Goal: Task Accomplishment & Management: Use online tool/utility

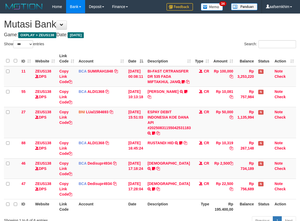
select select "***"
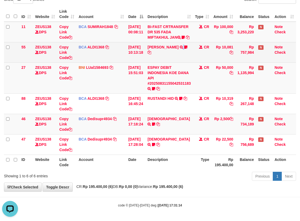
drag, startPoint x: 156, startPoint y: 57, endPoint x: 153, endPoint y: 52, distance: 6.7
click at [154, 57] on td "FERLANDA EFRILIDIT TRSF E-BANKING CR 3108/FTSCY/WS95031 10081.00FERLANDA EFRILI…" at bounding box center [169, 52] width 48 height 20
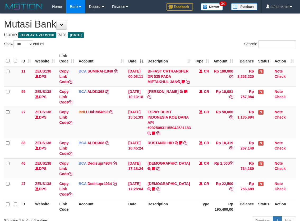
select select "***"
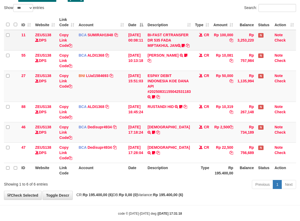
scroll to position [50, 0]
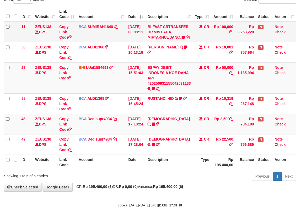
click at [179, 53] on td "FERLANDA EFRILIDIT TRSF E-BANKING CR 3108/FTSCY/WS95031 10081.00FERLANDA EFRILI…" at bounding box center [169, 52] width 48 height 20
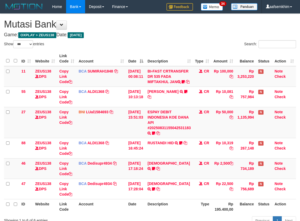
select select "***"
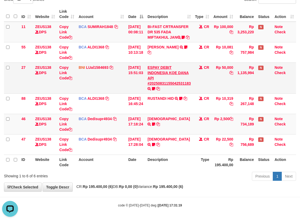
click at [177, 87] on td "ESPAY DEBIT INDONESIA KOE DANA API #20250831155042531183 TRANSFER DARI ESPAY DE…" at bounding box center [169, 77] width 48 height 31
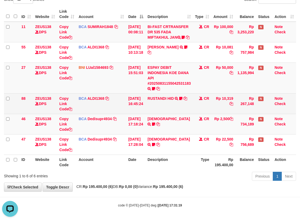
drag, startPoint x: 177, startPoint y: 87, endPoint x: 219, endPoint y: 96, distance: 43.5
click at [186, 93] on td "ESPAY DEBIT INDONESIA KOE DANA API #20250831155042531183 TRANSFER DARI ESPAY DE…" at bounding box center [169, 77] width 48 height 31
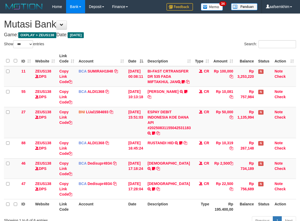
select select "***"
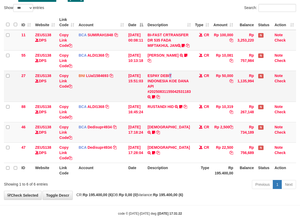
click at [193, 81] on td "ESPAY DEBIT INDONESIA KOE DANA API #20250831155042531183 TRANSFER DARI ESPAY DE…" at bounding box center [169, 86] width 48 height 31
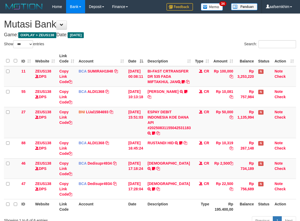
select select "***"
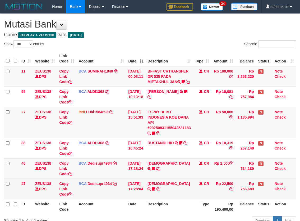
click at [193, 158] on td "HADI TRSF E-BANKING CR 3108/FTSCY/WS95031 2500.00HADI ROBERTOHERI" at bounding box center [169, 168] width 48 height 20
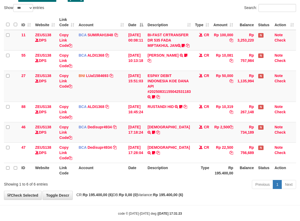
scroll to position [50, 0]
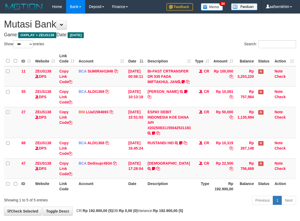
select select "***"
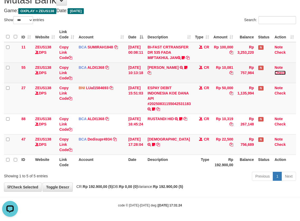
click at [276, 72] on td "Note Check" at bounding box center [285, 72] width 24 height 20
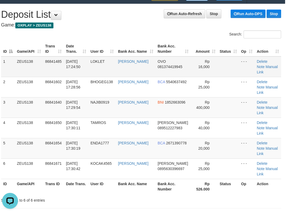
click at [55, 68] on td "86841485" at bounding box center [53, 66] width 21 height 21
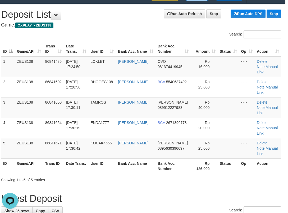
click at [79, 175] on div "Showing 1 to 5 of 5 entries" at bounding box center [57, 178] width 112 height 7
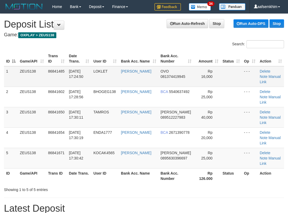
scroll to position [10, 3]
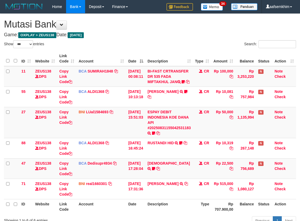
select select "***"
click at [227, 87] on td "Rp 10,081" at bounding box center [223, 97] width 24 height 20
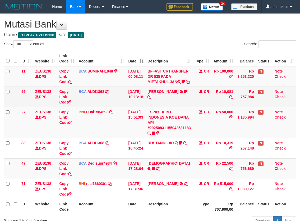
scroll to position [30, 0]
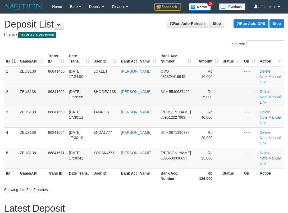
drag, startPoint x: 0, startPoint y: 0, endPoint x: 77, endPoint y: 77, distance: 108.9
click at [130, 107] on td "[PERSON_NAME]" at bounding box center [139, 117] width 40 height 20
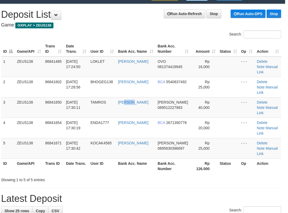
scroll to position [10, 3]
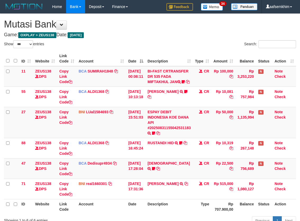
select select "***"
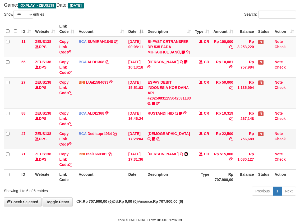
drag, startPoint x: 192, startPoint y: 158, endPoint x: 217, endPoint y: 153, distance: 25.5
click at [188, 156] on icon at bounding box center [186, 154] width 4 height 4
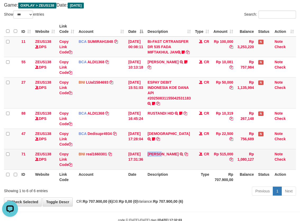
drag, startPoint x: 156, startPoint y: 166, endPoint x: 171, endPoint y: 163, distance: 14.5
click at [166, 165] on td "SHOLEH HIDAYAT TRANSFER DARI SDR SHOLEH HIDAYAT" at bounding box center [169, 159] width 48 height 20
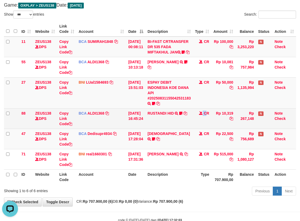
drag, startPoint x: 188, startPoint y: 117, endPoint x: 194, endPoint y: 117, distance: 5.6
click at [194, 117] on tr "88 ZEUS138 DPS Copy Link Code BCA ALDI1368 DPS ALDI mutasi_20250831_3354 | 88 m…" at bounding box center [150, 118] width 292 height 20
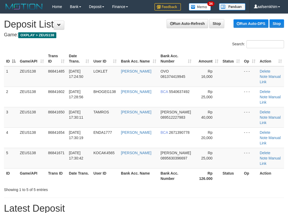
scroll to position [10, 3]
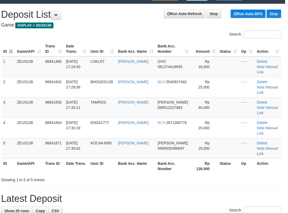
click at [125, 148] on div "Search: ID Game/API Trans ID Date Trans. User ID Bank Acc. Name Bank Acc. Numbe…" at bounding box center [141, 106] width 280 height 152
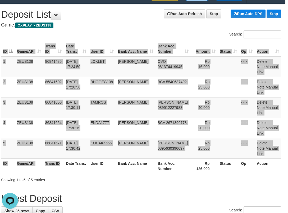
click at [93, 148] on div "ID Game/API Trans ID Date Trans. User ID Bank Acc. Name Bank Acc. Number Amount…" at bounding box center [141, 107] width 288 height 135
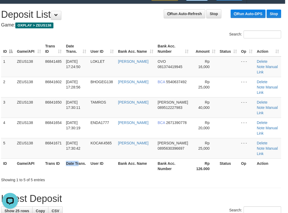
drag, startPoint x: 63, startPoint y: 133, endPoint x: 0, endPoint y: 120, distance: 64.1
click at [25, 126] on table "ID Game/API Trans ID Date Trans. User ID Bank Acc. Name Bank Acc. Number Amount…" at bounding box center [141, 107] width 280 height 132
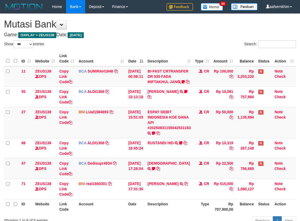
select select "***"
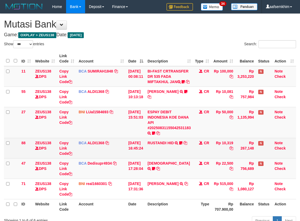
scroll to position [30, 0]
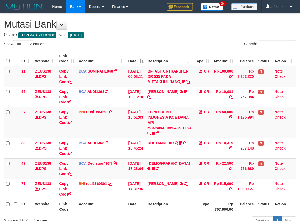
select select "***"
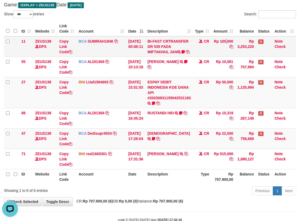
click at [218, 37] on td "Rp 100,000" at bounding box center [223, 46] width 24 height 21
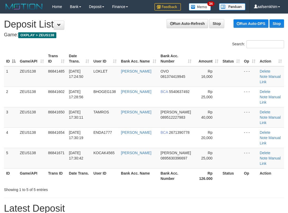
scroll to position [10, 3]
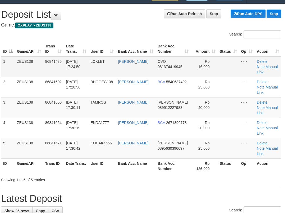
click at [108, 67] on td "LOKLET" at bounding box center [102, 66] width 28 height 21
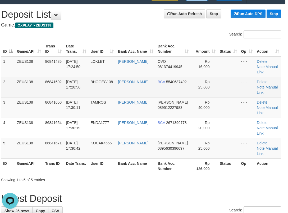
scroll to position [0, 0]
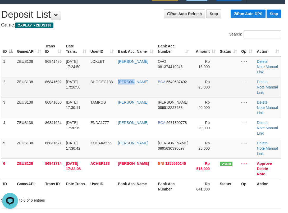
drag, startPoint x: 148, startPoint y: 74, endPoint x: 139, endPoint y: 74, distance: 9.3
click at [147, 77] on tr "2 ZEUS138 86841602 [DATE] 17:28:56 BHOGEG138 [PERSON_NAME] BCA 5540637492 Rp 25…" at bounding box center [141, 87] width 280 height 20
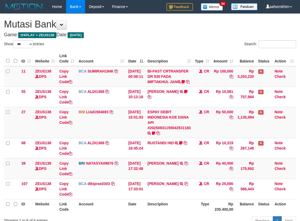
select select "***"
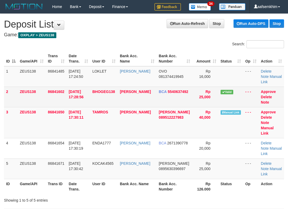
scroll to position [10, 3]
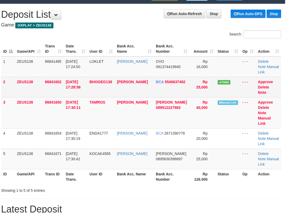
drag, startPoint x: 141, startPoint y: 91, endPoint x: 140, endPoint y: 95, distance: 4.2
click at [142, 95] on td "[PERSON_NAME]" at bounding box center [134, 87] width 39 height 20
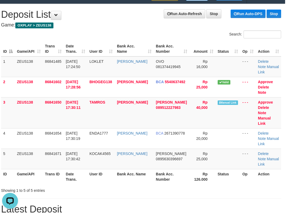
scroll to position [0, 0]
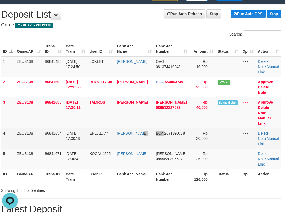
click at [153, 139] on tr "4 ZEUS138 86841654 31/08/2025 17:30:19 ENDA1777 SARI DEWI ENDANG W BCA 26713907…" at bounding box center [141, 138] width 280 height 20
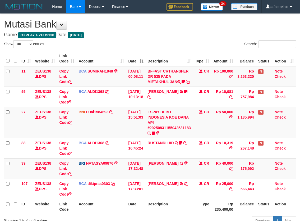
select select "***"
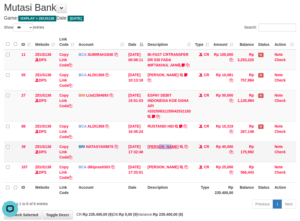
click at [178, 152] on td "DANA AHMADMARZUKI TRANSFER NBMB DANA AHMADMARZUKI TO SITI NURLITA SAPITRI" at bounding box center [169, 152] width 48 height 20
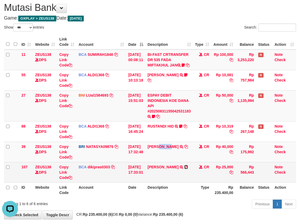
drag, startPoint x: 156, startPoint y: 177, endPoint x: 157, endPoint y: 174, distance: 2.8
click at [184, 169] on icon at bounding box center [186, 167] width 4 height 4
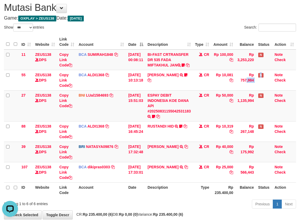
drag, startPoint x: 249, startPoint y: 79, endPoint x: 304, endPoint y: 79, distance: 54.2
click at [275, 78] on tr "55 ZEUS138 DPS Copy Link Code BCA ALDI1368 DPS ALDI mutasi_20250831_3354 | 55 m…" at bounding box center [150, 80] width 292 height 20
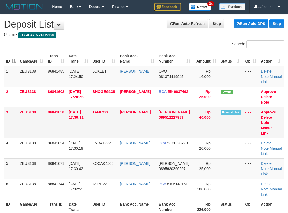
scroll to position [10, 3]
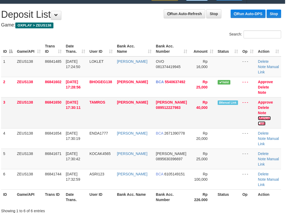
click at [271, 116] on link "Manual Link" at bounding box center [264, 121] width 13 height 10
click at [109, 26] on h4 "Game: OXPLAY > ZEUS138" at bounding box center [141, 24] width 280 height 5
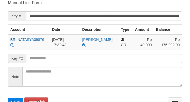
click at [8, 97] on button "Save" at bounding box center [15, 101] width 15 height 8
click at [141, 16] on input "**********" at bounding box center [104, 15] width 156 height 9
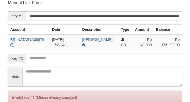
scroll to position [104, 0]
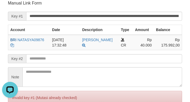
scroll to position [0, 0]
click at [15, 25] on th "Account" at bounding box center [29, 30] width 42 height 10
drag, startPoint x: 13, startPoint y: 8, endPoint x: 54, endPoint y: 3, distance: 41.5
click at [14, 8] on form "**********" at bounding box center [95, 62] width 175 height 124
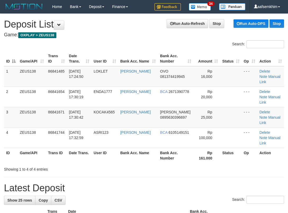
scroll to position [10, 3]
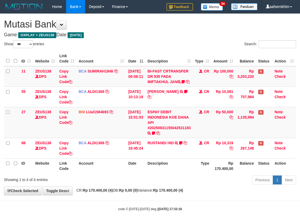
select select "***"
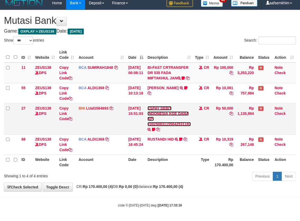
click at [165, 125] on link "ESPAY DEBIT INDONESIA KOE DANA API #20250831155042531183" at bounding box center [169, 116] width 43 height 20
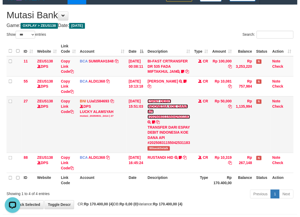
scroll to position [0, 0]
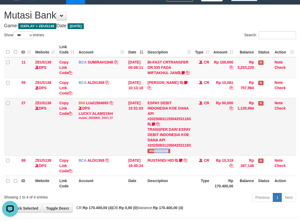
drag, startPoint x: 169, startPoint y: 160, endPoint x: 178, endPoint y: 160, distance: 8.7
click at [185, 155] on td "ESPAY DEBIT INDONESIA KOE DANA API #20250831155042531183 TRANSFER DARI ESPAY DE…" at bounding box center [169, 126] width 48 height 57
click at [158, 153] on span "Wikwokthetalk" at bounding box center [159, 151] width 22 height 4
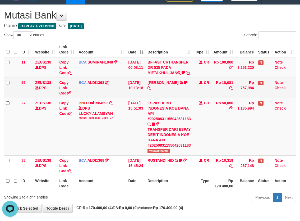
click at [156, 91] on td "FERLANDA EFRILIDIT TRSF E-BANKING CR 3108/FTSCY/WS95031 10081.00FERLANDA EFRILI…" at bounding box center [169, 88] width 48 height 20
click at [184, 84] on icon at bounding box center [185, 83] width 3 height 4
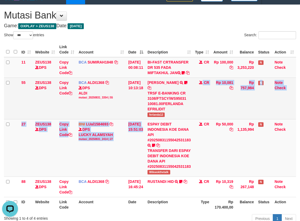
drag, startPoint x: 152, startPoint y: 125, endPoint x: 223, endPoint y: 119, distance: 71.4
click at [177, 124] on tbody "11 ZEUS138 DPS Copy Link Code BCA SUMIRAH1848 DPS SUMIRAH mutasi_20250831_4156 …" at bounding box center [150, 127] width 292 height 140
copy tbody "CR Rp 10,081 Rp 757,984 N Note Check 27 ZEUS138 DPS Copy Link Code BNI LUal1584…"
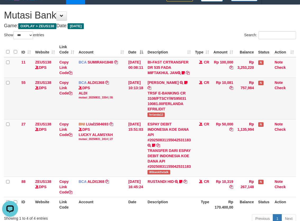
click at [158, 117] on span "ferlanda12" at bounding box center [156, 114] width 17 height 4
copy span "ferlanda12"
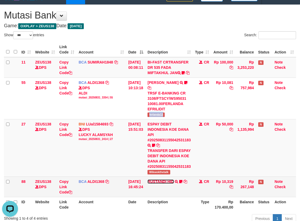
click at [174, 184] on link "RUSTANDI HID" at bounding box center [161, 181] width 26 height 4
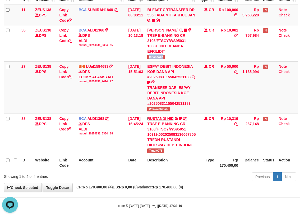
scroll to position [62, 0]
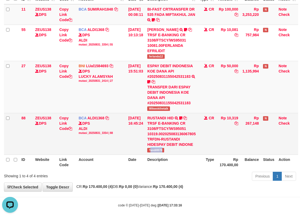
click at [170, 154] on td "RUSTANDI HID TRSF E-BANKING CR 3108/FTSCY/WS95051 10319.002025083136067805 TRFD…" at bounding box center [171, 134] width 53 height 42
copy span "andi0078"
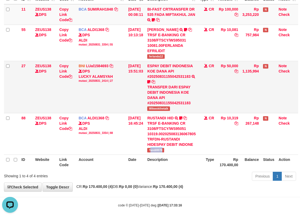
drag, startPoint x: 209, startPoint y: 97, endPoint x: 283, endPoint y: 108, distance: 75.0
click at [267, 107] on tr "27 ZEUS138 DPS Copy Link Code BNI LUal1584693 DPS LUCKY ALAMSYAH mutasi_2025083…" at bounding box center [151, 87] width 294 height 52
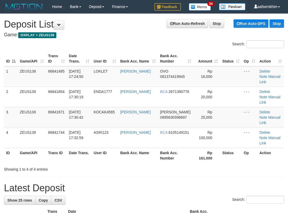
scroll to position [10, 3]
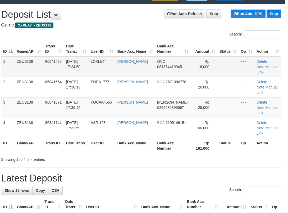
drag, startPoint x: 90, startPoint y: 54, endPoint x: 1, endPoint y: 66, distance: 89.5
click at [75, 55] on tr "ID Game/API Trans ID Date Trans. User ID Bank Acc. Name Bank Acc. Number Amount…" at bounding box center [141, 48] width 280 height 15
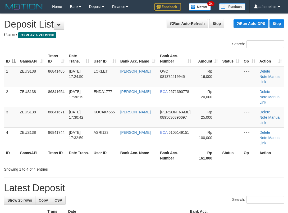
scroll to position [10, 3]
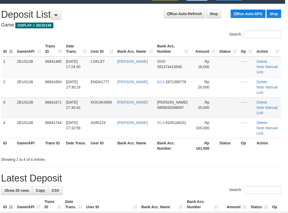
drag, startPoint x: 118, startPoint y: 96, endPoint x: 96, endPoint y: 94, distance: 21.7
click at [111, 97] on tr "3 ZEUS138 86841671 31/08/2025 17:30:42 KOCAK4565 MUHAMMAD ALFARIZI DANA 0895630…" at bounding box center [141, 107] width 280 height 20
click at [96, 97] on tr "3 ZEUS138 86841671 31/08/2025 17:30:42 KOCAK4565 MUHAMMAD ALFARIZI DANA 0895630…" at bounding box center [141, 107] width 280 height 20
drag, startPoint x: 61, startPoint y: 142, endPoint x: 1, endPoint y: 132, distance: 61.7
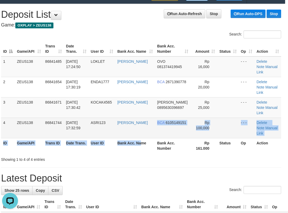
drag, startPoint x: 148, startPoint y: 118, endPoint x: 119, endPoint y: 115, distance: 28.7
click at [142, 120] on table "ID Game/API Trans ID Date Trans. User ID Bank Acc. Name Bank Acc. Number Amount…" at bounding box center [141, 97] width 280 height 112
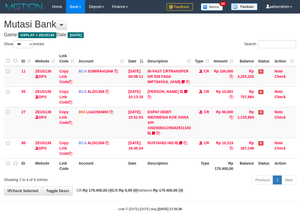
select select "***"
click at [191, 130] on link "ESPAY DEBIT INDONESIA KOE DANA API #20250831155042531183" at bounding box center [169, 120] width 43 height 20
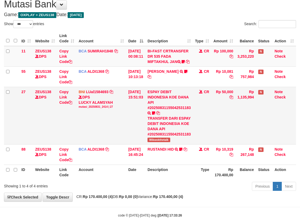
scroll to position [41, 0]
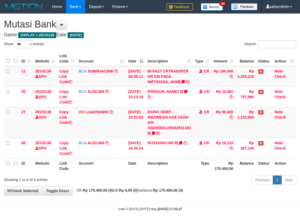
select select "***"
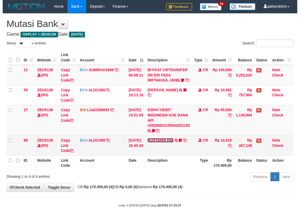
scroll to position [9, 0]
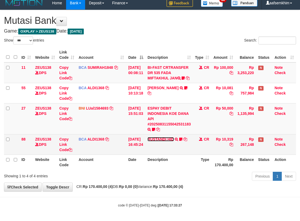
click at [159, 139] on link "RUSTANDI HID" at bounding box center [161, 139] width 26 height 4
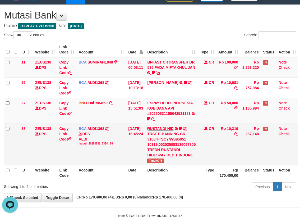
scroll to position [0, 0]
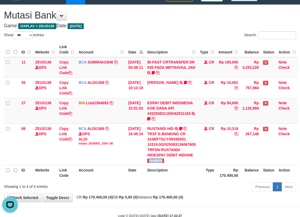
drag, startPoint x: 170, startPoint y: 162, endPoint x: 303, endPoint y: 160, distance: 132.8
click at [175, 160] on td "RUSTANDI HID TRSF E-BANKING CR 3108/FTSCY/WS95051 10319.002025083136067805 TRFD…" at bounding box center [171, 145] width 53 height 42
copy span "Tandi0078"
click at [151, 118] on icon at bounding box center [148, 119] width 3 height 4
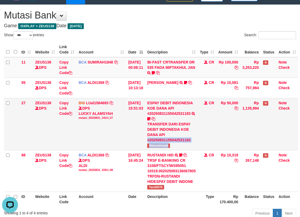
drag, startPoint x: 150, startPoint y: 143, endPoint x: 180, endPoint y: 144, distance: 29.9
click at [180, 144] on td "ESPAY DEBIT INDONESIA KOE DANA API #20250831155042531183 TRANSFER DARI ESPAY DE…" at bounding box center [171, 124] width 53 height 52
copy td "#20250831155042531183 Wikwokthetalk"
click at [170, 145] on span "Wikwokthetalk" at bounding box center [158, 145] width 22 height 4
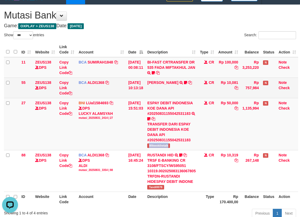
drag, startPoint x: 181, startPoint y: 75, endPoint x: 183, endPoint y: 79, distance: 3.9
click at [183, 79] on tbody "11 ZEUS138 DPS Copy Link Code BCA SUMIRAH1848 DPS SUMIRAH mutasi_20250831_4156 …" at bounding box center [151, 124] width 294 height 135
click at [176, 82] on link "[PERSON_NAME]" at bounding box center [162, 82] width 31 height 4
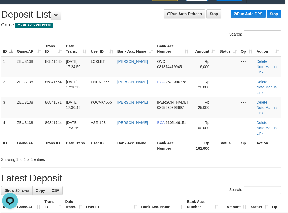
drag, startPoint x: 116, startPoint y: 154, endPoint x: 1, endPoint y: 133, distance: 117.3
click at [119, 154] on div "Showing 1 to 4 of 4 entries" at bounding box center [141, 157] width 288 height 7
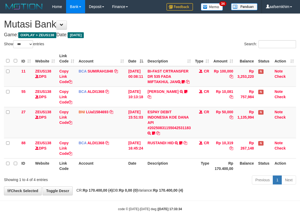
select select "***"
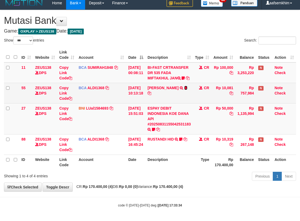
click at [184, 90] on icon at bounding box center [185, 88] width 3 height 4
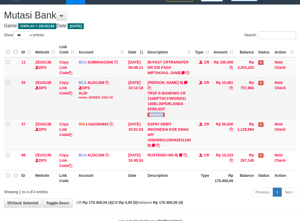
drag, startPoint x: 166, startPoint y: 119, endPoint x: 170, endPoint y: 119, distance: 4.5
click at [170, 119] on td "FERLANDA EFRILIDIT TRSF E-BANKING CR 3108/FTSCY/WS95031 10081.00FERLANDA EFRILI…" at bounding box center [169, 99] width 48 height 42
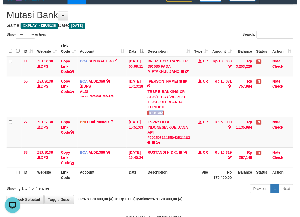
scroll to position [0, 0]
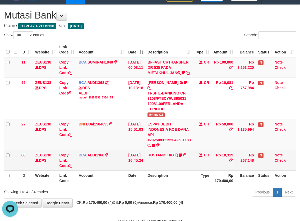
click at [171, 162] on td "RUSTANDI HID TRSF E-BANKING CR 3108/FTSCY/WS95051 10319.002025083136067805 TRFD…" at bounding box center [169, 160] width 48 height 20
click at [170, 157] on link "RUSTANDI HID" at bounding box center [161, 155] width 26 height 4
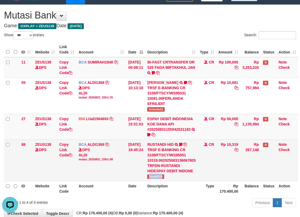
drag, startPoint x: 151, startPoint y: 184, endPoint x: 168, endPoint y: 180, distance: 17.6
click at [167, 181] on td "RUSTANDI HID TRSF E-BANKING CR 3108/FTSCY/WS95051 10319.002025083136067805 TRFD…" at bounding box center [171, 160] width 53 height 42
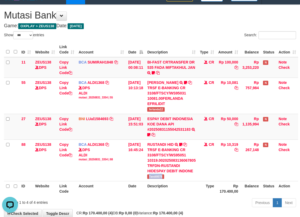
copy span "Tandi0078"
click at [155, 139] on td "ESPAY DEBIT INDONESIA KOE DANA API #20250831155042531183 TRANSFER DARI ESPAY DE…" at bounding box center [171, 127] width 53 height 26
click at [151, 137] on icon at bounding box center [148, 135] width 3 height 4
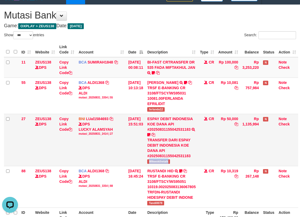
drag, startPoint x: 171, startPoint y: 167, endPoint x: 181, endPoint y: 167, distance: 9.5
click at [181, 166] on td "ESPAY DEBIT INDONESIA KOE DANA API #20250831155042531183 TRANSFER DARI ESPAY DE…" at bounding box center [171, 140] width 53 height 52
copy span "Wikwokthetalk"
click at [170, 75] on td "BI-FAST CRTRANSFER DR 535 FADA MIFTAKHUL JAN Adlian11" at bounding box center [171, 67] width 53 height 21
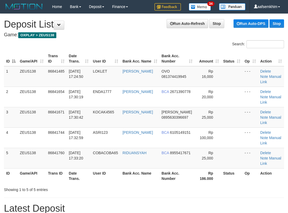
scroll to position [10, 3]
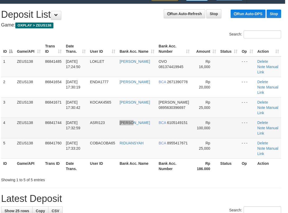
drag, startPoint x: 136, startPoint y: 127, endPoint x: 2, endPoint y: 121, distance: 134.3
click at [104, 122] on td "ASRI123" at bounding box center [103, 127] width 30 height 20
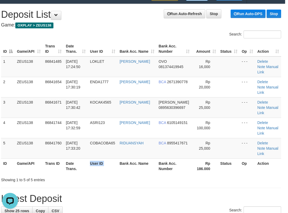
drag, startPoint x: 116, startPoint y: 167, endPoint x: 104, endPoint y: 165, distance: 12.2
click at [107, 166] on tr "ID Game/API Trans ID Date Trans. User ID Bank Acc. Name Bank Acc. Number Rp 186…" at bounding box center [141, 165] width 280 height 15
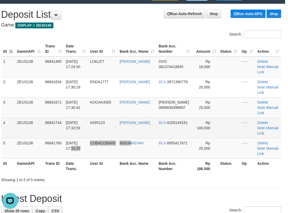
drag, startPoint x: 138, startPoint y: 151, endPoint x: 1, endPoint y: 122, distance: 139.8
click at [130, 149] on tr "5 ZEUS138 86841760 [DATE] 17:33:20 COBACOBA65 [GEOGRAPHIC_DATA] BCA 8955417671 …" at bounding box center [141, 148] width 280 height 20
drag, startPoint x: 97, startPoint y: 126, endPoint x: 94, endPoint y: 129, distance: 4.3
click at [94, 128] on td "ASRI123" at bounding box center [103, 127] width 30 height 20
click at [93, 129] on td "ASRI123" at bounding box center [103, 127] width 30 height 20
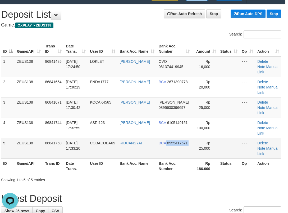
drag, startPoint x: 181, startPoint y: 143, endPoint x: 172, endPoint y: 145, distance: 9.0
click at [179, 147] on td "BCA 8955417671" at bounding box center [174, 148] width 35 height 20
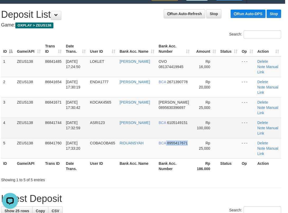
drag, startPoint x: 256, startPoint y: 145, endPoint x: 218, endPoint y: 134, distance: 39.5
click at [246, 142] on td "- - -" at bounding box center [248, 148] width 16 height 20
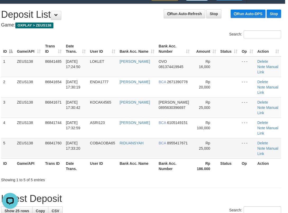
drag, startPoint x: 173, startPoint y: 142, endPoint x: 167, endPoint y: 141, distance: 6.1
click at [170, 142] on td "BCA 8955417671" at bounding box center [174, 148] width 35 height 20
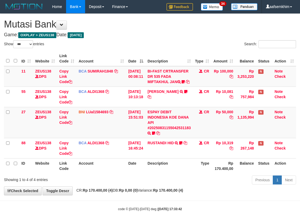
select select "***"
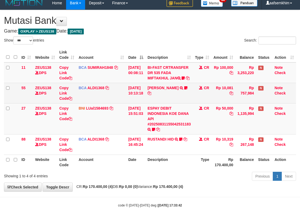
drag, startPoint x: 210, startPoint y: 86, endPoint x: 239, endPoint y: 89, distance: 29.2
click at [227, 86] on td "Rp 10,081" at bounding box center [223, 93] width 24 height 20
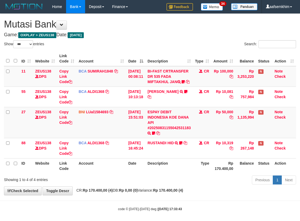
select select "***"
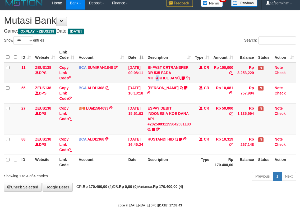
click at [177, 65] on td "BI-FAST CRTRANSFER DR 535 FADA MIFTAKHUL JAN Adlian11" at bounding box center [169, 72] width 48 height 21
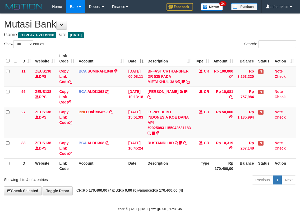
select select "***"
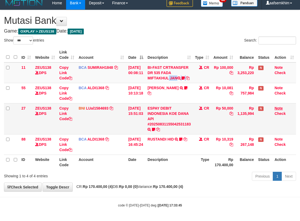
click at [183, 80] on td "BI-FAST CRTRANSFER DR 535 FADA MIFTAKHUL JAN Adlian11" at bounding box center [169, 72] width 48 height 21
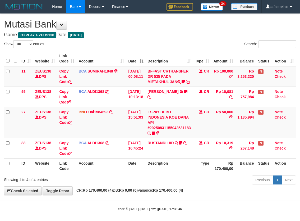
select select "***"
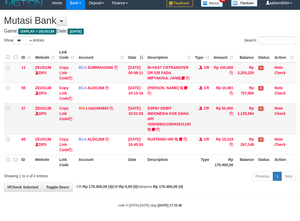
click at [165, 126] on td "ESPAY DEBIT INDONESIA KOE DANA API #20250831155042531183 TRANSFER DARI ESPAY DE…" at bounding box center [169, 118] width 48 height 31
click at [155, 129] on icon at bounding box center [153, 130] width 3 height 4
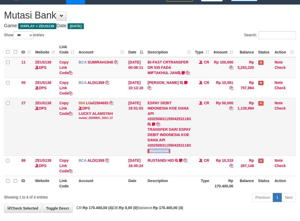
drag, startPoint x: 152, startPoint y: 160, endPoint x: 237, endPoint y: 157, distance: 85.2
click at [200, 155] on tr "27 ZEUS138 DPS Copy Link Code BNI LUal1584693 DPS LUCKY ALAMSYAH mutasi_2025083…" at bounding box center [150, 126] width 292 height 57
copy tr "Wikwokthetalk"
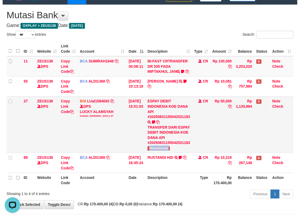
scroll to position [0, 0]
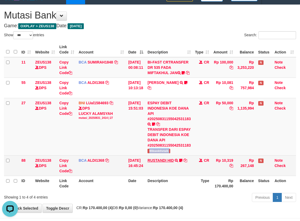
click at [168, 162] on link "RUSTANDI HID" at bounding box center [161, 160] width 26 height 4
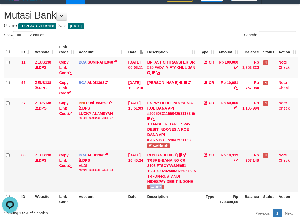
drag, startPoint x: 174, startPoint y: 188, endPoint x: 182, endPoint y: 187, distance: 8.0
click at [182, 187] on td "RUSTANDI HID TRSF E-BANKING CR 3108/FTSCY/WS95051 10319.002025083136067805 TRFD…" at bounding box center [171, 171] width 53 height 42
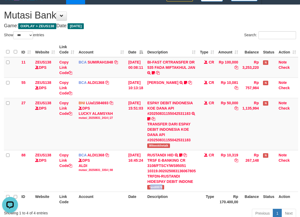
copy span "andi0078"
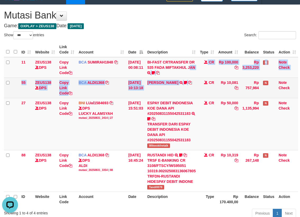
drag, startPoint x: 181, startPoint y: 65, endPoint x: 295, endPoint y: 83, distance: 115.4
click at [248, 83] on tbody "11 ZEUS138 DPS Copy Link Code BCA SUMIRAH1848 DPS SUMIRAH mutasi_20250831_4156 …" at bounding box center [151, 124] width 294 height 135
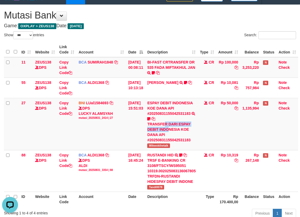
drag, startPoint x: 154, startPoint y: 130, endPoint x: 304, endPoint y: 129, distance: 149.5
click at [204, 125] on tr "27 ZEUS138 DPS Copy Link Code BNI LUal1584693 DPS LUCKY ALAMSYAH mutasi_2025083…" at bounding box center [151, 124] width 294 height 52
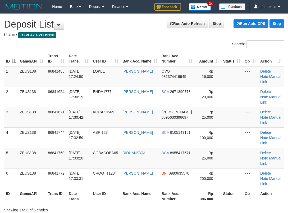
scroll to position [10, 3]
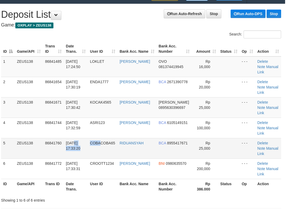
click at [95, 141] on tr "5 ZEUS138 86841760 [DATE] 17:33:20 COBACOBA65 [GEOGRAPHIC_DATA] BCA 8955417671 …" at bounding box center [141, 148] width 280 height 20
drag, startPoint x: 102, startPoint y: 150, endPoint x: 93, endPoint y: 149, distance: 8.8
click at [98, 150] on tr "5 ZEUS138 86841760 [DATE] 17:33:20 COBACOBA65 [GEOGRAPHIC_DATA] BCA 8955417671 …" at bounding box center [141, 148] width 280 height 20
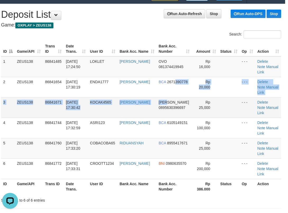
drag, startPoint x: 176, startPoint y: 97, endPoint x: 140, endPoint y: 99, distance: 36.3
click at [155, 100] on tbody "1 ZEUS138 86841485 [DATE] 17:24:50 [GEOGRAPHIC_DATA] [PERSON_NAME] OVO 08137441…" at bounding box center [141, 117] width 280 height 122
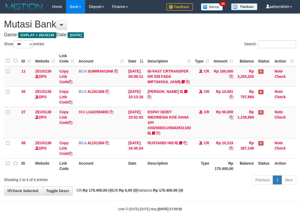
select select "***"
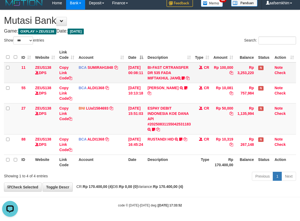
drag, startPoint x: 139, startPoint y: 53, endPoint x: 141, endPoint y: 59, distance: 6.0
click at [142, 59] on table "ID Website Link Code Account Date Description Type Amount Balance Status Action…" at bounding box center [150, 108] width 292 height 122
drag, startPoint x: 137, startPoint y: 67, endPoint x: 156, endPoint y: 60, distance: 20.7
click at [143, 68] on td "31/08/2025 00:08:11" at bounding box center [135, 72] width 19 height 21
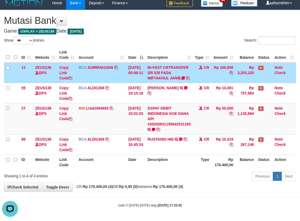
click at [163, 47] on th "Description" at bounding box center [169, 54] width 48 height 15
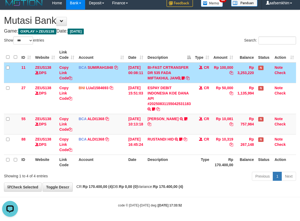
click at [165, 47] on th "Description" at bounding box center [169, 54] width 48 height 15
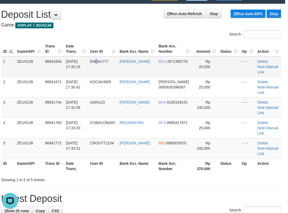
drag, startPoint x: 101, startPoint y: 58, endPoint x: 87, endPoint y: 61, distance: 14.4
click at [100, 59] on td "ENDA1777" at bounding box center [103, 66] width 30 height 21
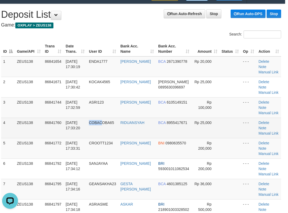
drag, startPoint x: 103, startPoint y: 126, endPoint x: 97, endPoint y: 124, distance: 6.4
click at [97, 124] on td "COBACOBA65" at bounding box center [102, 127] width 31 height 20
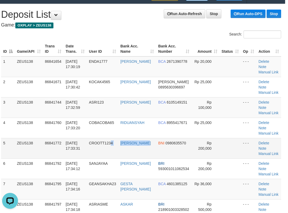
drag, startPoint x: 126, startPoint y: 155, endPoint x: 115, endPoint y: 152, distance: 12.1
click at [118, 154] on td "CROOTT1234" at bounding box center [102, 148] width 31 height 20
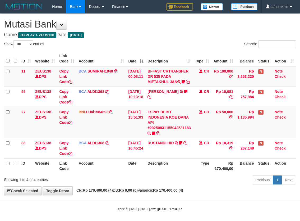
select select "***"
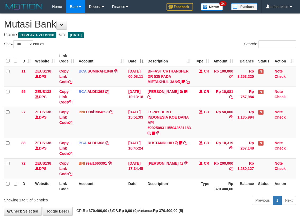
select select "***"
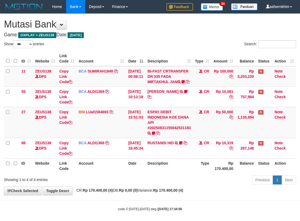
select select "***"
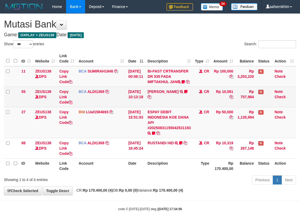
scroll to position [9, 0]
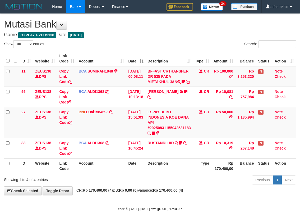
select select "***"
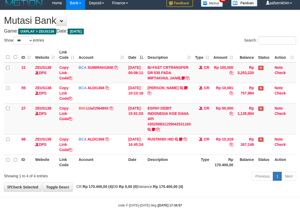
click at [179, 49] on th "Description" at bounding box center [169, 54] width 48 height 15
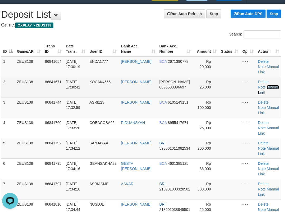
click at [268, 86] on link "Manual Link" at bounding box center [268, 90] width 21 height 10
click at [270, 87] on link "Manual Link" at bounding box center [268, 90] width 21 height 10
click at [258, 85] on link "Manual Link" at bounding box center [268, 90] width 21 height 10
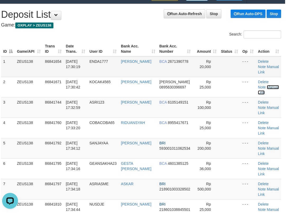
click at [258, 85] on link "Manual Link" at bounding box center [268, 90] width 21 height 10
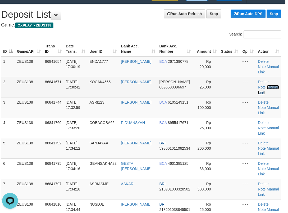
click at [258, 85] on link "Manual Link" at bounding box center [268, 90] width 21 height 10
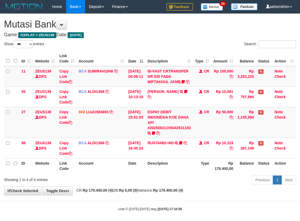
select select "***"
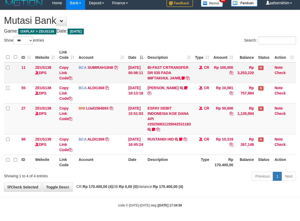
click at [171, 69] on td "BI-FAST CRTRANSFER DR 535 FADA MIFTAKHUL JAN Adlian11" at bounding box center [169, 72] width 48 height 21
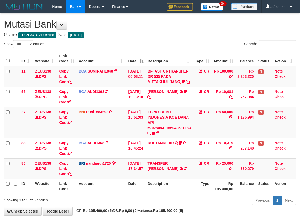
select select "***"
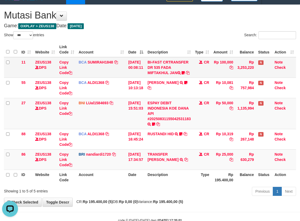
click at [174, 63] on td "BI-FAST CRTRANSFER DR 535 FADA MIFTAKHUL JAN Adlian11" at bounding box center [169, 67] width 48 height 21
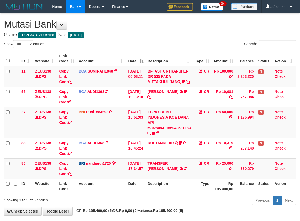
select select "***"
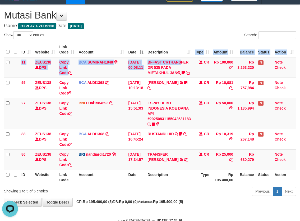
click at [171, 57] on table "ID Website Link Code Account Date Description Type Amount Balance Status Action…" at bounding box center [150, 113] width 292 height 143
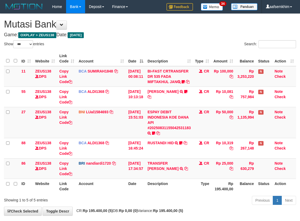
select select "***"
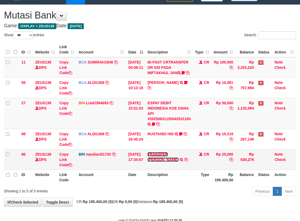
click at [170, 159] on link "TRANSFER [PERSON_NAME]" at bounding box center [163, 157] width 31 height 10
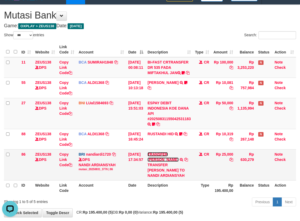
scroll to position [0, 0]
drag, startPoint x: 174, startPoint y: 167, endPoint x: 175, endPoint y: 172, distance: 5.5
click at [181, 168] on div "TRANSFER [PERSON_NAME] TO NANDI ARDIANSYAH" at bounding box center [169, 170] width 43 height 16
click at [173, 171] on div "TRANSFER [PERSON_NAME] TO NANDI ARDIANSYAH" at bounding box center [169, 170] width 43 height 16
click at [181, 170] on div "TRANSFER [PERSON_NAME] TO NANDI ARDIANSYAH" at bounding box center [169, 170] width 43 height 16
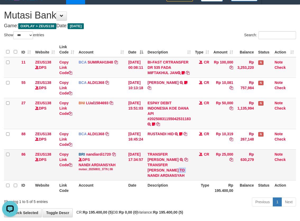
drag, startPoint x: 184, startPoint y: 170, endPoint x: 175, endPoint y: 168, distance: 9.0
click at [175, 169] on div "TRANSFER [PERSON_NAME] TO NANDI ARDIANSYAH" at bounding box center [169, 170] width 43 height 16
copy div "ALFA"
click at [63, 159] on link "Copy Link Code" at bounding box center [65, 159] width 13 height 15
copy div "ALFA"
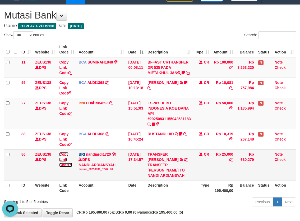
scroll to position [72, 0]
drag, startPoint x: 63, startPoint y: 159, endPoint x: 137, endPoint y: 152, distance: 73.9
click at [64, 159] on link "Copy Link Code" at bounding box center [65, 159] width 13 height 15
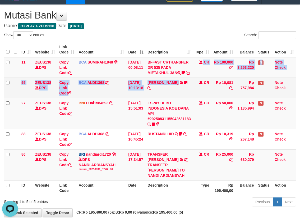
drag, startPoint x: 181, startPoint y: 85, endPoint x: 266, endPoint y: 88, distance: 85.8
click at [192, 84] on tbody "11 ZEUS138 DPS Copy Link Code BCA SUMIRAH1848 DPS SUMIRAH mutasi_20250831_4156 …" at bounding box center [150, 118] width 292 height 123
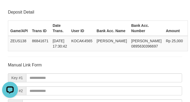
click at [101, 70] on form "Manual Link Form Key #1 Key #2 Note Save Reset Link *****" at bounding box center [95, 100] width 175 height 76
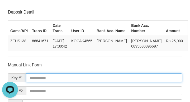
paste input "**********"
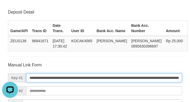
click at [100, 77] on input "**********" at bounding box center [104, 77] width 156 height 9
type input "**********"
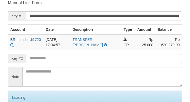
click at [160, 16] on input "**********" at bounding box center [104, 15] width 156 height 9
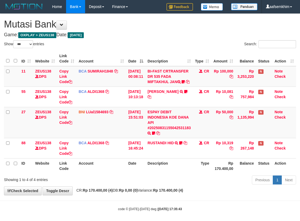
select select "***"
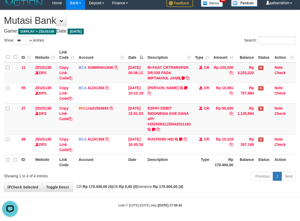
click at [145, 52] on th "Date" at bounding box center [135, 54] width 19 height 15
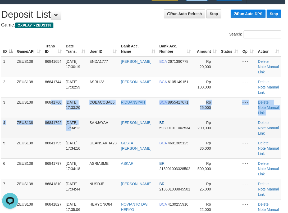
click at [80, 124] on tbody "1 ZEUS138 86841654 [DATE] 17:30:19 ENDA1777 [PERSON_NAME] W BCA 2671390778 Rp 2…" at bounding box center [141, 148] width 280 height 184
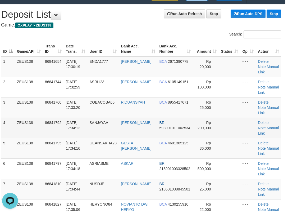
drag, startPoint x: 142, startPoint y: 142, endPoint x: 90, endPoint y: 130, distance: 52.9
click at [117, 134] on tbody "1 ZEUS138 86841654 31/08/2025 17:30:19 ENDA1777 SARI DEWI ENDANG W BCA 26713907…" at bounding box center [141, 148] width 280 height 184
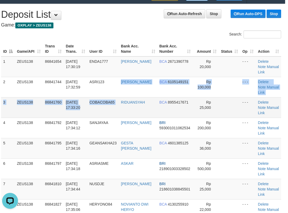
drag, startPoint x: 123, startPoint y: 96, endPoint x: 119, endPoint y: 97, distance: 4.1
click at [121, 97] on tbody "1 ZEUS138 86841654 31/08/2025 17:30:19 ENDA1777 SARI DEWI ENDANG W BCA 26713907…" at bounding box center [141, 148] width 280 height 184
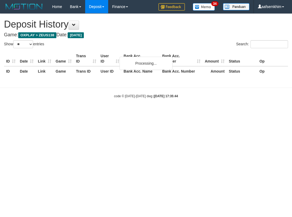
select select "**"
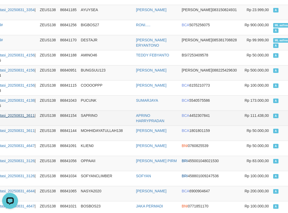
scroll to position [529, 44]
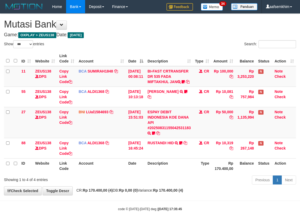
select select "***"
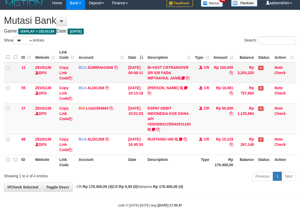
drag, startPoint x: 128, startPoint y: 81, endPoint x: 215, endPoint y: 79, distance: 86.6
click at [183, 78] on tr "11 ZEUS138 DPS Copy Link Code BCA SUMIRAH1848 DPS SUMIRAH mutasi_20250831_4156 …" at bounding box center [150, 72] width 292 height 21
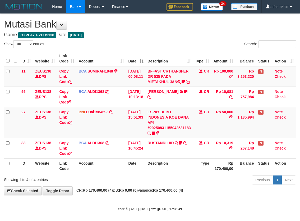
select select "***"
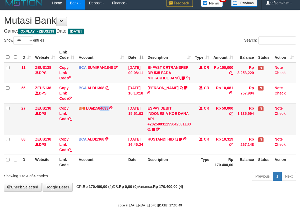
drag, startPoint x: 101, startPoint y: 115, endPoint x: 127, endPoint y: 106, distance: 27.7
click at [101, 112] on td "BNI LUal1584693 DPS LUCKY ALAMSYAH mutasi_20250831_2414 | 27 mutasi_20250831_24…" at bounding box center [101, 118] width 50 height 31
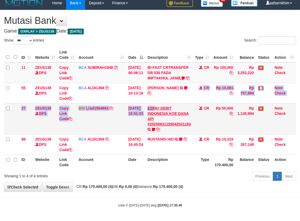
drag, startPoint x: 155, startPoint y: 107, endPoint x: 158, endPoint y: 107, distance: 3.4
click at [158, 107] on tbody "11 ZEUS138 DPS Copy Link Code BCA SUMIRAH1848 DPS SUMIRAH mutasi_20250831_4156 …" at bounding box center [150, 108] width 292 height 92
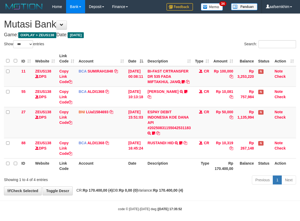
select select "***"
click at [185, 111] on td "ESPAY DEBIT INDONESIA KOE DANA API #20250831155042531183 TRANSFER DARI ESPAY DE…" at bounding box center [169, 122] width 48 height 31
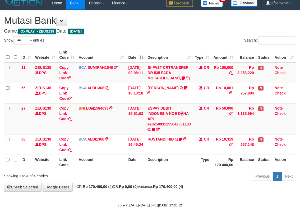
click at [131, 48] on th "Date" at bounding box center [135, 54] width 19 height 15
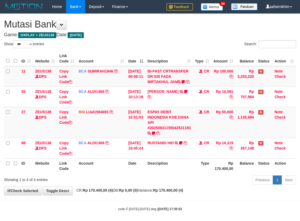
select select "***"
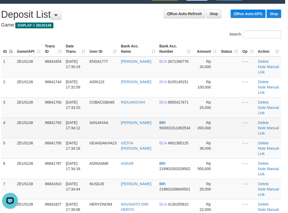
drag, startPoint x: 104, startPoint y: 125, endPoint x: 125, endPoint y: 132, distance: 22.3
click at [133, 134] on tr "4 ZEUS138 86841792 31/08/2025 17:34:12 SANJAYAA DEDY SETIAWAN BRI 5930010110625…" at bounding box center [141, 127] width 280 height 20
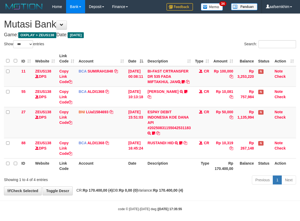
select select "***"
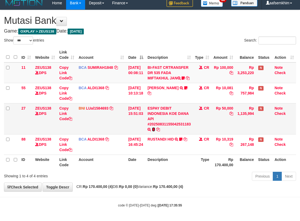
click at [156, 127] on td "ESPAY DEBIT INDONESIA KOE DANA API #20250831155042531183 TRANSFER DARI ESPAY DE…" at bounding box center [169, 118] width 48 height 31
click at [160, 129] on icon at bounding box center [158, 130] width 4 height 4
click at [155, 128] on icon at bounding box center [153, 130] width 3 height 4
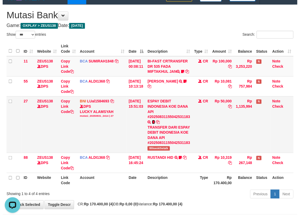
scroll to position [0, 0]
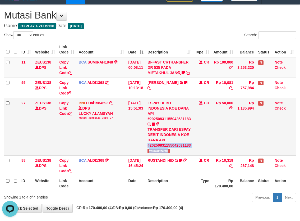
drag, startPoint x: 166, startPoint y: 160, endPoint x: 177, endPoint y: 160, distance: 11.1
click at [177, 155] on td "ESPAY DEBIT INDONESIA KOE DANA API #20250831155042531183 TRANSFER DARI ESPAY DE…" at bounding box center [169, 126] width 48 height 57
click at [167, 153] on span "Wikwokthetalk" at bounding box center [159, 151] width 22 height 4
click at [168, 153] on span "Wikwokthetalk" at bounding box center [159, 151] width 22 height 4
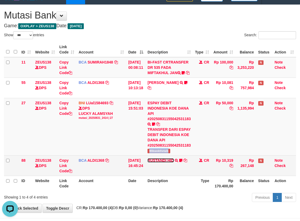
click at [171, 162] on link "RUSTANDI HID" at bounding box center [161, 160] width 26 height 4
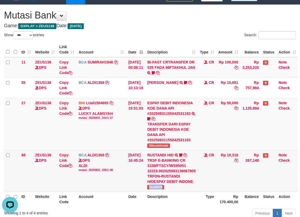
drag, startPoint x: 162, startPoint y: 188, endPoint x: 170, endPoint y: 187, distance: 7.4
click at [170, 187] on td "RUSTANDI HID TRSF E-BANKING CR 3108/FTSCY/WS95051 10319.002025083136067805 TRFD…" at bounding box center [171, 171] width 53 height 42
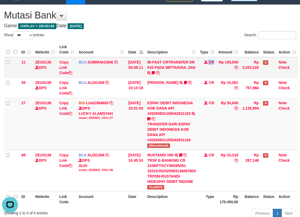
drag, startPoint x: 203, startPoint y: 60, endPoint x: 203, endPoint y: 66, distance: 6.6
click at [200, 63] on tr "11 ZEUS138 DPS Copy Link Code BCA SUMIRAH1848 DPS SUMIRAH mutasi_20250831_4156 …" at bounding box center [151, 67] width 294 height 21
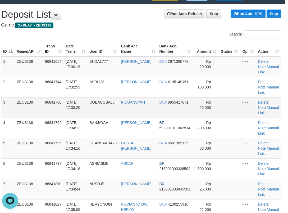
click at [85, 113] on td "31/08/2025 17:33:20" at bounding box center [76, 107] width 24 height 20
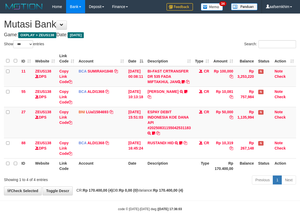
select select "***"
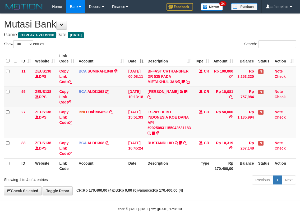
scroll to position [9, 0]
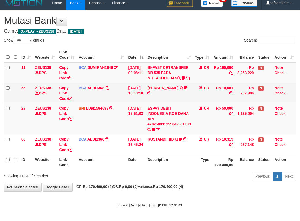
click at [204, 99] on td "CR" at bounding box center [202, 93] width 19 height 20
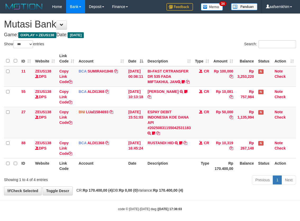
select select "***"
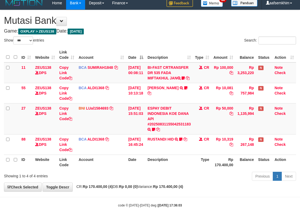
drag, startPoint x: 188, startPoint y: 52, endPoint x: 193, endPoint y: 53, distance: 5.2
click at [193, 53] on th "Description" at bounding box center [169, 54] width 48 height 15
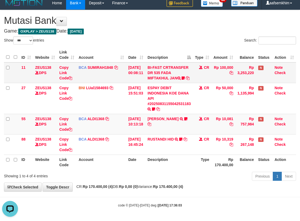
scroll to position [0, 0]
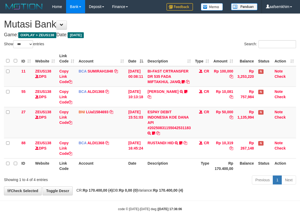
select select "***"
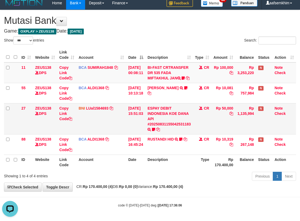
drag, startPoint x: 130, startPoint y: 125, endPoint x: 136, endPoint y: 128, distance: 6.5
click at [136, 128] on td "[DATE] 15:51:03" at bounding box center [135, 118] width 19 height 31
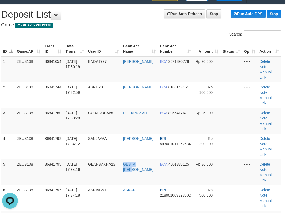
drag, startPoint x: 135, startPoint y: 146, endPoint x: 1, endPoint y: 115, distance: 137.9
click at [112, 159] on tr "5 ZEUS138 86841795 31/08/2025 17:34:16 GEANSAKHA23 GESTA PRATAMA PUTE BCA 46013…" at bounding box center [141, 172] width 280 height 26
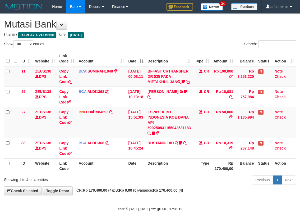
select select "***"
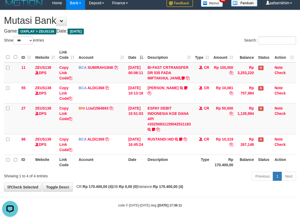
click at [173, 50] on th "Description" at bounding box center [169, 54] width 48 height 15
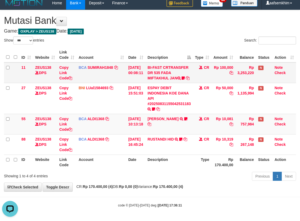
click at [158, 80] on td "BI-FAST CRTRANSFER DR 535 FADA MIFTAKHUL JAN Adlian11" at bounding box center [169, 72] width 48 height 21
click at [137, 47] on th "Date" at bounding box center [135, 54] width 19 height 15
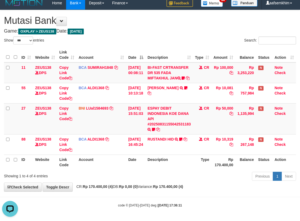
click at [150, 37] on div "Show ** ** ** *** entries" at bounding box center [75, 41] width 150 height 9
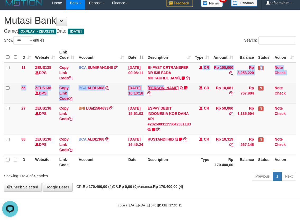
click at [169, 86] on tbody "11 ZEUS138 DPS Copy Link Code BCA SUMIRAH1848 DPS SUMIRAH mutasi_20250831_4156 …" at bounding box center [150, 108] width 292 height 92
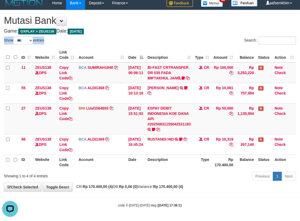
drag, startPoint x: 156, startPoint y: 27, endPoint x: 160, endPoint y: 29, distance: 5.0
click at [160, 29] on div "**********" at bounding box center [150, 100] width 300 height 181
click at [155, 130] on icon at bounding box center [153, 130] width 3 height 4
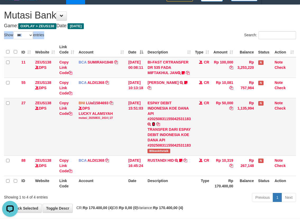
click at [155, 126] on icon at bounding box center [153, 124] width 3 height 4
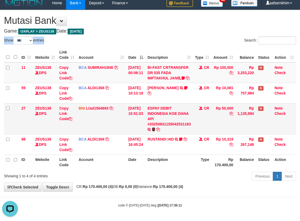
click at [155, 130] on icon at bounding box center [153, 130] width 3 height 4
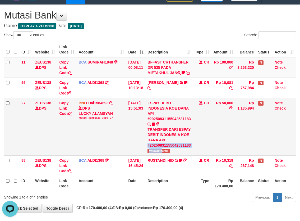
drag, startPoint x: 163, startPoint y: 160, endPoint x: 166, endPoint y: 160, distance: 3.3
click at [166, 155] on td "ESPAY DEBIT INDONESIA KOE DANA API #20250831155042531183 TRANSFER DARI ESPAY DE…" at bounding box center [169, 126] width 48 height 57
click at [161, 153] on span "Wikwokthetalk" at bounding box center [159, 151] width 22 height 4
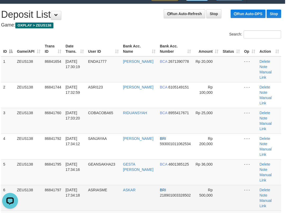
drag, startPoint x: 176, startPoint y: 190, endPoint x: 139, endPoint y: 170, distance: 41.9
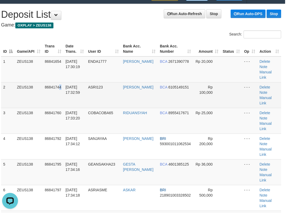
drag, startPoint x: 62, startPoint y: 80, endPoint x: 58, endPoint y: 80, distance: 4.0
click at [61, 82] on td "86841744" at bounding box center [53, 95] width 21 height 26
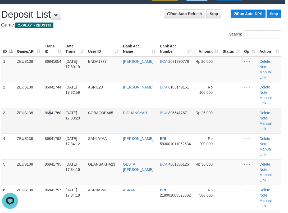
click at [51, 109] on td "86841760" at bounding box center [53, 121] width 21 height 26
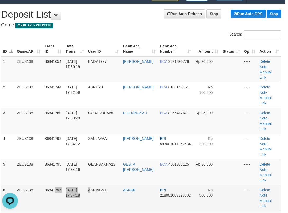
drag, startPoint x: 55, startPoint y: 160, endPoint x: 0, endPoint y: 171, distance: 55.9
click at [80, 185] on tr "6 ZEUS138 86841797 31/08/2025 17:34:18 ASRIASME ASKAR BRI 218901003328502 Rp 50…" at bounding box center [141, 198] width 280 height 26
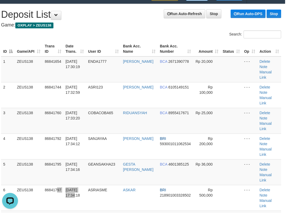
drag, startPoint x: 83, startPoint y: 170, endPoint x: 1, endPoint y: 154, distance: 83.9
click at [39, 185] on tr "6 ZEUS138 86841797 31/08/2025 17:34:18 ASRIASME ASKAR BRI 218901003328502 Rp 50…" at bounding box center [141, 198] width 280 height 26
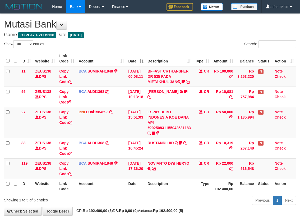
select select "***"
click at [172, 172] on td "NOVIANTO DWI HERYO TRSF E-BANKING CR 3108/FTSCY/WS95031 22000.00NOVIANTO DWI HE…" at bounding box center [169, 168] width 48 height 20
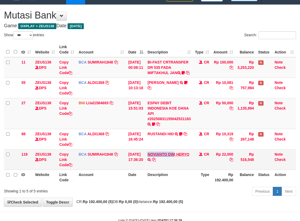
drag, startPoint x: 152, startPoint y: 156, endPoint x: 178, endPoint y: 159, distance: 26.0
click at [178, 159] on td "NOVIANTO DWI HERYO TRSF E-BANKING CR 3108/FTSCY/WS95031 22000.00NOVIANTO DWI HE…" at bounding box center [169, 159] width 48 height 20
copy link "NOVIANTO DW"
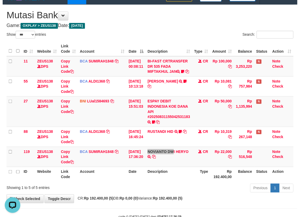
scroll to position [0, 0]
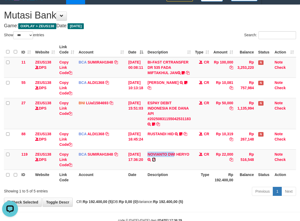
drag, startPoint x: 157, startPoint y: 165, endPoint x: 297, endPoint y: 161, distance: 140.0
click at [156, 161] on icon at bounding box center [154, 160] width 4 height 4
copy link "NOVIANTO DW"
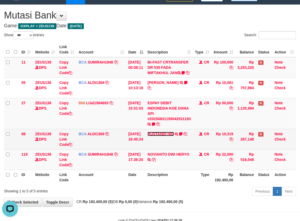
click at [170, 136] on link "RUSTANDI HID" at bounding box center [161, 134] width 26 height 4
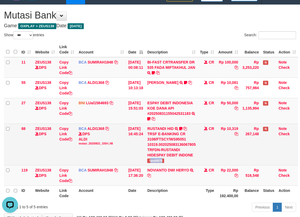
drag, startPoint x: 154, startPoint y: 160, endPoint x: 176, endPoint y: 161, distance: 22.0
click at [176, 161] on td "RUSTANDI HID TRSF E-BANKING CR 3108/FTSCY/WS95051 10319.002025083136067805 TRFD…" at bounding box center [171, 145] width 53 height 42
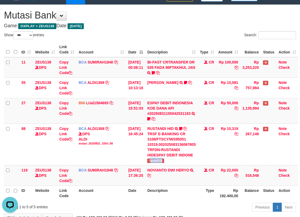
copy span "andi0078"
click at [151, 121] on td "ESPAY DEBIT INDONESIA KOE DANA API #20250831155042531183 TRANSFER DARI ESPAY DE…" at bounding box center [171, 111] width 53 height 26
click at [151, 117] on icon at bounding box center [148, 119] width 3 height 4
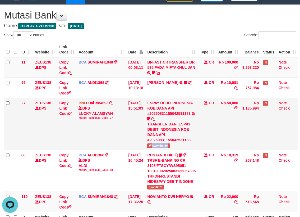
drag, startPoint x: 156, startPoint y: 143, endPoint x: 180, endPoint y: 144, distance: 24.4
click at [180, 144] on td "ESPAY DEBIT INDONESIA KOE DANA API #20250831155042531183 TRANSFER DARI ESPAY DE…" at bounding box center [171, 124] width 53 height 52
copy span "ikwokthetalk"
click at [167, 144] on span "Wikwokthetalk" at bounding box center [158, 145] width 22 height 4
drag, startPoint x: 167, startPoint y: 144, endPoint x: 194, endPoint y: 137, distance: 28.8
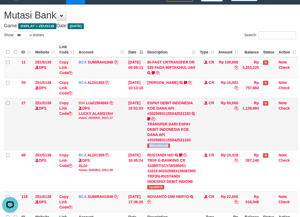
click at [167, 144] on span "Wikwokthetalk" at bounding box center [158, 145] width 22 height 4
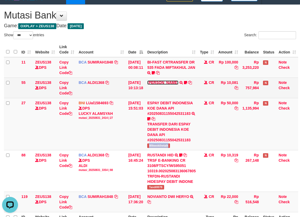
click at [172, 81] on link "FERLANDA EFRILIDIT" at bounding box center [162, 82] width 31 height 4
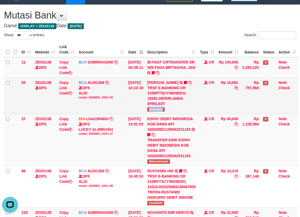
drag, startPoint x: 156, startPoint y: 118, endPoint x: 171, endPoint y: 117, distance: 15.4
click at [171, 114] on td "FERLANDA EFRILIDIT TRSF E-BANKING CR 3108/FTSCY/WS95031 10081.00FERLANDA EFRILI…" at bounding box center [171, 96] width 53 height 36
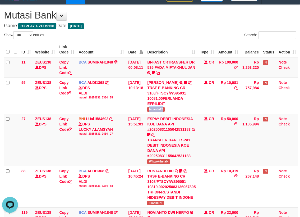
copy span "ferlanda12"
click at [158, 75] on td "BI-FAST CRTRANSFER DR 535 FADA MIFTAKHUL JAN Adlian11" at bounding box center [171, 67] width 53 height 21
click at [155, 71] on icon at bounding box center [153, 73] width 3 height 4
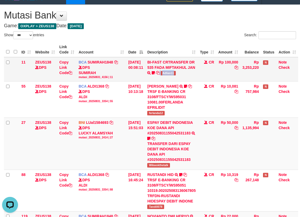
drag, startPoint x: 168, startPoint y: 79, endPoint x: 191, endPoint y: 78, distance: 23.4
click at [191, 78] on td "BI-FAST CRTRANSFER DR 535 FADA MIFTAKHUL JAN Adlian11" at bounding box center [171, 69] width 53 height 24
copy td "Adlian11"
click at [164, 37] on div "Search:" at bounding box center [225, 35] width 142 height 9
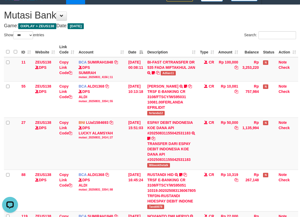
click at [147, 33] on div "Show ** ** ** *** entries" at bounding box center [75, 35] width 150 height 9
click at [207, 27] on h4 "Game: OXPLAY > ZEUS138 Date: Today" at bounding box center [150, 25] width 292 height 5
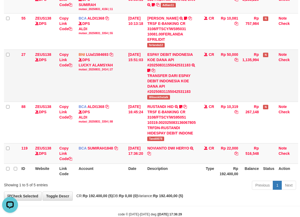
scroll to position [95, 0]
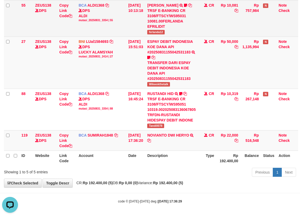
drag, startPoint x: 143, startPoint y: 38, endPoint x: 144, endPoint y: 32, distance: 5.9
click at [146, 35] on tbody "11 ZEUS138 DPS Copy Link Code BCA SUMIRAH1848 DPS SUMIRAH mutasi_20250831_4156 …" at bounding box center [151, 63] width 294 height 175
click at [142, 24] on td "[DATE] 10:13:18" at bounding box center [135, 19] width 19 height 36
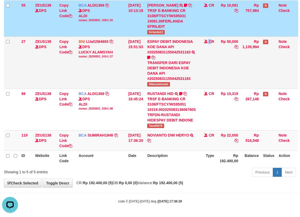
click at [212, 62] on td "CR" at bounding box center [207, 63] width 19 height 52
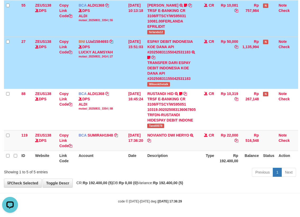
drag, startPoint x: 209, startPoint y: 54, endPoint x: 209, endPoint y: 52, distance: 2.9
click at [209, 52] on td "CR" at bounding box center [207, 63] width 19 height 52
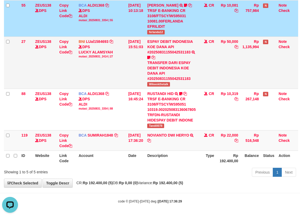
drag, startPoint x: 206, startPoint y: 55, endPoint x: 212, endPoint y: 53, distance: 5.5
click at [210, 54] on td "CR" at bounding box center [207, 63] width 19 height 52
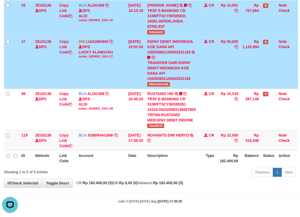
click at [225, 71] on td "Rp 50,000" at bounding box center [228, 63] width 24 height 52
click at [216, 59] on td "CR" at bounding box center [207, 63] width 19 height 52
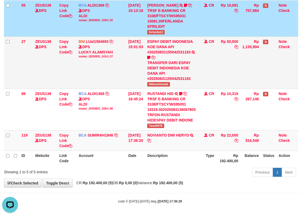
click at [198, 88] on td "ESPAY DEBIT INDONESIA KOE DANA API #20250831155042531183 TRANSFER DARI ESPAY DE…" at bounding box center [171, 63] width 53 height 52
click at [151, 138] on link at bounding box center [149, 140] width 4 height 4
drag, startPoint x: 216, startPoint y: 76, endPoint x: 221, endPoint y: 70, distance: 7.7
click at [221, 74] on tr "27 ZEUS138 DPS Copy Link Code BNI LUal1584693 DPS LUCKY ALAMSYAH mutasi_2025083…" at bounding box center [151, 63] width 294 height 52
click at [220, 61] on tr "27 ZEUS138 DPS Copy Link Code BNI LUal1584693 DPS LUCKY ALAMSYAH mutasi_2025083…" at bounding box center [151, 63] width 294 height 52
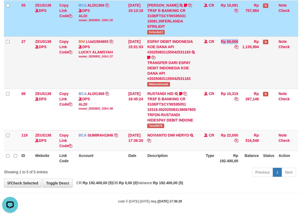
click at [221, 61] on tr "27 ZEUS138 DPS Copy Link Code BNI LUal1584693 DPS LUCKY ALAMSYAH mutasi_2025083…" at bounding box center [151, 63] width 294 height 52
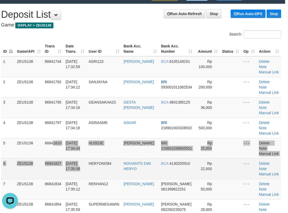
click at [88, 165] on tbody "1 ZEUS138 86841744 31/08/2025 17:32:59 ASRI123 SRI WAHYUNI BCA 6105149151 Rp 10…" at bounding box center [141, 137] width 280 height 163
click at [67, 160] on tbody "1 ZEUS138 86841744 31/08/2025 17:32:59 ASRI123 SRI WAHYUNI BCA 6105149151 Rp 10…" at bounding box center [141, 137] width 280 height 163
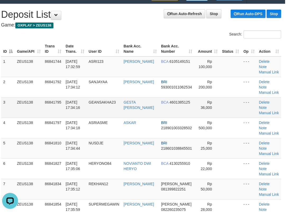
drag, startPoint x: 57, startPoint y: 118, endPoint x: 11, endPoint y: 114, distance: 46.7
click at [67, 125] on tbody "1 ZEUS138 86841744 31/08/2025 17:32:59 ASRI123 SRI WAHYUNI BCA 6105149151 Rp 10…" at bounding box center [141, 137] width 280 height 163
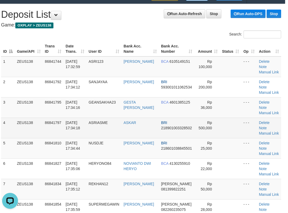
click at [76, 126] on tr "4 ZEUS138 86841797 31/08/2025 17:34:18 ASRIASME ASKAR BRI 218901003328502 Rp 50…" at bounding box center [141, 127] width 280 height 20
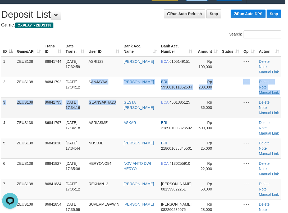
drag, startPoint x: 119, startPoint y: 108, endPoint x: 107, endPoint y: 106, distance: 12.9
click at [111, 108] on tbody "1 ZEUS138 86841744 31/08/2025 17:32:59 ASRI123 SRI WAHYUNI BCA 6105149151 Rp 10…" at bounding box center [141, 137] width 280 height 163
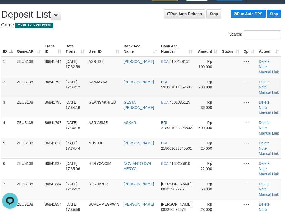
click at [96, 79] on td "SANJAYAA" at bounding box center [104, 87] width 35 height 20
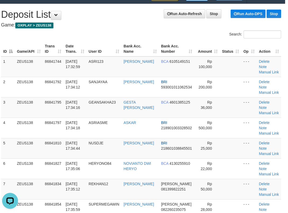
drag, startPoint x: 107, startPoint y: 20, endPoint x: 92, endPoint y: 22, distance: 15.1
click at [107, 20] on h1 "Run Auto-Refresh Stop Run Auto-DPS Stop Deposit List" at bounding box center [141, 14] width 280 height 11
drag, startPoint x: 131, startPoint y: 30, endPoint x: 89, endPoint y: 31, distance: 42.6
drag, startPoint x: 61, startPoint y: 37, endPoint x: 35, endPoint y: 35, distance: 26.5
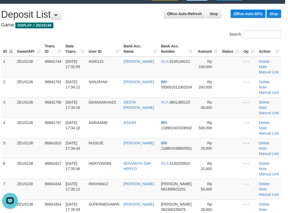
click at [53, 37] on div "Search:" at bounding box center [141, 34] width 288 height 9
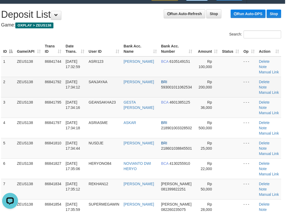
click at [53, 90] on td "86841792" at bounding box center [53, 87] width 21 height 20
drag, startPoint x: 42, startPoint y: 86, endPoint x: 30, endPoint y: 81, distance: 13.3
click at [39, 85] on td "ZEUS138" at bounding box center [29, 87] width 28 height 20
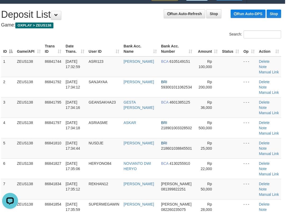
click at [99, 25] on h4 "Game: OXPLAY > ZEUS138" at bounding box center [141, 24] width 280 height 5
click at [95, 52] on th "User ID" at bounding box center [104, 48] width 35 height 15
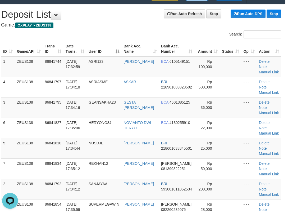
click at [93, 41] on th "User ID" at bounding box center [104, 48] width 35 height 15
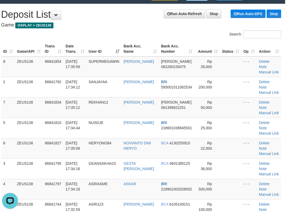
click at [54, 35] on div "Search:" at bounding box center [141, 34] width 288 height 9
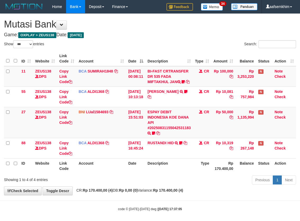
select select "***"
click at [219, 61] on th "Amount" at bounding box center [223, 58] width 24 height 15
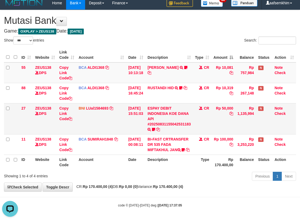
click at [98, 114] on td "BNI LUal1584693 DPS LUCKY ALAMSYAH mutasi_20250831_2414 | 27 mutasi_20250831_24…" at bounding box center [101, 118] width 50 height 31
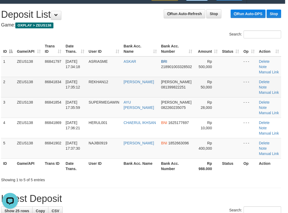
click at [184, 79] on td "DANA 081399822251" at bounding box center [176, 87] width 35 height 20
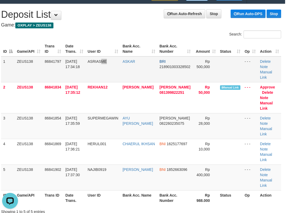
click at [118, 56] on td "ASRIASME" at bounding box center [102, 69] width 35 height 26
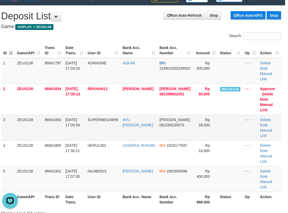
scroll to position [0, 3]
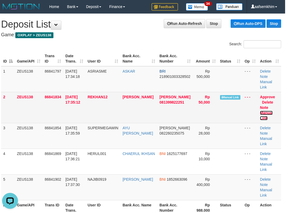
click at [271, 111] on link "Manual Link" at bounding box center [266, 116] width 13 height 10
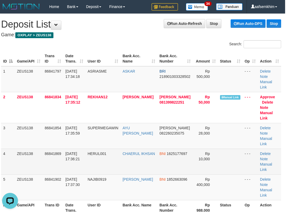
drag, startPoint x: 122, startPoint y: 151, endPoint x: 142, endPoint y: 151, distance: 20.6
click at [143, 151] on tbody "1 ZEUS138 86841797 31/08/2025 17:34:18 ASRIASME ASKAR BRI 218901003328502 Rp 50…" at bounding box center [141, 133] width 280 height 134
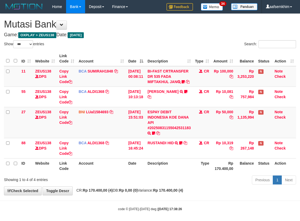
select select "***"
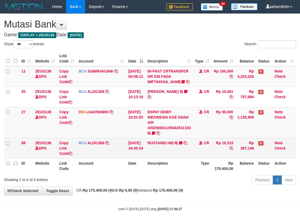
click at [115, 144] on td "BCA ALDI1368 DPS ALDI mutasi_20250831_3354 | 88 mutasi_20250831_3354 | 88" at bounding box center [101, 148] width 50 height 20
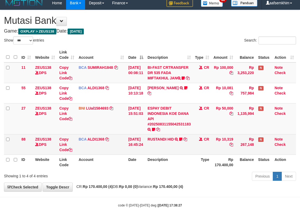
scroll to position [9, 0]
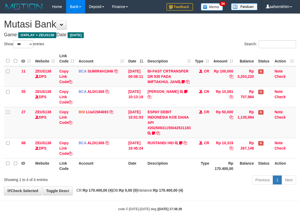
select select "***"
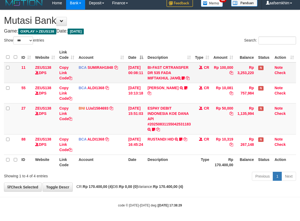
drag, startPoint x: 150, startPoint y: 76, endPoint x: 152, endPoint y: 78, distance: 2.8
click at [152, 78] on td "BI-FAST CRTRANSFER DR 535 FADA MIFTAKHUL JAN Adlian11" at bounding box center [169, 72] width 48 height 21
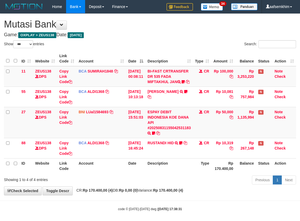
select select "***"
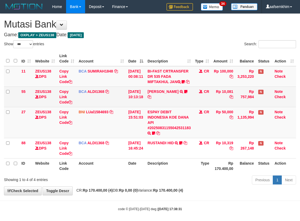
scroll to position [9, 0]
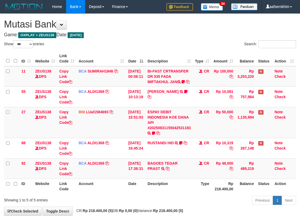
select select "***"
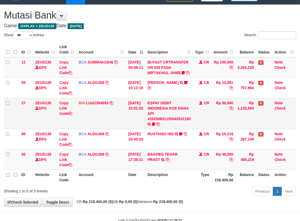
click at [204, 125] on td "CR" at bounding box center [202, 113] width 19 height 31
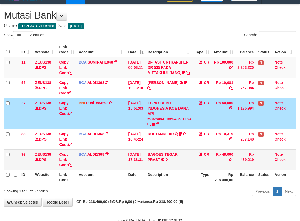
drag, startPoint x: 171, startPoint y: 162, endPoint x: 183, endPoint y: 156, distance: 13.5
click at [171, 162] on td "BAGOES TEGAR PRAST TRSF E-BANKING CR 3108/FTSCY/WS95031 48000.00BAGOES TEGAR PR…" at bounding box center [169, 159] width 48 height 20
drag, startPoint x: 103, startPoint y: 80, endPoint x: 119, endPoint y: 81, distance: 16.7
click at [105, 78] on tr "11 ZEUS138 DPS Copy Link Code BCA SUMIRAH1848 DPS SUMIRAH mutasi_20250831_4156 …" at bounding box center [150, 67] width 292 height 21
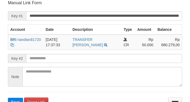
click at [170, 14] on input "**********" at bounding box center [104, 15] width 156 height 9
click at [8, 97] on button "Save" at bounding box center [15, 101] width 15 height 8
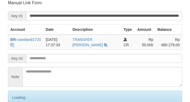
scroll to position [104, 0]
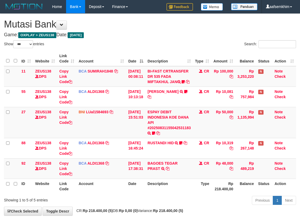
select select "***"
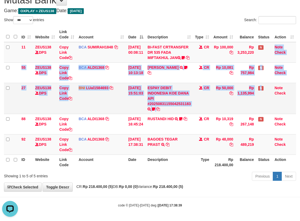
click at [270, 85] on tbody "11 ZEUS138 DPS Copy Link Code BCA SUMIRAH1848 DPS SUMIRAH mutasi_20250831_4156 …" at bounding box center [150, 98] width 292 height 113
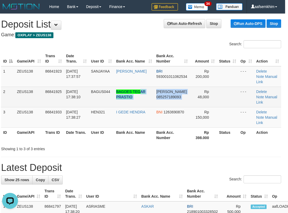
drag, startPoint x: 185, startPoint y: 86, endPoint x: 51, endPoint y: 90, distance: 134.2
click at [178, 93] on tr "2 ZEUS138 86841925 31/08/2025 17:38:10 BAGUS044 BAGOES TEGAR PRASTIO DANA 08525…" at bounding box center [141, 97] width 280 height 20
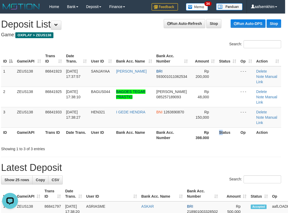
drag, startPoint x: 217, startPoint y: 124, endPoint x: 221, endPoint y: 122, distance: 4.4
click at [221, 127] on tr "ID Game/API Trans ID Date Trans. User ID Bank Acc. Name Bank Acc. Number Rp 398…" at bounding box center [141, 134] width 280 height 15
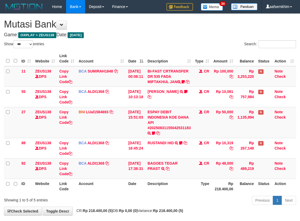
select select "***"
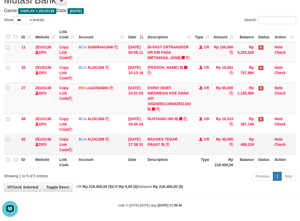
click at [183, 143] on td "BAGOES TEGAR PRAST TRSF E-BANKING CR 3108/FTSCY/WS95031 48000.00BAGOES TEGAR PR…" at bounding box center [169, 144] width 48 height 20
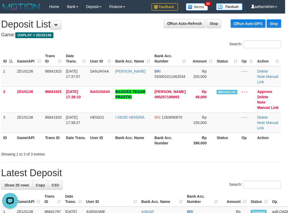
drag, startPoint x: 86, startPoint y: 59, endPoint x: 117, endPoint y: 61, distance: 30.7
click at [117, 61] on tr "ID Game/API Trans ID Date Trans. User ID Bank Acc. Name Bank Acc. Number Amount…" at bounding box center [141, 58] width 280 height 15
click at [97, 56] on th "User ID" at bounding box center [100, 58] width 25 height 15
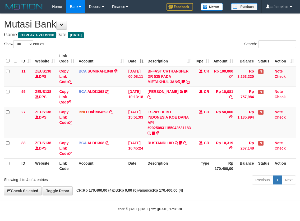
select select "***"
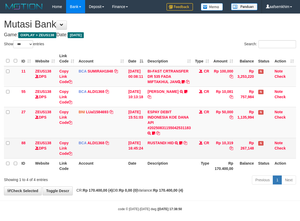
scroll to position [9, 0]
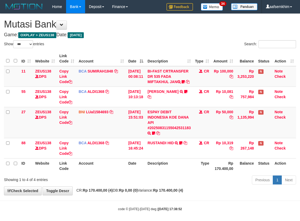
select select "***"
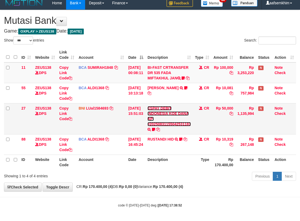
click at [162, 124] on link "ESPAY DEBIT INDONESIA KOE DANA API #20250831155042531183" at bounding box center [169, 116] width 43 height 20
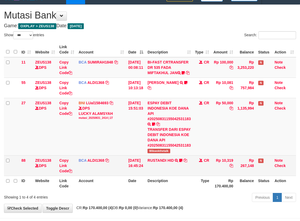
scroll to position [25, 0]
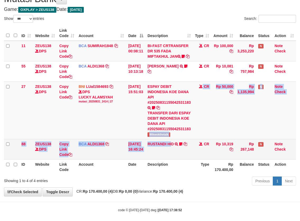
drag, startPoint x: 154, startPoint y: 162, endPoint x: 174, endPoint y: 162, distance: 19.8
click at [174, 160] on tbody "11 ZEUS138 DPS Copy Link Code BCA SUMIRAH1848 DPS SUMIRAH mutasi_20250831_4156 …" at bounding box center [150, 100] width 292 height 119
copy tbody "Wikwokthetalk CR Rp 50,000 Rp 1,135,994 N Note Check 88 ZEUS138 DPS Copy Link C…"
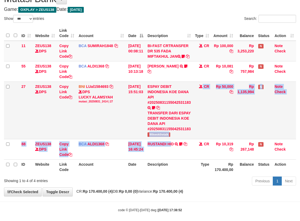
click at [162, 137] on span "Wikwokthetalk" at bounding box center [159, 134] width 22 height 4
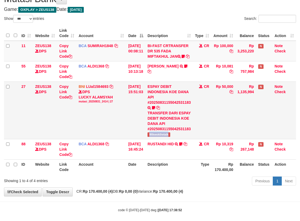
click at [162, 137] on span "Wikwokthetalk" at bounding box center [159, 134] width 22 height 4
drag, startPoint x: 120, startPoint y: 99, endPoint x: 124, endPoint y: 99, distance: 4.0
click at [123, 99] on tr "27 ZEUS138 DPS Copy Link Code BNI LUal1584693 DPS LUCKY ALAMSYAH mutasi_2025083…" at bounding box center [150, 109] width 292 height 57
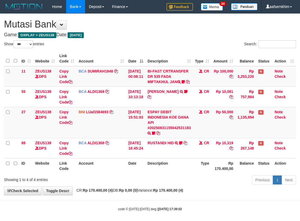
select select "***"
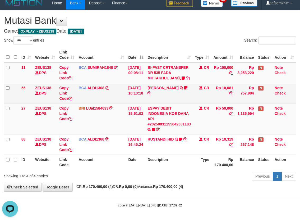
drag, startPoint x: 131, startPoint y: 94, endPoint x: 169, endPoint y: 101, distance: 38.7
click at [165, 101] on tr "55 ZEUS138 DPS Copy Link Code BCA ALDI1368 DPS ALDI mutasi_20250831_3354 | 55 m…" at bounding box center [150, 93] width 292 height 20
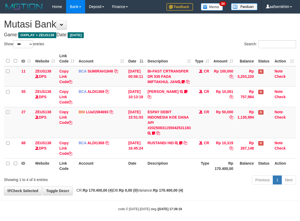
select select "***"
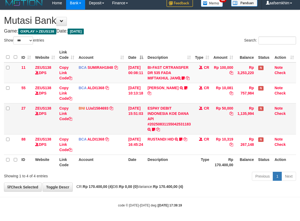
click at [145, 133] on td "31/08/2025 15:51:03" at bounding box center [135, 118] width 19 height 31
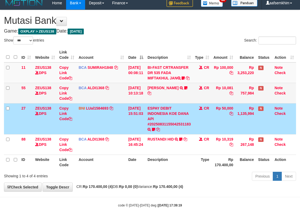
drag, startPoint x: 190, startPoint y: 93, endPoint x: 196, endPoint y: 99, distance: 8.8
click at [196, 94] on tr "55 ZEUS138 DPS Copy Link Code BCA ALDI1368 DPS ALDI mutasi_20250831_3354 | 55 m…" at bounding box center [150, 93] width 292 height 20
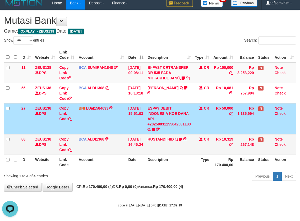
scroll to position [0, 0]
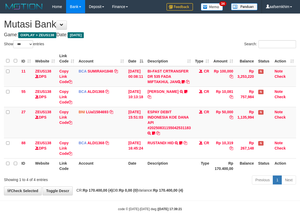
select select "***"
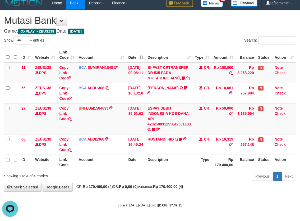
drag, startPoint x: 198, startPoint y: 126, endPoint x: 303, endPoint y: 109, distance: 106.4
click at [216, 117] on tr "27 ZEUS138 DPS Copy Link Code BNI LUal1584693 DPS LUCKY ALAMSYAH mutasi_2025083…" at bounding box center [150, 118] width 292 height 31
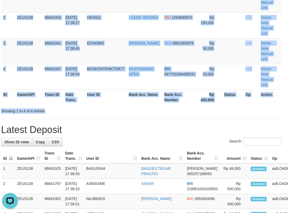
drag, startPoint x: 143, startPoint y: 110, endPoint x: 2, endPoint y: 95, distance: 141.0
click at [103, 103] on div "ID Game/API Trans ID Date Trans. User ID Bank Acc. Name Bank Acc. Number Amount…" at bounding box center [141, 38] width 288 height 136
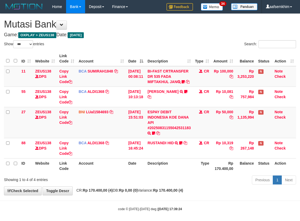
select select "***"
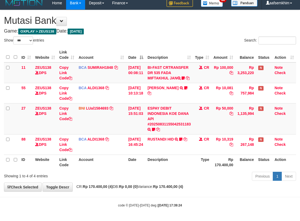
click at [71, 17] on h1 "Mutasi Bank" at bounding box center [150, 20] width 292 height 11
click at [67, 17] on button at bounding box center [61, 21] width 11 height 9
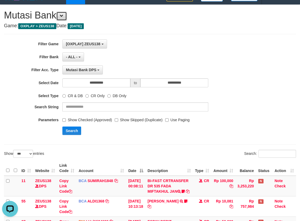
scroll to position [0, 0]
click at [63, 16] on span at bounding box center [62, 16] width 4 height 4
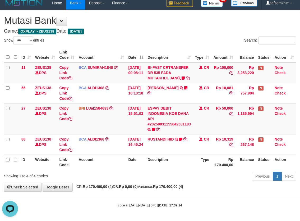
drag, startPoint x: 161, startPoint y: 36, endPoint x: 164, endPoint y: 37, distance: 3.7
click at [162, 37] on div "Search:" at bounding box center [225, 41] width 142 height 9
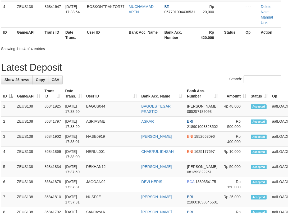
scroll to position [79, 3]
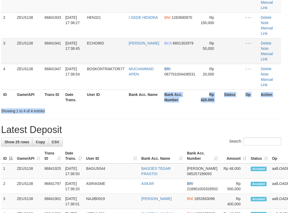
drag, startPoint x: 208, startPoint y: 104, endPoint x: 1, endPoint y: 60, distance: 211.8
click at [157, 106] on div "ID Game/API Trans ID Date Trans. User ID Bank Acc. Name Bank Acc. Number Amount…" at bounding box center [141, 38] width 288 height 136
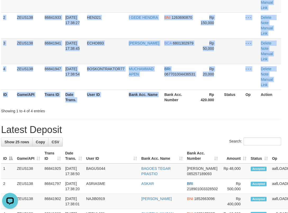
scroll to position [0, 0]
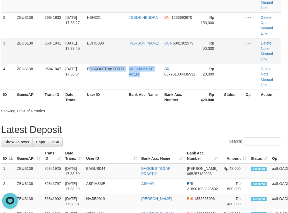
drag, startPoint x: 162, startPoint y: 71, endPoint x: 45, endPoint y: 61, distance: 117.6
click at [143, 69] on tr "4 ZEUS138 86841947 31/08/2025 17:38:54 BOSKONTRAKTOR77 MUCHAMMAD APEN BRI 06770…" at bounding box center [141, 77] width 280 height 26
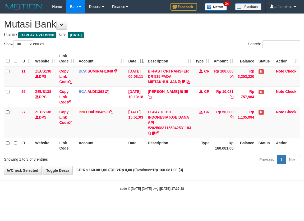
select select "***"
click at [194, 59] on tr "ID Website Link Code Account Date Description Type Amount Balance Status Action" at bounding box center [152, 58] width 296 height 15
select select "***"
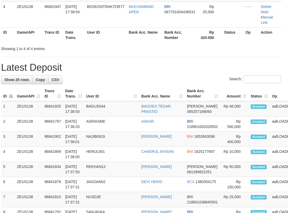
drag, startPoint x: 130, startPoint y: 97, endPoint x: 119, endPoint y: 93, distance: 11.9
click at [123, 94] on th "User ID" at bounding box center [111, 93] width 55 height 15
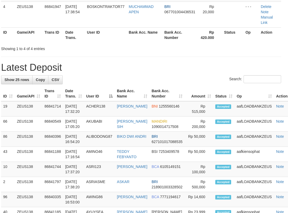
scroll to position [79, 3]
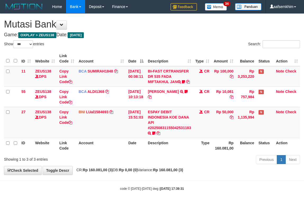
select select "***"
click at [167, 118] on link "ESPAY DEBIT INDONESIA KOE DANA API #20250831155042531183" at bounding box center [169, 120] width 43 height 20
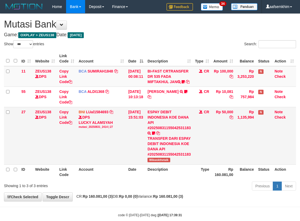
drag, startPoint x: 153, startPoint y: 169, endPoint x: 194, endPoint y: 167, distance: 40.8
click at [193, 164] on td "ESPAY DEBIT INDONESIA KOE DANA API #20250831155042531183 TRANSFER DARI ESPAY DE…" at bounding box center [169, 135] width 48 height 57
click at [167, 164] on td "ESPAY DEBIT INDONESIA KOE DANA API #20250831155042531183 TRANSFER DARI ESPAY DE…" at bounding box center [169, 135] width 48 height 57
drag, startPoint x: 167, startPoint y: 173, endPoint x: 301, endPoint y: 152, distance: 136.3
click at [169, 164] on td "ESPAY DEBIT INDONESIA KOE DANA API #20250831155042531183 TRANSFER DARI ESPAY DE…" at bounding box center [169, 135] width 48 height 57
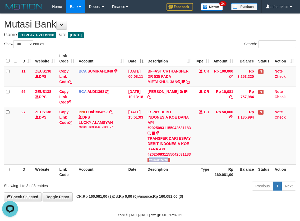
copy span "Wikwokthetalk"
drag, startPoint x: 178, startPoint y: 69, endPoint x: 174, endPoint y: 67, distance: 3.3
click at [174, 67] on td "BI-FAST CRTRANSFER DR 535 FADA MIFTAKHUL JAN Adlian11" at bounding box center [169, 76] width 48 height 21
click at [149, 44] on div "Show ** ** ** *** entries" at bounding box center [75, 44] width 150 height 9
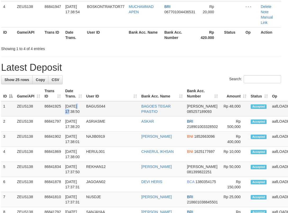
click at [78, 104] on td "[DATE] 17:38:50" at bounding box center [73, 108] width 21 height 15
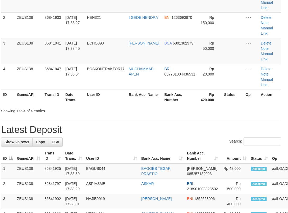
drag, startPoint x: 70, startPoint y: 125, endPoint x: 125, endPoint y: 124, distance: 54.8
click at [125, 124] on h1 "Latest Deposit" at bounding box center [141, 129] width 280 height 11
click at [130, 113] on div "Showing 1 to 4 of 4 entries" at bounding box center [141, 109] width 288 height 7
drag, startPoint x: 81, startPoint y: 102, endPoint x: 0, endPoint y: 88, distance: 82.7
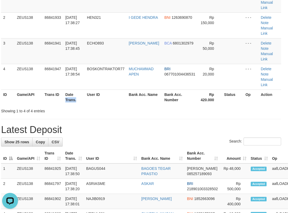
click at [75, 102] on th "Date Trans." at bounding box center [74, 96] width 22 height 15
drag, startPoint x: 117, startPoint y: 80, endPoint x: 139, endPoint y: 100, distance: 29.0
click at [121, 83] on tr "4 ZEUS138 86841947 31/08/2025 17:38:54 BOSKONTRAKTOR77 MUCHAMMAD APEN BRI 06770…" at bounding box center [141, 77] width 280 height 26
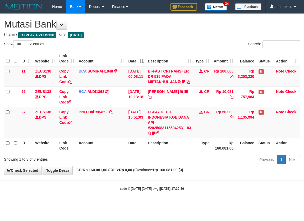
select select "***"
click at [100, 86] on td "BCA SUMIRAH1848 DPS SUMIRAH mutasi_20250831_4156 | 11 mutasi_20250831_4156 | 11" at bounding box center [101, 76] width 50 height 21
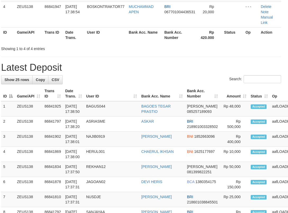
scroll to position [79, 3]
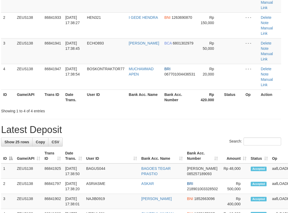
drag, startPoint x: 72, startPoint y: 124, endPoint x: 31, endPoint y: 115, distance: 42.0
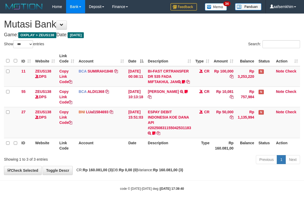
select select "***"
click at [150, 77] on td "BI-FAST CRTRANSFER DR 535 FADA MIFTAKHUL JAN Adlian11" at bounding box center [170, 76] width 48 height 21
select select "***"
click at [187, 68] on tr "11 ZEUS138 DPS Copy Link Code BCA SUMIRAH1848 DPS SUMIRAH mutasi_20250831_4156 …" at bounding box center [152, 76] width 296 height 21
click at [187, 45] on div "Search:" at bounding box center [228, 44] width 144 height 9
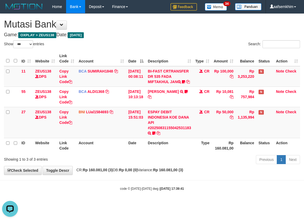
click at [188, 42] on div "Search:" at bounding box center [228, 44] width 144 height 9
drag, startPoint x: 155, startPoint y: 38, endPoint x: 174, endPoint y: 47, distance: 20.5
click at [155, 39] on div "**********" at bounding box center [152, 94] width 304 height 161
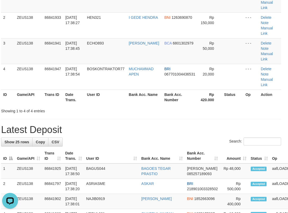
click at [95, 111] on div "Showing 1 to 4 of 4 entries" at bounding box center [57, 109] width 112 height 7
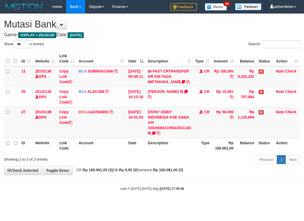
select select "***"
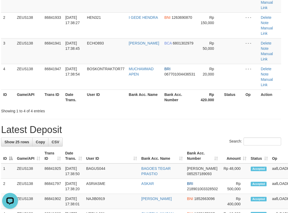
drag, startPoint x: 167, startPoint y: 116, endPoint x: 151, endPoint y: 119, distance: 16.0
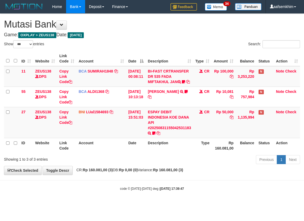
select select "***"
click at [171, 67] on table "ID Website Link Code Account Date Description Type Amount Balance Status Action…" at bounding box center [152, 102] width 296 height 102
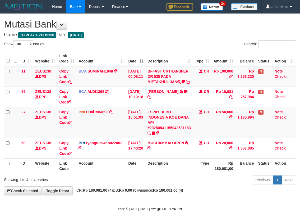
select select "***"
click at [178, 119] on td "ESPAY DEBIT INDONESIA KOE DANA API #20250831155042531183 TRANSFER DARI ESPAY DE…" at bounding box center [169, 122] width 48 height 31
select select "***"
drag, startPoint x: 136, startPoint y: 111, endPoint x: 148, endPoint y: 112, distance: 12.0
click at [144, 112] on tbody "11 ZEUS138 DPS Copy Link Code BCA SUMIRAH1848 DPS SUMIRAH mutasi_20250831_4156 …" at bounding box center [150, 112] width 292 height 92
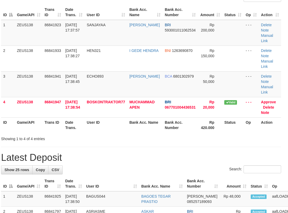
scroll to position [25, 3]
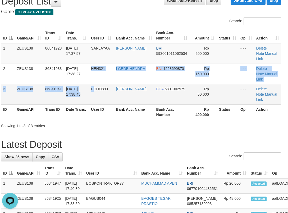
drag, startPoint x: 95, startPoint y: 79, endPoint x: 85, endPoint y: 81, distance: 10.7
click at [93, 81] on tbody "1 ZEUS138 86841923 31/08/2025 17:37:57 SANJAYAA DEDY SETIAWAN BRI 5930010110625…" at bounding box center [141, 73] width 280 height 61
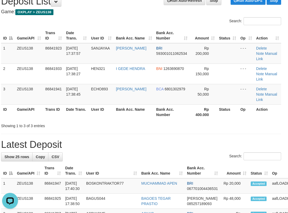
drag, startPoint x: 104, startPoint y: 135, endPoint x: 56, endPoint y: 123, distance: 49.5
drag, startPoint x: 136, startPoint y: 117, endPoint x: 167, endPoint y: 149, distance: 44.2
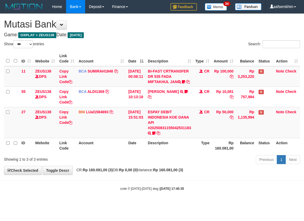
select select "***"
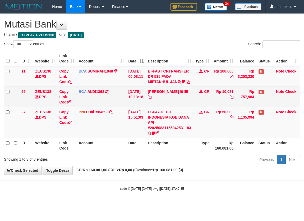
drag, startPoint x: 147, startPoint y: 103, endPoint x: 158, endPoint y: 109, distance: 12.3
click at [158, 107] on tr "55 ZEUS138 DPS Copy Link Code BCA ALDI1368 DPS ALDI mutasi_20250831_3354 | 55 m…" at bounding box center [152, 97] width 296 height 20
drag, startPoint x: 149, startPoint y: 89, endPoint x: 148, endPoint y: 97, distance: 8.1
click at [149, 95] on tbody "11 ZEUS138 DPS Copy Link Code BCA SUMIRAH1848 DPS SUMIRAH mutasi_20250831_4156 …" at bounding box center [152, 102] width 296 height 72
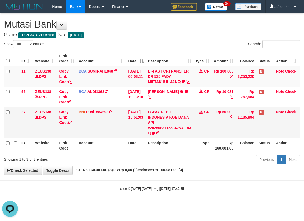
drag, startPoint x: 139, startPoint y: 121, endPoint x: 147, endPoint y: 119, distance: 8.3
click at [143, 121] on td "[DATE] 15:51:03" at bounding box center [136, 122] width 20 height 31
select select "***"
click at [159, 62] on th "Description" at bounding box center [170, 58] width 48 height 15
select select "***"
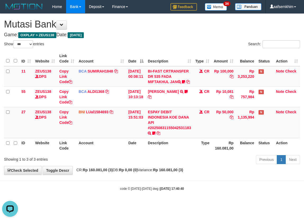
drag, startPoint x: 137, startPoint y: 80, endPoint x: 196, endPoint y: 55, distance: 65.1
click at [151, 69] on td "BI-FAST CRTRANSFER DR 535 FADA MIFTAKHUL JAN Adlian11" at bounding box center [170, 76] width 48 height 21
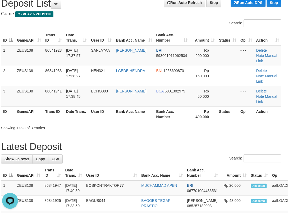
drag, startPoint x: 186, startPoint y: 27, endPoint x: 153, endPoint y: 38, distance: 34.8
click at [181, 31] on div "Search: ID Game/API Trans ID Date Trans. User ID Bank Acc. Name Bank Acc. Numbe…" at bounding box center [141, 74] width 280 height 111
drag, startPoint x: 124, startPoint y: 143, endPoint x: 53, endPoint y: 138, distance: 71.1
click at [96, 154] on div "Search:" at bounding box center [141, 158] width 280 height 9
drag, startPoint x: 133, startPoint y: 112, endPoint x: 136, endPoint y: 114, distance: 3.2
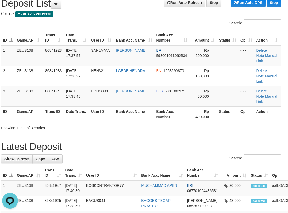
click at [133, 123] on div "Showing 1 to 3 of 3 entries" at bounding box center [141, 126] width 288 height 7
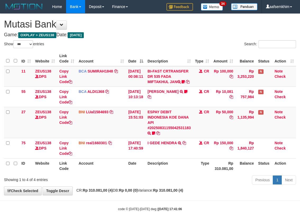
select select "***"
drag, startPoint x: 196, startPoint y: 121, endPoint x: 260, endPoint y: 116, distance: 64.2
click at [228, 116] on tr "27 ZEUS138 DPS Copy Link Code BNI LUal1584693 DPS [PERSON_NAME] mutasi_20250831…" at bounding box center [150, 122] width 292 height 31
drag, startPoint x: 192, startPoint y: 151, endPoint x: 220, endPoint y: 141, distance: 30.5
click at [219, 141] on tbody "11 ZEUS138 DPS Copy Link Code BCA SUMIRAH1848 DPS SUMIRAH mutasi_20250831_4156 …" at bounding box center [150, 112] width 292 height 92
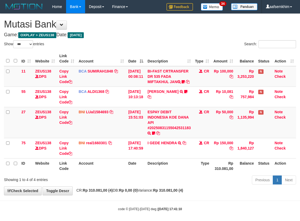
select select "***"
click at [155, 135] on icon at bounding box center [153, 133] width 3 height 4
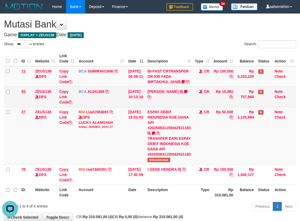
click at [195, 102] on tr "55 ZEUS138 DPS Copy Link Code BCA ALDI1368 DPS ALDI mutasi_20250831_3354 | 55 m…" at bounding box center [150, 97] width 292 height 20
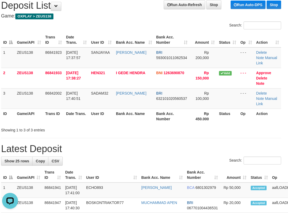
click at [125, 143] on h1 "Latest Deposit" at bounding box center [141, 148] width 280 height 11
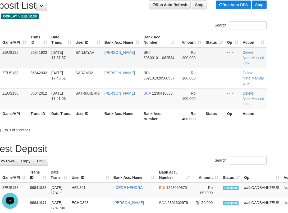
drag, startPoint x: 147, startPoint y: 48, endPoint x: 81, endPoint y: 52, distance: 66.5
click at [138, 49] on table "ID Game/API Trans ID Date Trans. User ID Bank Acc. Name Bank Acc. Number Amount…" at bounding box center [127, 77] width 280 height 91
drag, startPoint x: 101, startPoint y: 102, endPoint x: 69, endPoint y: 102, distance: 31.7
click at [94, 102] on td "SATRIAKERIS" at bounding box center [88, 98] width 29 height 20
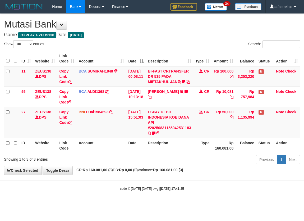
select select "***"
drag, startPoint x: 228, startPoint y: 54, endPoint x: 231, endPoint y: 55, distance: 3.0
click at [231, 55] on th "Amount" at bounding box center [224, 58] width 24 height 15
select select "***"
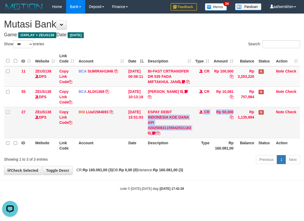
drag, startPoint x: 212, startPoint y: 126, endPoint x: 245, endPoint y: 127, distance: 33.6
click at [219, 126] on tr "27 ZEUS138 DPS Copy Link Code BNI LUal1584693 DPS LUCKY ALAMSYAH mutasi_2025083…" at bounding box center [152, 122] width 296 height 31
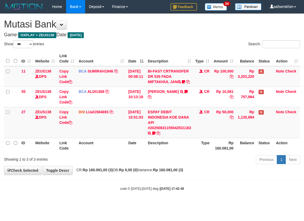
select select "***"
drag, startPoint x: 88, startPoint y: 57, endPoint x: 93, endPoint y: 41, distance: 16.6
click at [93, 57] on th "Account" at bounding box center [101, 58] width 50 height 15
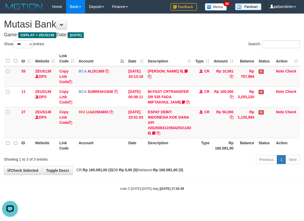
click at [93, 38] on div "**********" at bounding box center [152, 94] width 304 height 161
click at [113, 15] on div "**********" at bounding box center [152, 94] width 304 height 161
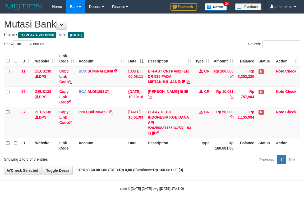
select select "***"
drag, startPoint x: 157, startPoint y: 95, endPoint x: 188, endPoint y: 74, distance: 37.1
click at [170, 80] on tbody "11 ZEUS138 DPS Copy Link Code BCA SUMIRAH1848 DPS SUMIRAH mutasi_20250831_4156 …" at bounding box center [152, 102] width 296 height 72
select select "***"
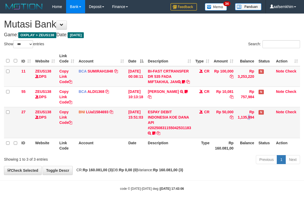
click at [243, 126] on td "Rp 1,135,994" at bounding box center [246, 122] width 21 height 31
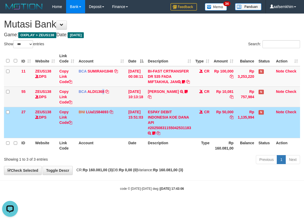
drag, startPoint x: 102, startPoint y: 96, endPoint x: 126, endPoint y: 99, distance: 24.2
click at [110, 96] on td "BCA ALDI1368 DPS ALDI mutasi_20250831_3354 | 55 mutasi_20250831_3354 | 55" at bounding box center [101, 97] width 50 height 20
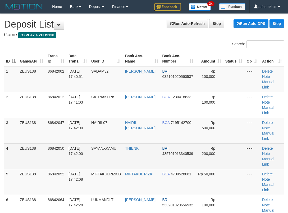
scroll to position [19, 17]
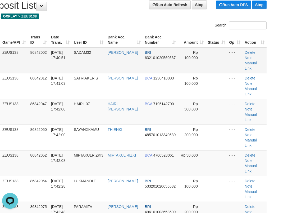
drag, startPoint x: 66, startPoint y: 56, endPoint x: 1, endPoint y: 52, distance: 65.5
click at [58, 58] on span "[DATE] 17:40:51" at bounding box center [58, 55] width 15 height 10
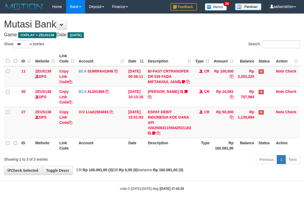
select select "***"
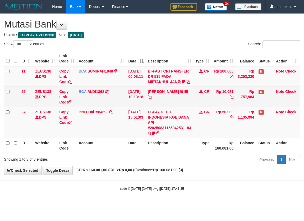
drag, startPoint x: 114, startPoint y: 105, endPoint x: 123, endPoint y: 107, distance: 9.3
click at [119, 107] on td "BCA ALDI1368 DPS ALDI mutasi_20250831_3354 | 55 mutasi_20250831_3354 | 55" at bounding box center [101, 97] width 50 height 20
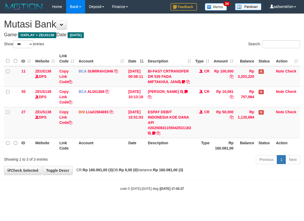
select select "***"
click at [136, 112] on tbody "11 ZEUS138 DPS Copy Link Code BCA SUMIRAH1848 DPS SUMIRAH mutasi_20250831_4156 …" at bounding box center [152, 102] width 296 height 72
select select "***"
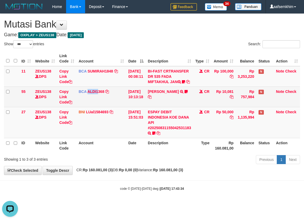
click at [87, 107] on td "BCA ALDI1368 DPS ALDI mutasi_20250831_3354 | 55 mutasi_20250831_3354 | 55" at bounding box center [101, 97] width 50 height 20
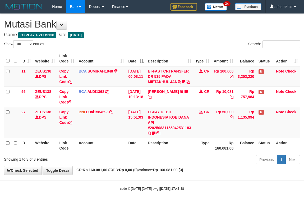
select select "***"
click at [220, 117] on td "Rp 50,000" at bounding box center [224, 122] width 24 height 31
select select "***"
drag, startPoint x: 201, startPoint y: 83, endPoint x: 303, endPoint y: 114, distance: 106.9
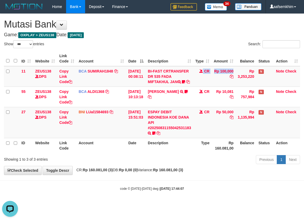
click at [240, 87] on tr "11 ZEUS138 DPS Copy Link Code BCA SUMIRAH1848 DPS SUMIRAH mutasi_20250831_4156 …" at bounding box center [152, 76] width 296 height 21
select select "***"
click at [208, 105] on td "CR" at bounding box center [202, 97] width 19 height 20
select select "***"
click at [208, 106] on td "CR" at bounding box center [202, 97] width 19 height 20
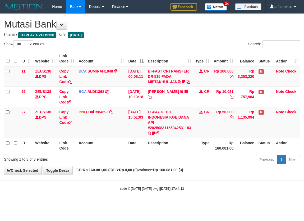
select select "***"
click at [208, 106] on td "CR" at bounding box center [202, 97] width 19 height 20
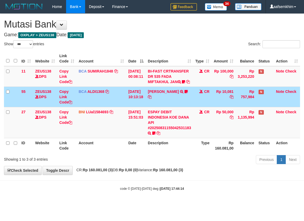
select select "***"
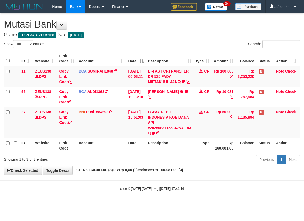
select select "***"
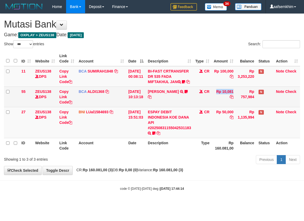
drag, startPoint x: 213, startPoint y: 109, endPoint x: 235, endPoint y: 106, distance: 22.4
click at [220, 106] on tr "55 ZEUS138 DPS Copy Link Code BCA ALDI1368 DPS ALDI mutasi_20250831_3354 | 55 m…" at bounding box center [152, 97] width 296 height 20
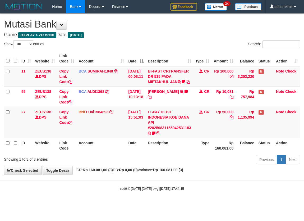
select select "***"
drag, startPoint x: 202, startPoint y: 128, endPoint x: 206, endPoint y: 125, distance: 4.0
click at [205, 128] on td "CR" at bounding box center [202, 122] width 19 height 31
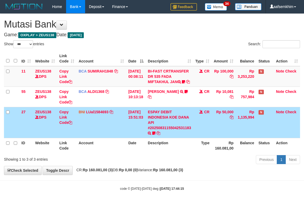
click at [304, 67] on html "Toggle navigation Home Bank Account List Load By Website Group [OXPLAY] ZEUS138…" at bounding box center [152, 102] width 304 height 204
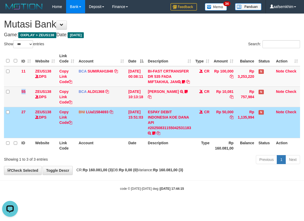
click at [19, 106] on tr "55 ZEUS138 DPS Copy Link Code BCA ALDI1368 DPS ALDI mutasi_20250831_3354 | 55 m…" at bounding box center [152, 97] width 296 height 20
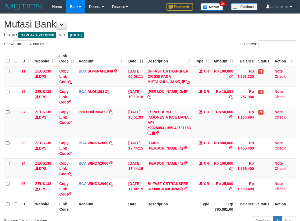
select select "***"
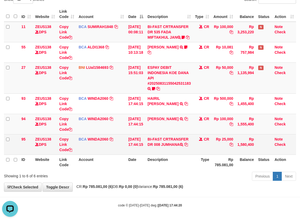
drag, startPoint x: 178, startPoint y: 143, endPoint x: 199, endPoint y: 134, distance: 23.6
click at [187, 142] on td "BI-FAST CRTRANSFER DR 008 JUMHANA" at bounding box center [169, 144] width 48 height 20
click at [169, 144] on td "BI-FAST CRTRANSFER DR 008 JUMHANA" at bounding box center [169, 144] width 48 height 20
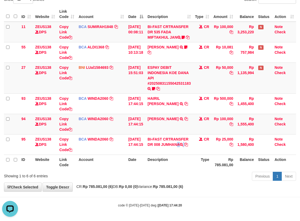
copy td "JUMHANA"
click at [239, 126] on td "Rp 1,555,400" at bounding box center [245, 124] width 21 height 20
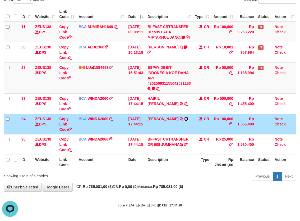
click at [185, 118] on icon at bounding box center [186, 119] width 4 height 4
drag, startPoint x: 185, startPoint y: 118, endPoint x: 303, endPoint y: 120, distance: 117.2
click at [186, 118] on icon at bounding box center [186, 119] width 4 height 4
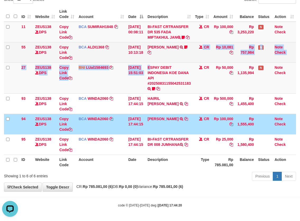
drag, startPoint x: 153, startPoint y: 63, endPoint x: 154, endPoint y: 60, distance: 2.8
click at [154, 63] on tbody "11 ZEUS138 DPS Copy Link Code BCA SUMIRAH1848 DPS SUMIRAH mutasi_20250831_4156 …" at bounding box center [150, 88] width 292 height 133
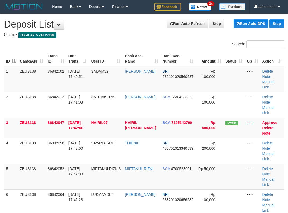
scroll to position [19, 17]
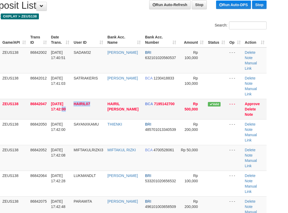
click at [99, 106] on tr "3 ZEUS138 86842047 31/08/2025 17:42:00 HAIRIL07 HAIRIL HASIM SARAG BCA 71951427…" at bounding box center [127, 109] width 280 height 20
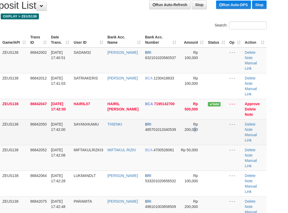
drag, startPoint x: 195, startPoint y: 127, endPoint x: 160, endPoint y: 121, distance: 35.4
click at [193, 128] on td "Rp 200,000" at bounding box center [192, 132] width 28 height 26
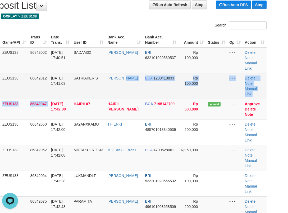
drag, startPoint x: 128, startPoint y: 87, endPoint x: 133, endPoint y: 86, distance: 5.9
click at [130, 86] on tbody "1 ZEUS138 86842002 31/08/2025 17:40:51 SADAM32 SADAM HUSEN BRI 632101020560537 …" at bounding box center [127, 183] width 280 height 272
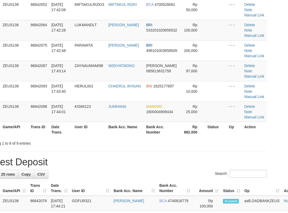
scroll to position [128, 17]
click at [258, 115] on link "Manual Link" at bounding box center [254, 117] width 20 height 4
click at [244, 115] on link "Manual Link" at bounding box center [254, 117] width 20 height 4
drag, startPoint x: 257, startPoint y: 112, endPoint x: 163, endPoint y: 102, distance: 94.4
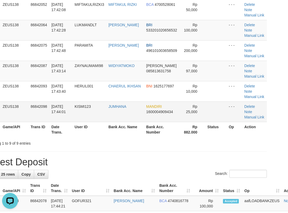
click at [257, 115] on link "Manual Link" at bounding box center [254, 117] width 20 height 4
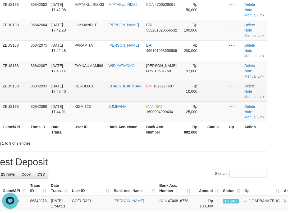
drag, startPoint x: 203, startPoint y: 108, endPoint x: 58, endPoint y: 96, distance: 145.4
click at [165, 102] on tr "9 ZEUS138 86842098 31/08/2025 17:44:01 KISMI123 JUMHANA MANDIRI 1600004909434 R…" at bounding box center [127, 111] width 280 height 20
click at [93, 98] on tr "8 ZEUS138 86842093 31/08/2025 17:43:40 HERUL001 CHAERUL IKHSAN BNI 1625177697 R…" at bounding box center [127, 91] width 280 height 20
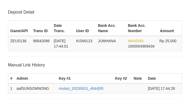
scroll to position [104, 0]
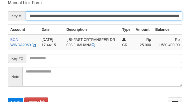
click at [124, 14] on input "**********" at bounding box center [104, 15] width 156 height 9
click at [8, 97] on button "Save" at bounding box center [15, 101] width 15 height 8
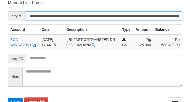
click at [8, 97] on button "Save" at bounding box center [15, 101] width 15 height 8
click at [133, 13] on input "**********" at bounding box center [104, 15] width 156 height 9
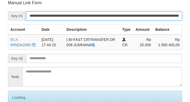
scroll to position [104, 0]
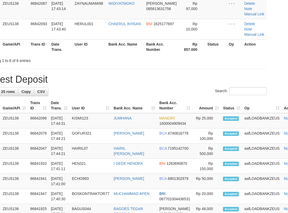
scroll to position [128, 17]
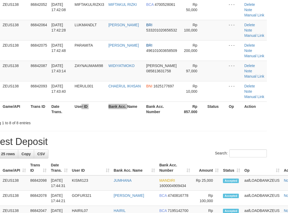
click at [122, 116] on tr "ID Game/API Trans ID Date Trans. User ID Bank Acc. Name Bank Acc. Number Rp 857…" at bounding box center [127, 108] width 280 height 15
drag, startPoint x: 133, startPoint y: 107, endPoint x: 143, endPoint y: 108, distance: 10.9
click at [158, 108] on tr "ID Game/API Trans ID Date Trans. User ID Bank Acc. Name Bank Acc. Number Rp 857…" at bounding box center [127, 108] width 280 height 15
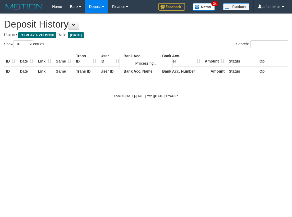
select select "**"
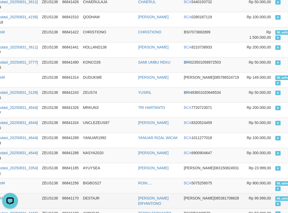
scroll to position [686, 42]
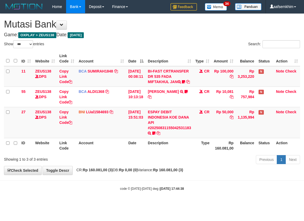
select select "***"
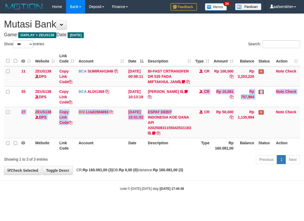
drag, startPoint x: 186, startPoint y: 105, endPoint x: 304, endPoint y: 50, distance: 130.1
click at [196, 113] on tbody "11 ZEUS138 DPS Copy Link Code BCA SUMIRAH1848 DPS SUMIRAH mutasi_20250831_4156 …" at bounding box center [152, 102] width 296 height 72
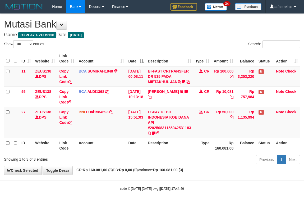
select select "***"
click at [169, 138] on td "ESPAY DEBIT INDONESIA KOE DANA API #20250831155042531183 TRANSFER DARI ESPAY DE…" at bounding box center [170, 122] width 48 height 31
click at [166, 130] on link "ESPAY DEBIT INDONESIA KOE DANA API #20250831155042531183" at bounding box center [169, 120] width 43 height 20
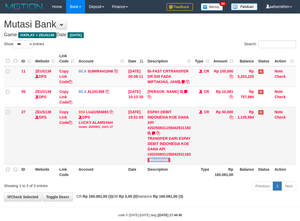
drag, startPoint x: 151, startPoint y: 172, endPoint x: 253, endPoint y: 149, distance: 104.7
click at [187, 164] on td "ESPAY DEBIT INDONESIA KOE DANA API #20250831155042531183 TRANSFER DARI ESPAY DE…" at bounding box center [169, 135] width 48 height 57
copy span "Wikwokthetalk"
drag, startPoint x: 162, startPoint y: 75, endPoint x: 159, endPoint y: 74, distance: 3.0
click at [159, 74] on td "BI-FAST CRTRANSFER DR 535 FADA MIFTAKHUL JAN Adlian11" at bounding box center [169, 76] width 48 height 21
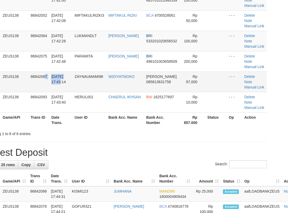
drag, startPoint x: 54, startPoint y: 86, endPoint x: 0, endPoint y: 76, distance: 55.3
click at [40, 84] on tr "7 ZEUS138 86842087 [DATE] 17:43:14 ZAYNAUMAMI98 [GEOGRAPHIC_DATA][PERSON_NAME] …" at bounding box center [127, 81] width 280 height 20
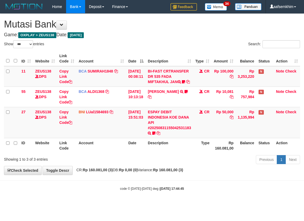
select select "***"
click at [146, 63] on th "Date" at bounding box center [136, 58] width 20 height 15
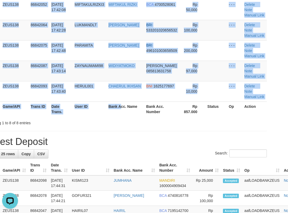
click at [125, 116] on div "ID Game/API Trans ID Date Trans. User ID Bank Acc. Name Bank Acc. Number Amount…" at bounding box center [127, 20] width 288 height 196
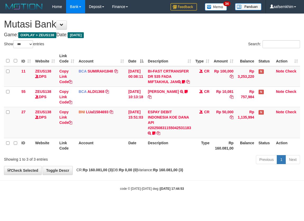
select select "***"
drag, startPoint x: 179, startPoint y: 67, endPoint x: 247, endPoint y: 68, distance: 68.0
click at [196, 66] on tr "11 ZEUS138 DPS Copy Link Code BCA SUMIRAH1848 DPS SUMIRAH mutasi_20250831_4156 …" at bounding box center [152, 76] width 296 height 21
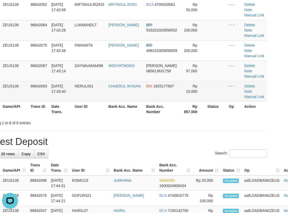
drag, startPoint x: 117, startPoint y: 126, endPoint x: 2, endPoint y: 89, distance: 121.6
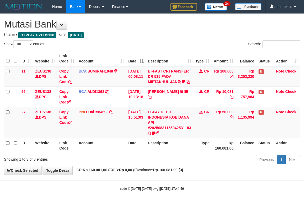
select select "***"
drag, startPoint x: 182, startPoint y: 104, endPoint x: 303, endPoint y: 87, distance: 122.5
click at [202, 100] on tr "55 ZEUS138 DPS Copy Link Code BCA ALDI1368 DPS ALDI mutasi_20250831_3354 | 55 m…" at bounding box center [152, 97] width 296 height 20
drag, startPoint x: 204, startPoint y: 130, endPoint x: 249, endPoint y: 105, distance: 51.4
click at [207, 130] on tr "27 ZEUS138 DPS Copy Link Code BNI LUal1584693 DPS LUCKY ALAMSYAH mutasi_2025083…" at bounding box center [152, 122] width 296 height 31
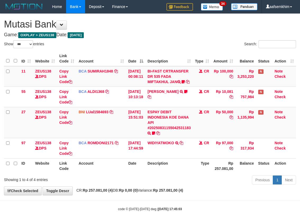
select select "***"
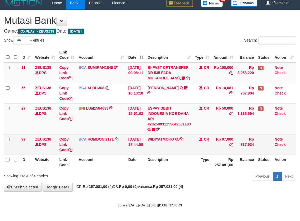
scroll to position [9, 0]
click at [183, 138] on td "WIDIYATMOKO TRSF E-BANKING CR 3108/FTSCY/WS95051 97000.002025083133415506 TRFDN…" at bounding box center [169, 144] width 48 height 20
click at [183, 138] on icon at bounding box center [182, 139] width 4 height 4
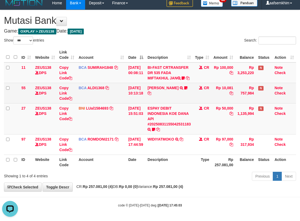
scroll to position [0, 0]
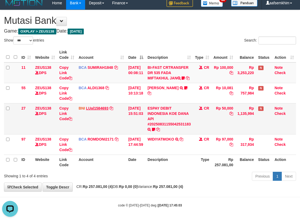
click at [103, 107] on tbody "11 ZEUS138 DPS Copy Link Code BCA SUMIRAH1848 DPS SUMIRAH mutasi_20250831_4156 …" at bounding box center [150, 108] width 292 height 92
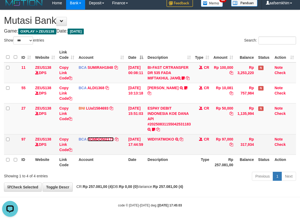
click at [101, 140] on link "ROMDONI2171" at bounding box center [101, 139] width 26 height 4
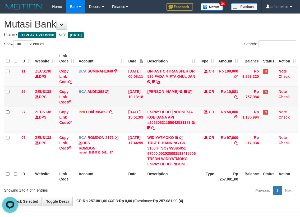
drag, startPoint x: 178, startPoint y: 107, endPoint x: 130, endPoint y: 103, distance: 47.8
click at [169, 108] on td "ESPAY DEBIT INDONESIA KOE DANA API #20250831155042531183 TRANSFER DARI ESPAY DE…" at bounding box center [171, 120] width 53 height 26
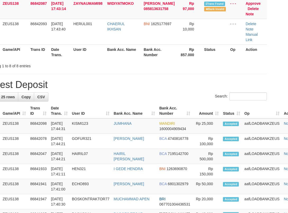
drag, startPoint x: 0, startPoint y: 0, endPoint x: 16, endPoint y: 104, distance: 105.8
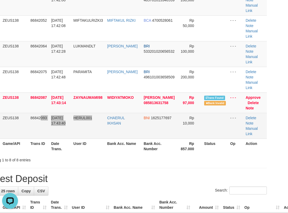
click at [100, 115] on tr "8 ZEUS138 86842093 31/08/2025 17:43:40 HERUL001 CHAERUL IKHSAN BNI 1625177697 R…" at bounding box center [127, 126] width 280 height 26
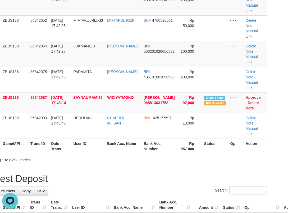
click at [148, 152] on th "Bank Acc. Number" at bounding box center [159, 145] width 35 height 15
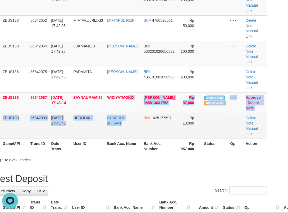
drag, startPoint x: 131, startPoint y: 111, endPoint x: 132, endPoint y: 115, distance: 4.3
click at [139, 120] on tbody "1 ZEUS138 86842002 31/08/2025 17:40:51 SADAM32 SADAM HUSEN BRI 632101020560537 …" at bounding box center [127, 38] width 280 height 200
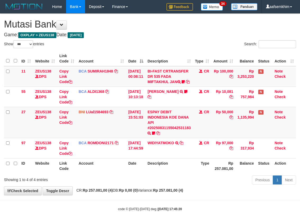
select select "***"
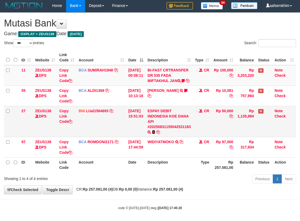
click at [155, 134] on icon at bounding box center [153, 132] width 3 height 4
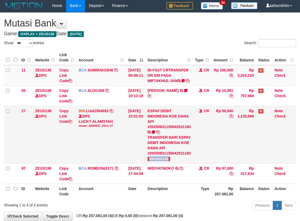
drag, startPoint x: 154, startPoint y: 171, endPoint x: 187, endPoint y: 169, distance: 32.8
click at [187, 163] on td "ESPAY DEBIT INDONESIA KOE DANA API #20250831155042531183 TRANSFER DARI ESPAY DE…" at bounding box center [169, 134] width 48 height 57
copy span "Wikwokthetalk"
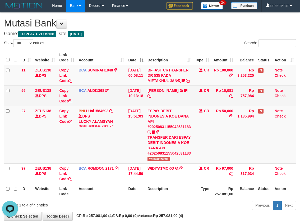
drag, startPoint x: 219, startPoint y: 106, endPoint x: 214, endPoint y: 99, distance: 8.7
click at [218, 103] on td "Rp 10,081" at bounding box center [223, 95] width 24 height 20
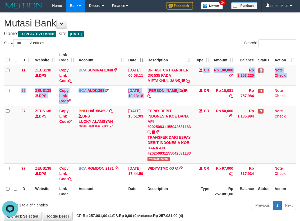
drag, startPoint x: 198, startPoint y: 86, endPoint x: 103, endPoint y: 57, distance: 99.5
click at [189, 97] on tbody "11 ZEUS138 DPS Copy Link Code BCA SUMIRAH1848 DPS SUMIRAH mutasi_20250831_4156 …" at bounding box center [150, 124] width 292 height 119
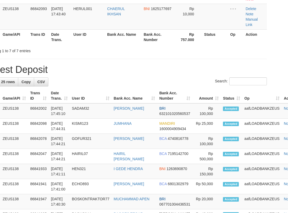
scroll to position [128, 17]
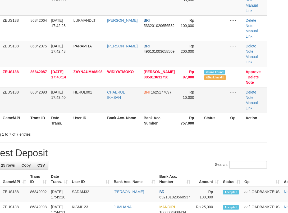
click at [71, 111] on table "ID Game/API Trans ID Date Trans. User ID Bank Acc. Name Bank Acc. Number Amount…" at bounding box center [127, 25] width 280 height 204
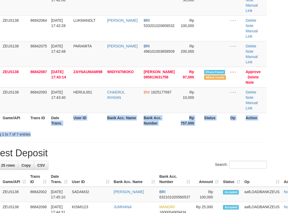
drag, startPoint x: 62, startPoint y: 130, endPoint x: 45, endPoint y: 122, distance: 18.7
click at [55, 127] on th "Date Trans." at bounding box center [60, 120] width 22 height 15
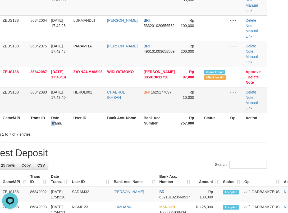
scroll to position [0, 0]
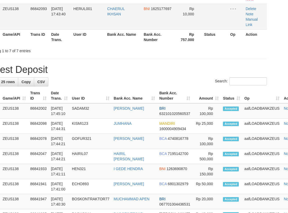
scroll to position [128, 17]
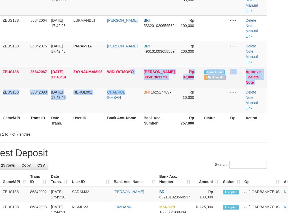
drag, startPoint x: 139, startPoint y: 89, endPoint x: 110, endPoint y: 80, distance: 31.4
click at [126, 86] on td "WIDIYATMOKO" at bounding box center [123, 77] width 37 height 20
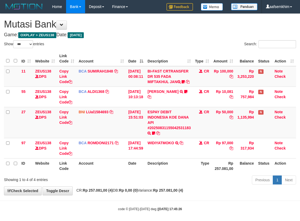
select select "***"
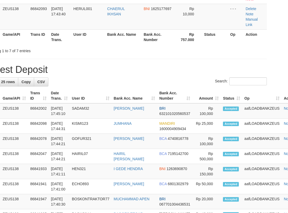
click at [62, 72] on h1 "Latest Deposit" at bounding box center [127, 69] width 280 height 11
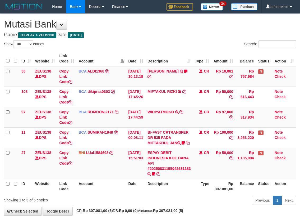
select select "***"
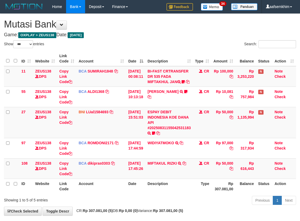
select select "***"
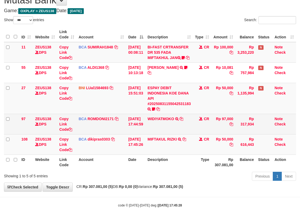
scroll to position [29, 0]
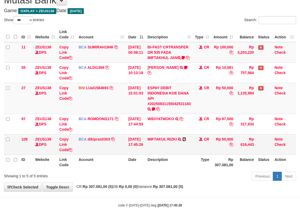
click at [186, 139] on icon at bounding box center [185, 139] width 4 height 4
drag, startPoint x: 0, startPoint y: 53, endPoint x: 161, endPoint y: 46, distance: 161.0
click at [48, 43] on td "ZEUS138 DPS" at bounding box center [45, 52] width 24 height 21
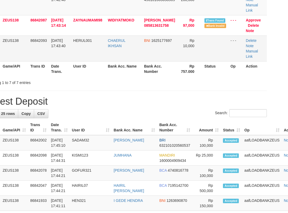
click at [96, 55] on tr "7 ZEUS138 86842093 [DATE] 17:43:40 HERUL001 CHAERUL IKHSAN BNI 1625177697 Rp 10…" at bounding box center [127, 48] width 280 height 26
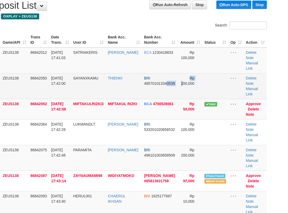
drag, startPoint x: 169, startPoint y: 94, endPoint x: 74, endPoint y: 79, distance: 95.6
click at [150, 86] on tr "2 ZEUS138 86842050 31/08/2025 17:42:00 SAYANXKAMU THIENKI BRI 485701013340539 R…" at bounding box center [127, 86] width 280 height 26
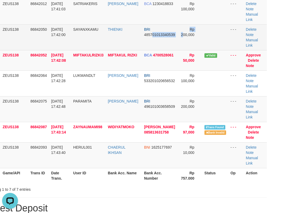
scroll to position [125, 17]
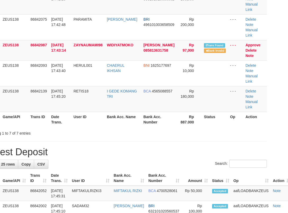
scroll to position [129, 17]
click at [253, 43] on link "Approve" at bounding box center [252, 45] width 15 height 4
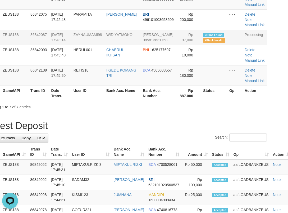
scroll to position [0, 0]
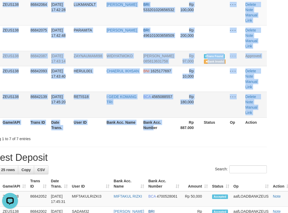
drag, startPoint x: 153, startPoint y: 100, endPoint x: 134, endPoint y: 94, distance: 19.3
click at [142, 97] on table "ID Game/API Trans ID Date Trans. User ID Bank Acc. Name Bank Acc. Number Amount…" at bounding box center [127, 32] width 280 height 199
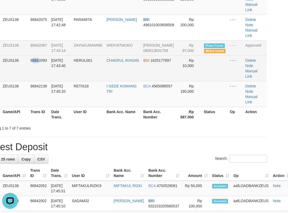
drag, startPoint x: 39, startPoint y: 74, endPoint x: 1, endPoint y: 58, distance: 40.8
click at [34, 72] on td "86842093" at bounding box center [38, 68] width 21 height 26
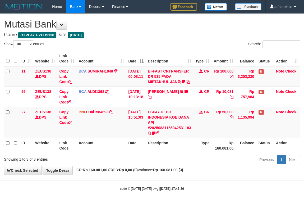
select select "***"
click at [160, 137] on td "ESPAY DEBIT INDONESIA KOE DANA API #20250831155042531183 TRANSFER DARI ESPAY DE…" at bounding box center [170, 122] width 48 height 31
click at [156, 135] on icon at bounding box center [153, 133] width 3 height 4
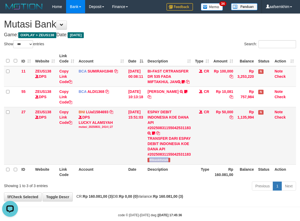
drag, startPoint x: 153, startPoint y: 170, endPoint x: 182, endPoint y: 171, distance: 28.6
click at [182, 164] on td "ESPAY DEBIT INDONESIA KOE DANA API #20250831155042531183 TRANSFER DARI ESPAY DE…" at bounding box center [169, 135] width 48 height 57
copy span "Wikwokthetalk"
drag, startPoint x: 88, startPoint y: 60, endPoint x: 154, endPoint y: 36, distance: 70.0
click at [95, 50] on div "ID Website Link Code Account Date Description Type Amount Balance Status Action…" at bounding box center [150, 114] width 300 height 131
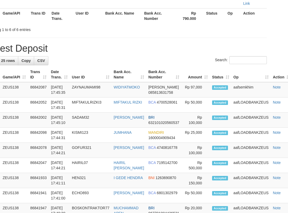
scroll to position [129, 17]
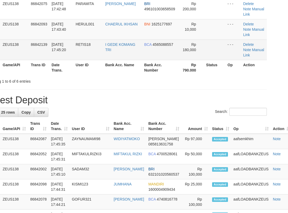
drag, startPoint x: 110, startPoint y: 54, endPoint x: 154, endPoint y: 53, distance: 44.7
click at [154, 53] on tr "6 ZEUS138 86842139 31/08/2025 17:45:20 RETIS18 I GEDE KOMANG TRI BCA 4565088557…" at bounding box center [127, 49] width 280 height 20
drag, startPoint x: 84, startPoint y: 54, endPoint x: 78, endPoint y: 49, distance: 7.9
click at [80, 50] on td "RETIS18" at bounding box center [89, 49] width 30 height 20
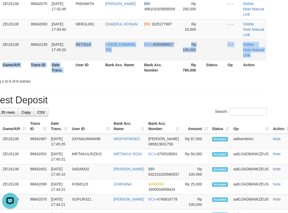
drag, startPoint x: 77, startPoint y: 60, endPoint x: 0, endPoint y: 49, distance: 78.0
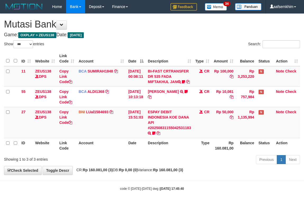
select select "***"
click at [207, 67] on tr "11 ZEUS138 DPS Copy Link Code BCA SUMIRAH1848 DPS SUMIRAH mutasi_20250831_4156 …" at bounding box center [152, 76] width 296 height 21
drag, startPoint x: 171, startPoint y: 51, endPoint x: 176, endPoint y: 48, distance: 5.7
click at [174, 49] on div "Show ** ** ** *** entries Search: ID Website Link Code Account Date Description…" at bounding box center [152, 103] width 296 height 126
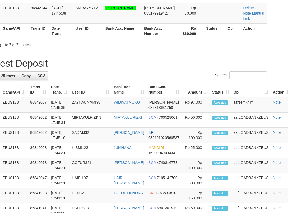
scroll to position [129, 17]
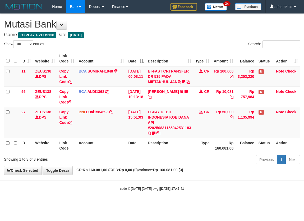
select select "***"
drag, startPoint x: 172, startPoint y: 138, endPoint x: 303, endPoint y: 134, distance: 131.3
click at [181, 137] on td "ESPAY DEBIT INDONESIA KOE DANA API #20250831155042531183 TRANSFER DARI ESPAY DE…" at bounding box center [170, 122] width 48 height 31
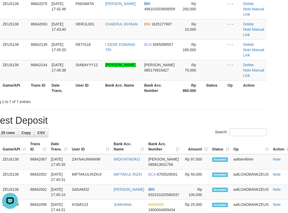
drag, startPoint x: 290, startPoint y: 44, endPoint x: 276, endPoint y: 44, distance: 14.5
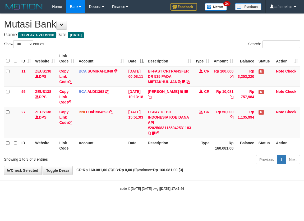
select select "***"
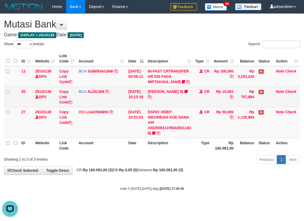
drag, startPoint x: 140, startPoint y: 83, endPoint x: 238, endPoint y: 101, distance: 99.6
click at [154, 87] on tr "11 ZEUS138 DPS Copy Link Code BCA SUMIRAH1848 DPS SUMIRAH mutasi_20250831_4156 …" at bounding box center [152, 76] width 296 height 21
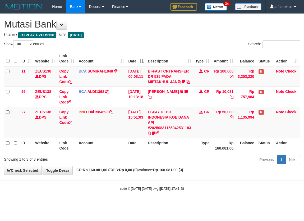
select select "***"
drag, startPoint x: 187, startPoint y: 92, endPoint x: 191, endPoint y: 89, distance: 4.9
click at [191, 87] on tr "11 ZEUS138 DPS Copy Link Code BCA SUMIRAH1848 DPS SUMIRAH mutasi_20250831_4156 …" at bounding box center [152, 76] width 296 height 21
drag, startPoint x: 174, startPoint y: 63, endPoint x: 164, endPoint y: 61, distance: 10.6
click at [164, 61] on th "Description" at bounding box center [170, 58] width 48 height 15
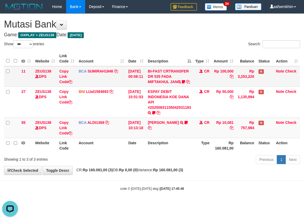
drag, startPoint x: 132, startPoint y: 82, endPoint x: 135, endPoint y: 80, distance: 3.8
click at [135, 81] on td "[DATE] 00:08:11" at bounding box center [136, 76] width 20 height 21
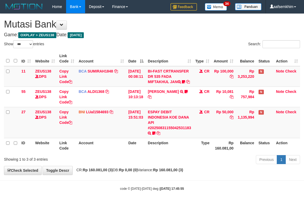
select select "***"
click at [183, 59] on th "Description" at bounding box center [170, 58] width 48 height 15
select select "***"
click at [198, 87] on td "CR" at bounding box center [202, 76] width 19 height 21
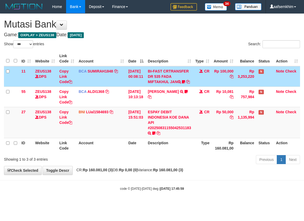
drag, startPoint x: 200, startPoint y: 88, endPoint x: 204, endPoint y: 85, distance: 4.9
click at [204, 85] on td "CR" at bounding box center [202, 76] width 19 height 21
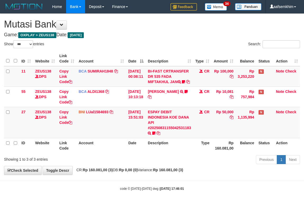
select select "***"
click at [113, 25] on h1 "Mutasi Bank" at bounding box center [152, 24] width 296 height 11
select select "***"
drag, startPoint x: 130, startPoint y: 60, endPoint x: 177, endPoint y: 68, distance: 47.8
click at [167, 66] on table "ID Website Link Code Account Date Description Type Amount Balance Status Action…" at bounding box center [152, 102] width 296 height 102
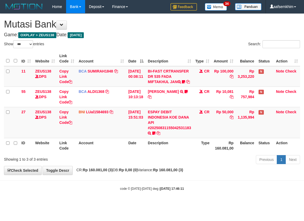
select select "***"
click at [130, 79] on tr "11 ZEUS138 DPS Copy Link Code BCA SUMIRAH1848 DPS SUMIRAH mutasi_20250831_4156 …" at bounding box center [152, 76] width 296 height 21
select select "***"
drag, startPoint x: 110, startPoint y: 52, endPoint x: 113, endPoint y: 51, distance: 2.9
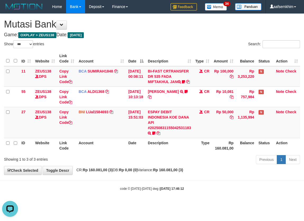
click at [111, 51] on th "Account" at bounding box center [101, 58] width 50 height 15
select select "***"
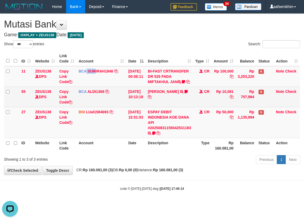
drag, startPoint x: 87, startPoint y: 80, endPoint x: 142, endPoint y: 95, distance: 57.2
click at [115, 87] on td "BCA SUMIRAH1848 DPS SUMIRAH mutasi_20250831_4156 | 11 mutasi_20250831_4156 | 11" at bounding box center [101, 76] width 50 height 21
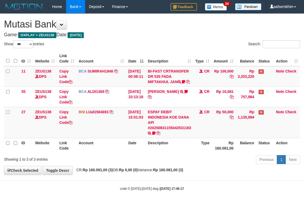
select select "***"
drag, startPoint x: 74, startPoint y: 67, endPoint x: 71, endPoint y: 66, distance: 3.4
click at [73, 67] on table "ID Website Link Code Account Date Description Type Amount Balance Status Action…" at bounding box center [152, 102] width 296 height 102
drag, startPoint x: 78, startPoint y: 68, endPoint x: 79, endPoint y: 74, distance: 6.4
click at [79, 74] on td "BCA SUMIRAH1848 DPS SUMIRAH mutasi_20250831_4156 | 11 mutasi_20250831_4156 | 11" at bounding box center [101, 76] width 50 height 21
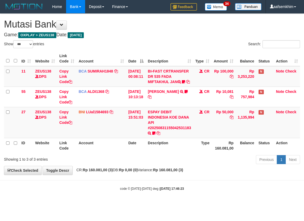
select select "***"
drag, startPoint x: 82, startPoint y: 51, endPoint x: 243, endPoint y: 77, distance: 162.4
click at [98, 54] on div "Show ** ** ** *** entries Search: ID Website Link Code Account Date Description…" at bounding box center [152, 103] width 296 height 126
select select "***"
drag, startPoint x: 163, startPoint y: 77, endPoint x: 303, endPoint y: 116, distance: 145.4
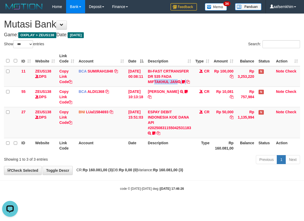
click at [206, 95] on tbody "11 ZEUS138 DPS Copy Link Code BCA SUMIRAH1848 DPS SUMIRAH mutasi_20250831_4156 …" at bounding box center [152, 102] width 296 height 72
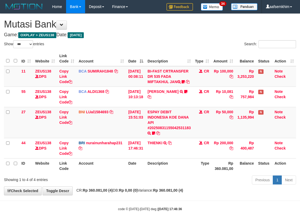
select select "***"
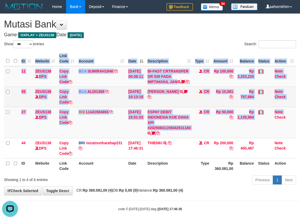
drag, startPoint x: 295, startPoint y: 113, endPoint x: 294, endPoint y: 109, distance: 4.1
click at [294, 111] on div "ID Website Link Code Account Date Description Type Amount Balance Status Action…" at bounding box center [150, 111] width 300 height 125
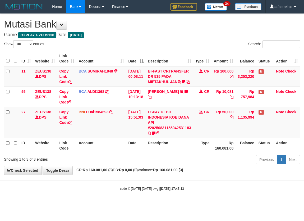
select select "***"
click at [220, 60] on th "Amount" at bounding box center [224, 58] width 24 height 15
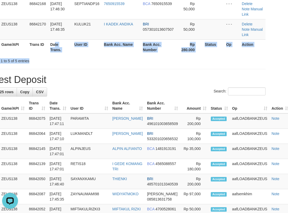
drag, startPoint x: 0, startPoint y: 0, endPoint x: 44, endPoint y: 57, distance: 72.4
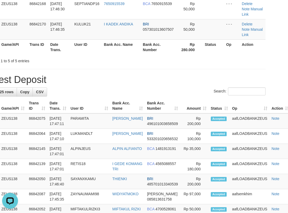
drag, startPoint x: 160, startPoint y: 79, endPoint x: 160, endPoint y: 82, distance: 3.3
click at [160, 80] on h1 "Latest Deposit" at bounding box center [125, 79] width 280 height 11
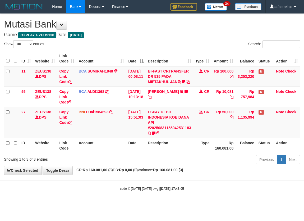
select select "***"
click at [70, 73] on td "Copy Link Code" at bounding box center [66, 76] width 19 height 21
click at [45, 55] on th "Website" at bounding box center [45, 58] width 24 height 15
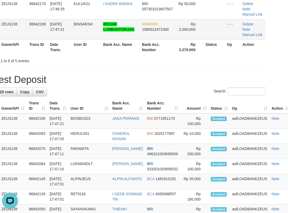
click at [124, 32] on td "BINSAR LUMBANTORUAN" at bounding box center [120, 29] width 39 height 20
drag, startPoint x: 87, startPoint y: 81, endPoint x: 85, endPoint y: 87, distance: 6.5
click at [87, 86] on div "**********" at bounding box center [125, 205] width 288 height 640
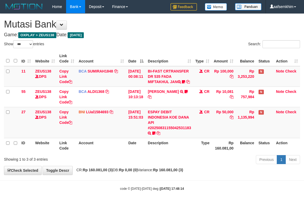
select select "***"
drag, startPoint x: 312, startPoint y: 68, endPoint x: 322, endPoint y: 77, distance: 13.7
click at [304, 77] on html "Toggle navigation Home Bank Account List Load By Website Group [OXPLAY] ZEUS138…" at bounding box center [152, 102] width 304 height 204
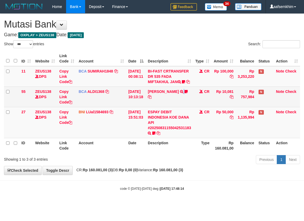
click at [155, 107] on td "FERLANDA EFRILIDIT TRSF E-BANKING CR 3108/FTSCY/WS95031 10081.00FERLANDA EFRILI…" at bounding box center [170, 97] width 48 height 20
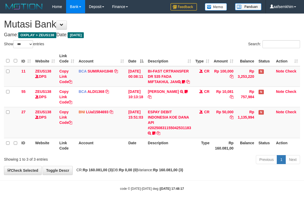
select select "***"
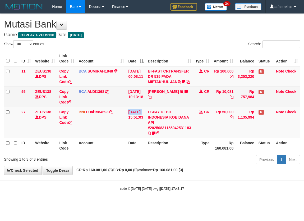
drag, startPoint x: 130, startPoint y: 114, endPoint x: 143, endPoint y: 109, distance: 14.1
click at [130, 114] on tr "27 ZEUS138 DPS Copy Link Code BNI LUal1584693 DPS LUCKY ALAMSYAH mutasi_2025083…" at bounding box center [152, 122] width 296 height 31
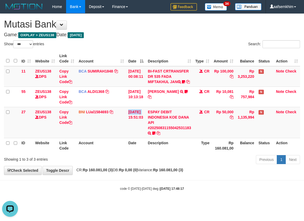
drag, startPoint x: 150, startPoint y: 77, endPoint x: 138, endPoint y: 60, distance: 21.4
click at [145, 78] on tr "11 ZEUS138 DPS Copy Link Code BCA SUMIRAH1848 DPS SUMIRAH mutasi_20250831_4156 …" at bounding box center [152, 76] width 296 height 21
click at [134, 51] on div "ID Website Link Code Account Date Description Type Amount Balance Status Action…" at bounding box center [152, 101] width 304 height 105
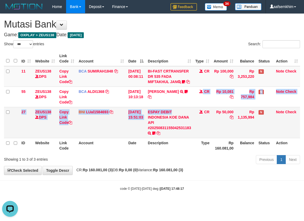
click at [193, 112] on tbody "11 ZEUS138 DPS Copy Link Code BCA SUMIRAH1848 DPS SUMIRAH mutasi_20250831_4156 …" at bounding box center [152, 102] width 296 height 72
click at [154, 61] on th "Description" at bounding box center [170, 58] width 48 height 15
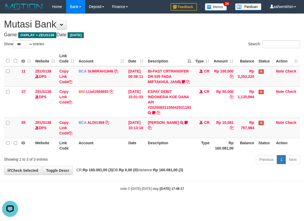
click at [154, 61] on th "Description" at bounding box center [170, 58] width 48 height 15
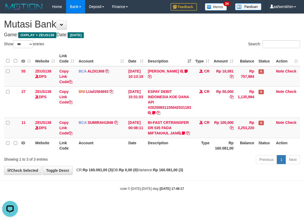
click at [154, 60] on th "Description" at bounding box center [170, 58] width 48 height 15
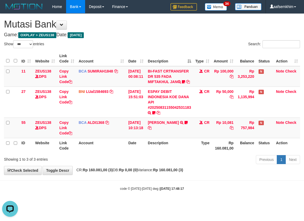
click at [154, 60] on th "Description" at bounding box center [170, 58] width 48 height 15
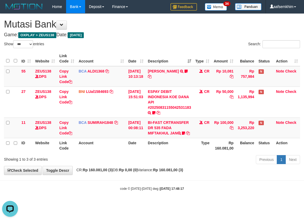
click at [154, 60] on th "Description" at bounding box center [170, 58] width 48 height 15
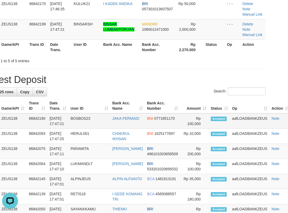
drag, startPoint x: 88, startPoint y: 116, endPoint x: 56, endPoint y: 114, distance: 32.0
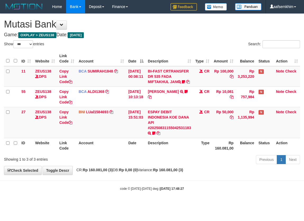
select select "***"
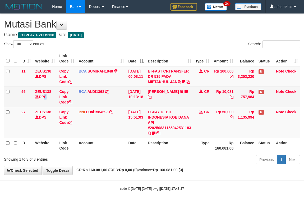
click at [46, 107] on td "ZEUS138 DPS" at bounding box center [45, 97] width 24 height 20
drag, startPoint x: 89, startPoint y: 103, endPoint x: 95, endPoint y: 102, distance: 5.8
click at [93, 104] on td "BCA ALDI1368 DPS ALDI mutasi_20250831_3354 | 55 mutasi_20250831_3354 | 55" at bounding box center [101, 97] width 50 height 20
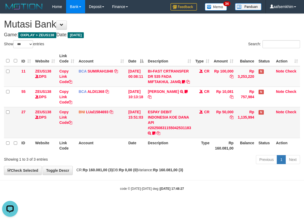
drag, startPoint x: 174, startPoint y: 137, endPoint x: 143, endPoint y: 114, distance: 37.6
click at [160, 133] on td "ESPAY DEBIT INDONESIA KOE DANA API #20250831155042531183 TRANSFER DARI ESPAY DE…" at bounding box center [170, 122] width 48 height 31
drag, startPoint x: 140, startPoint y: 106, endPoint x: 111, endPoint y: 81, distance: 37.5
click at [140, 98] on td "31/08/2025 10:13:18" at bounding box center [136, 97] width 20 height 20
select select "***"
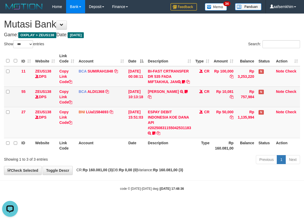
drag, startPoint x: 121, startPoint y: 104, endPoint x: 121, endPoint y: 100, distance: 4.0
click at [121, 101] on td "BCA ALDI1368 DPS ALDI mutasi_20250831_3354 | 55 mutasi_20250831_3354 | 55" at bounding box center [101, 97] width 50 height 20
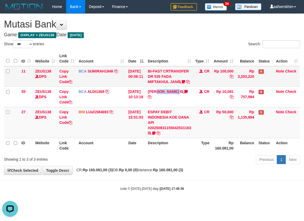
drag, startPoint x: 165, startPoint y: 99, endPoint x: 233, endPoint y: 91, distance: 68.8
click at [178, 94] on td "FERLANDA EFRILIDIT TRSF E-BANKING CR 3108/FTSCY/WS95031 10081.00FERLANDA EFRILI…" at bounding box center [170, 97] width 48 height 20
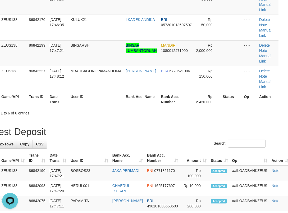
drag, startPoint x: 132, startPoint y: 103, endPoint x: 114, endPoint y: 100, distance: 18.3
click at [120, 101] on th "User ID" at bounding box center [96, 99] width 55 height 15
drag, startPoint x: 90, startPoint y: 95, endPoint x: 52, endPoint y: 94, distance: 37.3
click at [82, 97] on th "User ID" at bounding box center [96, 99] width 55 height 15
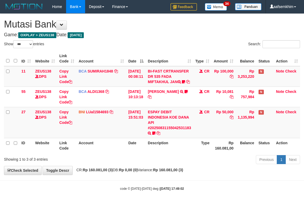
select select "***"
click at [169, 94] on td "FERLANDA EFRILIDIT TRSF E-BANKING CR 3108/FTSCY/WS95031 10081.00FERLANDA EFRILI…" at bounding box center [170, 97] width 48 height 20
drag, startPoint x: 139, startPoint y: 75, endPoint x: 142, endPoint y: 75, distance: 3.0
click at [139, 75] on td "[DATE] 00:08:11" at bounding box center [136, 76] width 20 height 21
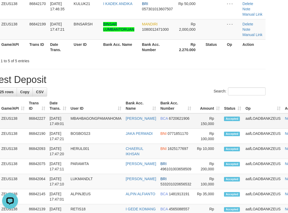
click at [155, 114] on tr "1 ZEUS138 86842227 31/08/2025 17:49:01 MBAHBAGONGPAMANHOMA YUDIK RISWANTO BCA 6…" at bounding box center [144, 120] width 319 height 15
click at [147, 110] on th "Bank Acc. Name" at bounding box center [141, 105] width 35 height 15
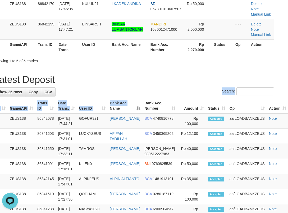
drag, startPoint x: 130, startPoint y: 98, endPoint x: 121, endPoint y: 102, distance: 9.8
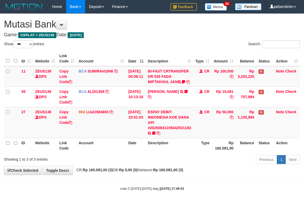
select select "***"
click at [172, 138] on td "ESPAY DEBIT INDONESIA KOE DANA API #20250831155042531183 TRANSFER DARI ESPAY DE…" at bounding box center [170, 122] width 48 height 31
drag, startPoint x: 171, startPoint y: 138, endPoint x: 167, endPoint y: 134, distance: 4.9
click at [170, 137] on td "ESPAY DEBIT INDONESIA KOE DANA API #20250831155042531183 TRANSFER DARI ESPAY DE…" at bounding box center [170, 122] width 48 height 31
click at [166, 130] on link "ESPAY DEBIT INDONESIA KOE DANA API #20250831155042531183" at bounding box center [169, 120] width 43 height 20
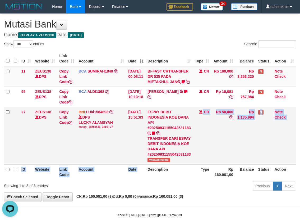
copy table "CR Rp 50,000 Rp 1,135,994 N Note Check ID Website Link Code Account Date"
drag, startPoint x: 151, startPoint y: 175, endPoint x: 176, endPoint y: 174, distance: 26.0
click at [176, 174] on table "ID Website Link Code Account Date Description Type Amount Balance Status Action…" at bounding box center [150, 115] width 292 height 128
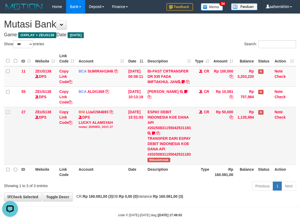
click at [167, 162] on span "Wikwokthetalk" at bounding box center [159, 160] width 22 height 4
drag, startPoint x: 167, startPoint y: 172, endPoint x: 302, endPoint y: 136, distance: 140.0
click at [167, 162] on span "Wikwokthetalk" at bounding box center [159, 160] width 22 height 4
copy span "Wikwokthetalk"
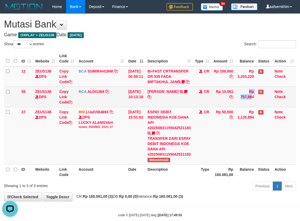
click at [224, 103] on tr "55 ZEUS138 DPS Copy Link Code BCA ALDI1368 DPS ALDI mutasi_20250831_3354 | 55 m…" at bounding box center [150, 97] width 292 height 20
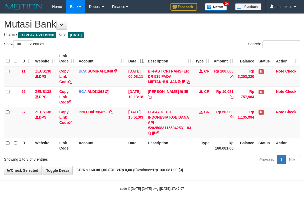
select select "***"
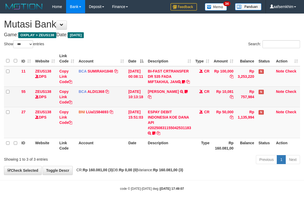
click at [233, 93] on td "Rp 10,081" at bounding box center [224, 97] width 24 height 20
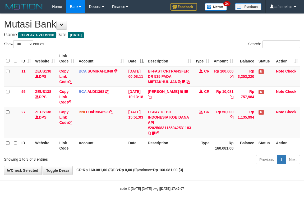
click at [176, 52] on th "Description" at bounding box center [170, 58] width 48 height 15
select select "***"
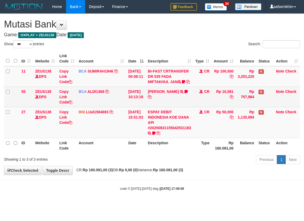
drag, startPoint x: 134, startPoint y: 109, endPoint x: 147, endPoint y: 108, distance: 13.5
click at [135, 107] on td "31/08/2025 10:13:18" at bounding box center [136, 97] width 20 height 20
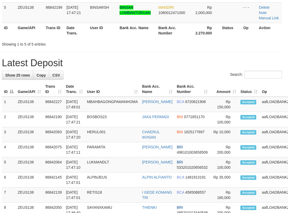
scroll to position [129, 10]
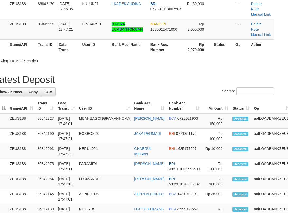
drag, startPoint x: 30, startPoint y: 108, endPoint x: 19, endPoint y: 108, distance: 10.8
click at [30, 108] on th "Game/API" at bounding box center [22, 105] width 28 height 15
drag, startPoint x: 40, startPoint y: 106, endPoint x: 0, endPoint y: 97, distance: 41.5
click at [22, 102] on th "Game/API" at bounding box center [22, 105] width 28 height 15
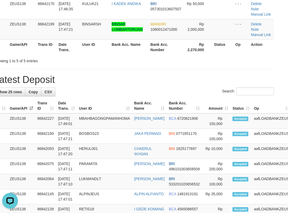
drag, startPoint x: 83, startPoint y: 68, endPoint x: 73, endPoint y: 69, distance: 10.6
click at [85, 69] on div "**********" at bounding box center [134, 205] width 288 height 640
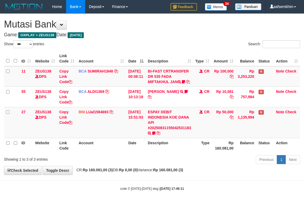
select select "***"
drag, startPoint x: 153, startPoint y: 81, endPoint x: 155, endPoint y: 49, distance: 32.1
click at [154, 79] on td "BI-FAST CRTRANSFER DR 535 FADA MIFTAKHUL JAN Adlian11" at bounding box center [170, 76] width 48 height 21
click at [157, 48] on div "Show ** ** ** *** entries Search: ID Website Link Code Account Date Description…" at bounding box center [152, 103] width 296 height 126
select select "***"
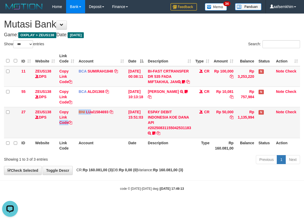
click at [91, 128] on tr "27 ZEUS138 DPS Copy Link Code BNI LUal1584693 DPS LUCKY ALAMSYAH mutasi_2025083…" at bounding box center [152, 122] width 296 height 31
click at [178, 127] on td "ESPAY DEBIT INDONESIA KOE DANA API #20250831155042531183 TRANSFER DARI ESPAY DE…" at bounding box center [170, 122] width 48 height 31
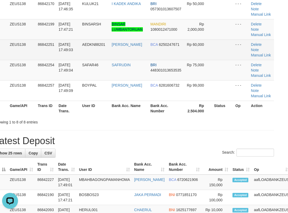
click at [142, 56] on td "[PERSON_NAME]" at bounding box center [129, 49] width 39 height 20
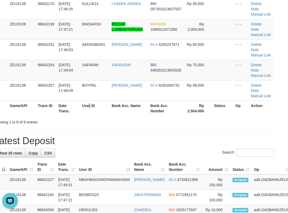
click at [90, 106] on th "User ID" at bounding box center [95, 108] width 30 height 15
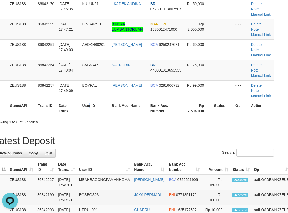
drag, startPoint x: 152, startPoint y: 143, endPoint x: 188, endPoint y: 199, distance: 66.9
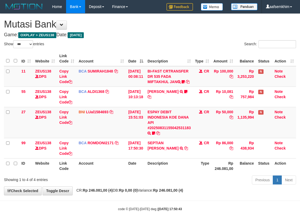
select select "***"
click at [198, 138] on tr "27 ZEUS138 DPS Copy Link Code BNI LUal1584693 DPS LUCKY ALAMSYAH mutasi_2025083…" at bounding box center [150, 122] width 292 height 31
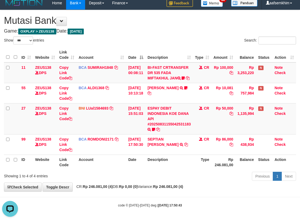
scroll to position [9, 0]
click at [183, 121] on td "ESPAY DEBIT INDONESIA KOE DANA API #20250831155042531183 TRANSFER DARI ESPAY DE…" at bounding box center [169, 118] width 48 height 31
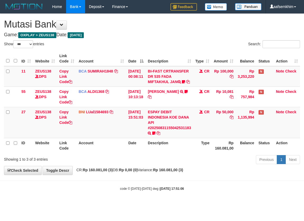
select select "***"
drag, startPoint x: 151, startPoint y: 123, endPoint x: 225, endPoint y: 121, distance: 74.4
click at [160, 121] on td "ESPAY DEBIT INDONESIA KOE DANA API #20250831155042531183 TRANSFER DARI ESPAY DE…" at bounding box center [170, 122] width 48 height 31
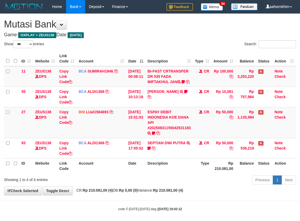
select select "***"
drag, startPoint x: 132, startPoint y: 67, endPoint x: 303, endPoint y: 87, distance: 171.9
click at [147, 66] on table "ID Website Link Code Account Date Description Type Amount Balance Status Action…" at bounding box center [150, 112] width 292 height 122
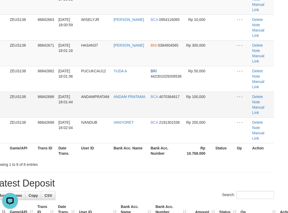
drag, startPoint x: 133, startPoint y: 78, endPoint x: 124, endPoint y: 73, distance: 10.1
click at [130, 92] on td "ANDAM PRATAMA" at bounding box center [129, 105] width 37 height 26
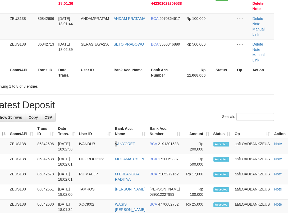
scroll to position [129, 10]
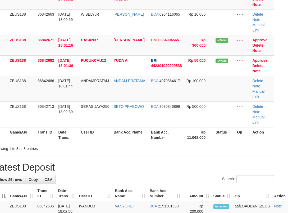
drag, startPoint x: 98, startPoint y: 137, endPoint x: 39, endPoint y: 124, distance: 61.1
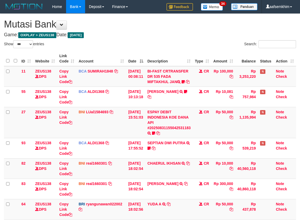
select select "***"
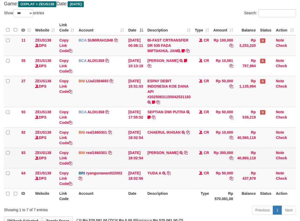
scroll to position [70, 0]
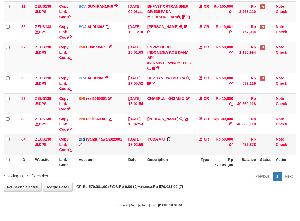
click at [171, 140] on icon at bounding box center [169, 139] width 4 height 4
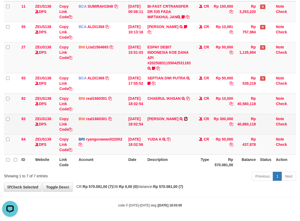
click at [184, 118] on icon at bounding box center [186, 119] width 4 height 4
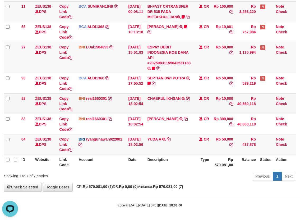
click at [193, 99] on td "CHAERUL IKHSAN TRANSFER DARI BPK CHAERUL IKHSAN" at bounding box center [169, 103] width 48 height 20
click at [190, 99] on icon at bounding box center [188, 99] width 4 height 4
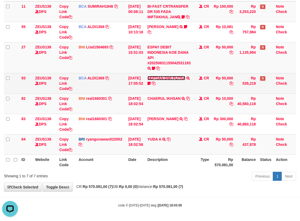
click at [169, 78] on link "SEPTIAN DWI PUTRA" at bounding box center [167, 78] width 38 height 4
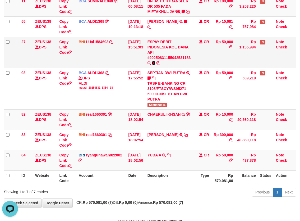
click at [155, 65] on icon at bounding box center [153, 63] width 3 height 4
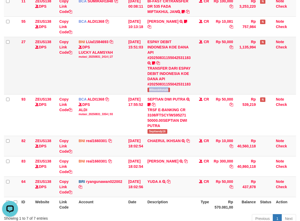
click at [177, 94] on td "ESPAY DEBIT INDONESIA KOE DANA API #20250831155042531183 TRANSFER DARI ESPAY DE…" at bounding box center [169, 65] width 48 height 57
copy span "Wikwokthetalk"
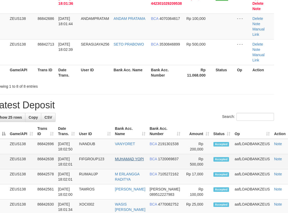
click at [117, 154] on tr "2 ZEUS138 86842638 [DATE] 18:02:01 FIFGROUP123 MUHAMAD YOPI BCA 1720069837 Rp 5…" at bounding box center [144, 161] width 300 height 15
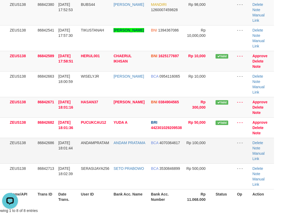
drag, startPoint x: 94, startPoint y: 140, endPoint x: 0, endPoint y: 122, distance: 95.9
click at [67, 138] on td "[DATE] 18:01:44" at bounding box center [67, 151] width 22 height 26
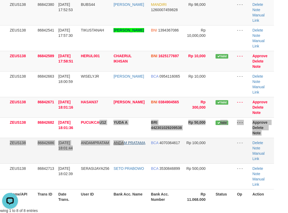
click at [128, 125] on tbody "1 ZEUS138 86842380 [DATE] 17:52:53 BUBS44 [PERSON_NAME] MANDIRI 1260007459828 R…" at bounding box center [134, 94] width 280 height 190
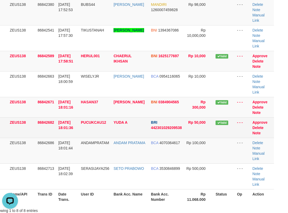
drag, startPoint x: 132, startPoint y: 105, endPoint x: 145, endPoint y: 107, distance: 12.5
click at [145, 117] on td "YUDA A" at bounding box center [129, 127] width 37 height 20
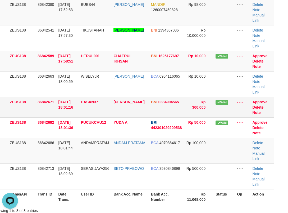
drag, startPoint x: 139, startPoint y: 98, endPoint x: 122, endPoint y: 93, distance: 18.0
click at [128, 97] on td "[PERSON_NAME]" at bounding box center [129, 107] width 37 height 20
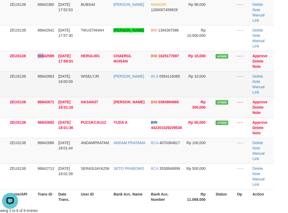
drag, startPoint x: 44, startPoint y: 57, endPoint x: 47, endPoint y: 61, distance: 4.7
click at [47, 60] on tr "3 ZEUS138 86842589 31/08/2025 17:58:51 HERUL001 CHAERUL IKHSAN BNI 1625177697 R…" at bounding box center [134, 61] width 280 height 20
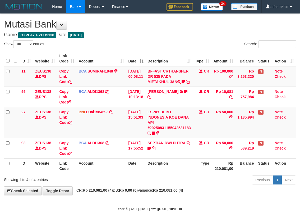
select select "***"
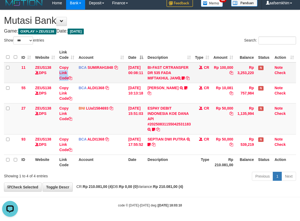
drag, startPoint x: 72, startPoint y: 58, endPoint x: 86, endPoint y: 71, distance: 18.5
click at [84, 70] on tr "11 ZEUS138 DPS Copy Link Code BCA SUMIRAH1848 DPS SUMIRAH mutasi_20250831_4156 …" at bounding box center [150, 72] width 292 height 21
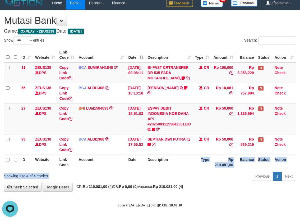
drag, startPoint x: 186, startPoint y: 166, endPoint x: 171, endPoint y: 175, distance: 17.4
click at [183, 172] on div "Show ** ** ** *** entries Search: ID Website Link Code Account Date Description…" at bounding box center [150, 110] width 292 height 146
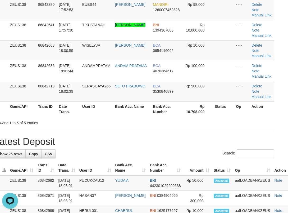
drag, startPoint x: 224, startPoint y: 146, endPoint x: 225, endPoint y: 151, distance: 5.0
click at [225, 146] on h1 "Latest Deposit" at bounding box center [134, 141] width 280 height 11
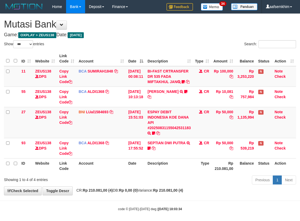
select select "***"
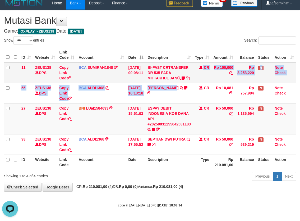
drag, startPoint x: 180, startPoint y: 86, endPoint x: 179, endPoint y: 71, distance: 14.9
click at [180, 84] on tbody "11 ZEUS138 DPS Copy Link Code BCA SUMIRAH1848 DPS SUMIRAH mutasi_20250831_4156 …" at bounding box center [150, 108] width 292 height 92
click at [183, 52] on th "Description" at bounding box center [169, 54] width 48 height 15
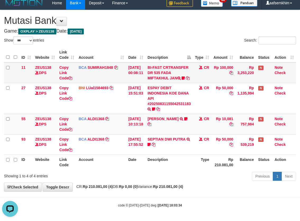
click at [154, 61] on table "ID Website Link Code Account Date Description Type Amount Balance Status Action…" at bounding box center [150, 108] width 292 height 122
click at [138, 37] on div "Show ** ** ** *** entries" at bounding box center [75, 41] width 142 height 9
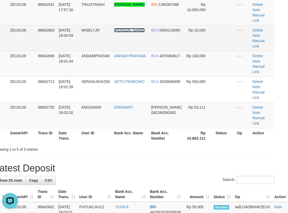
click at [124, 28] on link "[PERSON_NAME]" at bounding box center [129, 30] width 30 height 4
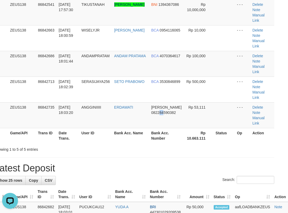
drag, startPoint x: 163, startPoint y: 95, endPoint x: 158, endPoint y: 105, distance: 11.1
click at [165, 102] on td "DANA 082284590382" at bounding box center [166, 115] width 35 height 26
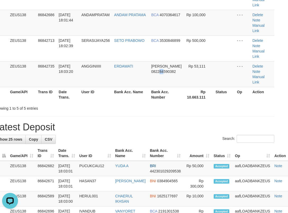
scroll to position [146, 10]
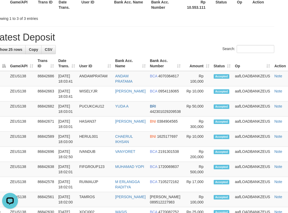
drag, startPoint x: 51, startPoint y: 42, endPoint x: 58, endPoint y: 53, distance: 13.6
click at [54, 56] on th "Trans ID" at bounding box center [45, 63] width 21 height 15
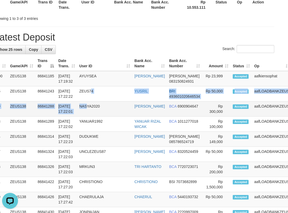
drag, startPoint x: 94, startPoint y: 89, endPoint x: 75, endPoint y: 92, distance: 18.6
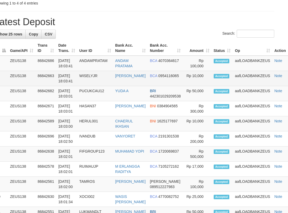
scroll to position [146, 10]
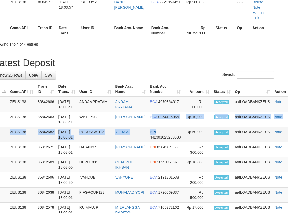
drag, startPoint x: 151, startPoint y: 109, endPoint x: 98, endPoint y: 119, distance: 53.1
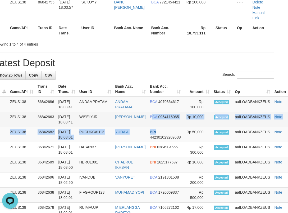
scroll to position [0, 0]
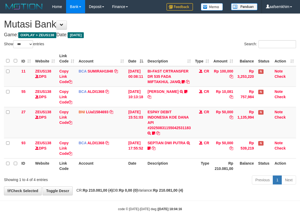
select select "***"
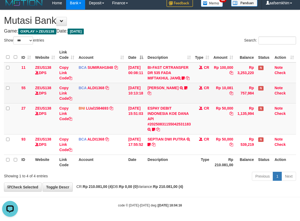
click at [187, 97] on td "FERLANDA EFRILIDIT TRSF E-BANKING CR 3108/FTSCY/WS95031 10081.00FERLANDA EFRILI…" at bounding box center [169, 93] width 48 height 20
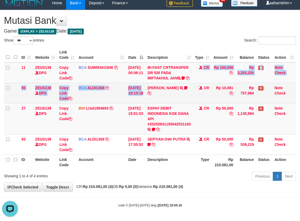
drag, startPoint x: 153, startPoint y: 88, endPoint x: 151, endPoint y: 90, distance: 3.2
click at [151, 90] on tbody "11 ZEUS138 DPS Copy Link Code BCA SUMIRAH1848 DPS SUMIRAH mutasi_20250831_4156 …" at bounding box center [150, 108] width 292 height 92
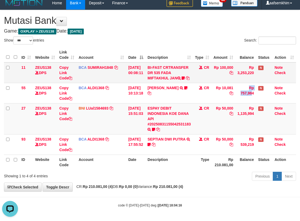
drag, startPoint x: 234, startPoint y: 98, endPoint x: 142, endPoint y: 82, distance: 92.9
click at [224, 95] on tr "55 ZEUS138 DPS Copy Link Code BCA ALDI1368 DPS ALDI mutasi_20250831_3354 | 55 m…" at bounding box center [150, 93] width 292 height 20
click at [205, 74] on td "CR" at bounding box center [202, 72] width 19 height 21
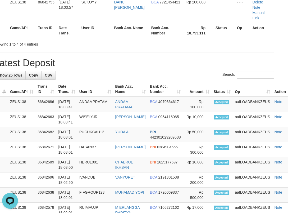
drag, startPoint x: 136, startPoint y: 72, endPoint x: 1, endPoint y: 64, distance: 135.2
click at [113, 81] on th "User ID" at bounding box center [95, 88] width 36 height 15
drag, startPoint x: 195, startPoint y: 129, endPoint x: 242, endPoint y: 144, distance: 49.4
click at [229, 142] on tr "4 ZEUS138 86842671 31/08/2025 18:03:01 HASAN37 HASAN IDRIS BNI 0384904565 Rp 30…" at bounding box center [144, 149] width 300 height 15
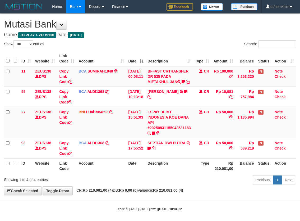
select select "***"
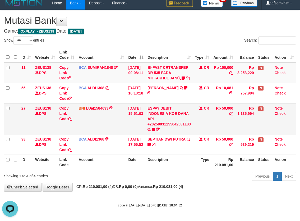
click at [242, 106] on td "Rp 1,135,994" at bounding box center [245, 118] width 21 height 31
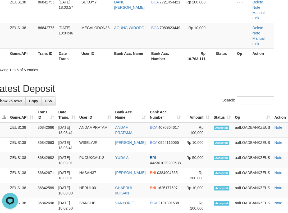
click at [96, 83] on h1 "Latest Deposit" at bounding box center [134, 88] width 280 height 11
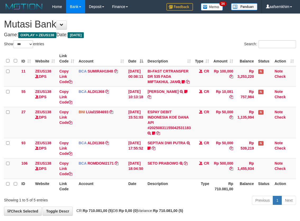
select select "***"
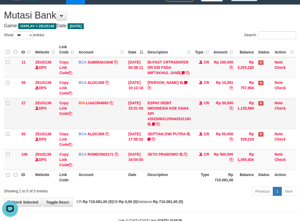
click at [98, 129] on td "BNI LUal1584693 DPS LUCKY ALAMSYAH mutasi_20250831_2414 | 27 mutasi_20250831_24…" at bounding box center [101, 113] width 50 height 31
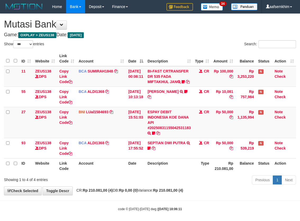
select select "***"
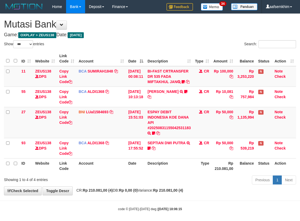
select select "***"
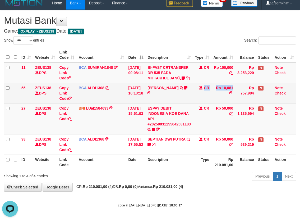
drag, startPoint x: 207, startPoint y: 99, endPoint x: 216, endPoint y: 99, distance: 8.7
click at [216, 99] on tr "55 ZEUS138 DPS Copy Link Code BCA ALDI1368 DPS ALDI mutasi_20250831_3354 | 55 m…" at bounding box center [150, 93] width 292 height 20
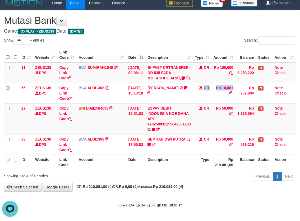
click at [131, 47] on th "Date" at bounding box center [135, 54] width 19 height 15
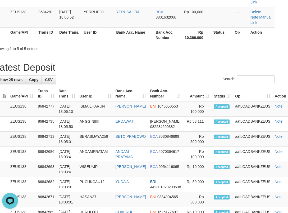
drag, startPoint x: 124, startPoint y: 78, endPoint x: 121, endPoint y: 79, distance: 3.2
click at [125, 79] on div "Search:" at bounding box center [134, 79] width 280 height 9
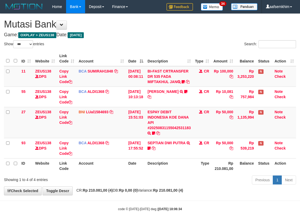
select select "***"
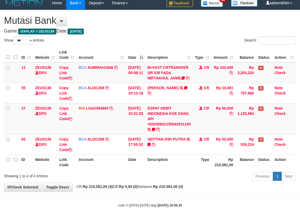
drag, startPoint x: 144, startPoint y: 40, endPoint x: 145, endPoint y: 32, distance: 8.8
click at [145, 37] on div "Show ** ** ** *** entries Search: ID Website Link Code Account Date Description…" at bounding box center [150, 110] width 292 height 146
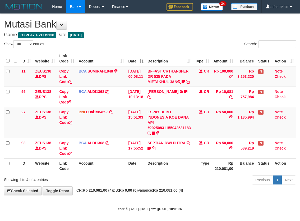
select select "***"
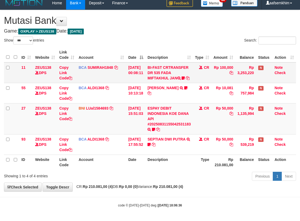
drag, startPoint x: 149, startPoint y: 67, endPoint x: 155, endPoint y: 56, distance: 12.6
click at [157, 62] on tr "11 ZEUS138 DPS Copy Link Code BCA SUMIRAH1848 DPS SUMIRAH mutasi_20250831_4156 …" at bounding box center [150, 72] width 292 height 21
click at [139, 31] on div "**********" at bounding box center [150, 100] width 300 height 181
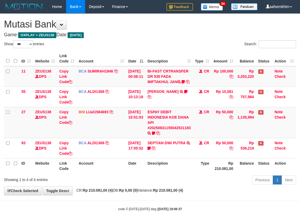
select select "***"
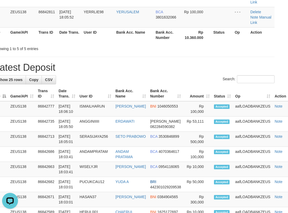
click at [92, 69] on div "**********" at bounding box center [134, 191] width 288 height 646
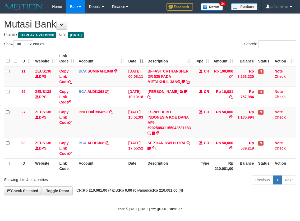
select select "***"
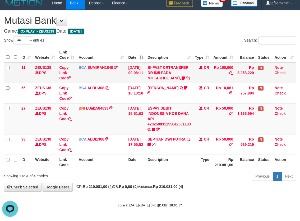
click at [146, 83] on tbody "11 ZEUS138 DPS Copy Link Code BCA SUMIRAH1848 DPS SUMIRAH mutasi_20250831_4156 …" at bounding box center [150, 108] width 292 height 92
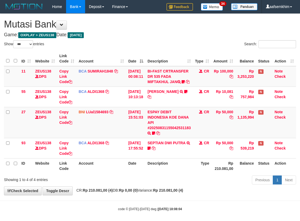
select select "***"
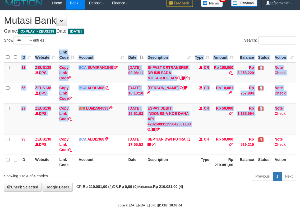
drag, startPoint x: 314, startPoint y: 105, endPoint x: 359, endPoint y: 92, distance: 46.5
click at [300, 92] on html "Toggle navigation Home Bank Account List Load By Website Group [OXPLAY] ZEUS138…" at bounding box center [150, 108] width 300 height 225
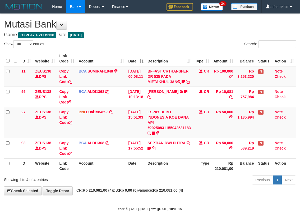
select select "***"
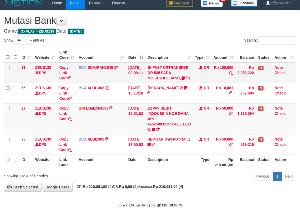
drag, startPoint x: 123, startPoint y: 68, endPoint x: 233, endPoint y: 65, distance: 110.3
click at [136, 68] on tr "11 ZEUS138 DPS Copy Link Code BCA SUMIRAH1848 DPS SUMIRAH mutasi_20250831_4156 …" at bounding box center [150, 72] width 292 height 21
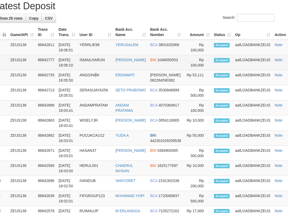
drag, startPoint x: 100, startPoint y: 76, endPoint x: 61, endPoint y: 70, distance: 39.7
click at [96, 74] on td "ANGGINIIIII" at bounding box center [96, 77] width 36 height 15
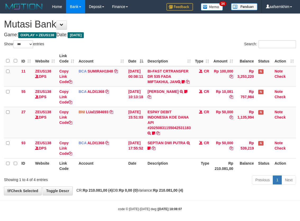
select select "***"
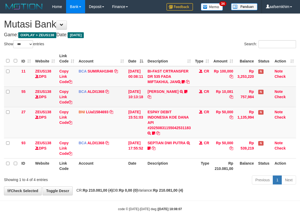
scroll to position [9, 0]
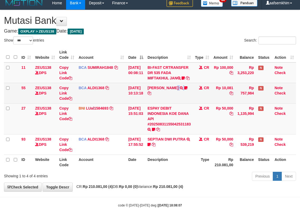
click at [178, 91] on td "FERLANDA EFRILIDIT TRSF E-BANKING CR 3108/FTSCY/WS95031 10081.00FERLANDA EFRILI…" at bounding box center [169, 93] width 48 height 20
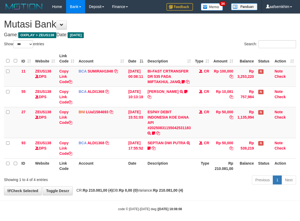
select select "***"
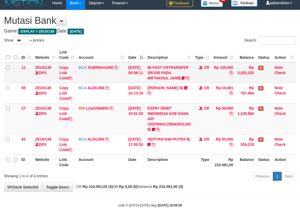
click at [223, 65] on tr "11 ZEUS138 DPS Copy Link Code BCA SUMIRAH1848 DPS SUMIRAH mutasi_20250831_4156 …" at bounding box center [150, 72] width 292 height 21
drag, startPoint x: 157, startPoint y: 36, endPoint x: 259, endPoint y: 37, distance: 101.6
click at [165, 37] on div "Search:" at bounding box center [225, 41] width 142 height 9
drag, startPoint x: 140, startPoint y: 68, endPoint x: 147, endPoint y: 67, distance: 6.8
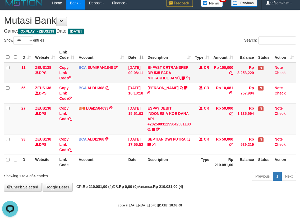
click at [147, 67] on tr "11 ZEUS138 DPS Copy Link Code BCA SUMIRAH1848 DPS SUMIRAH mutasi_20250831_4156 …" at bounding box center [150, 72] width 292 height 21
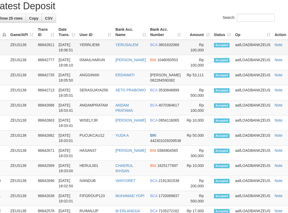
drag, startPoint x: 122, startPoint y: 56, endPoint x: 116, endPoint y: 48, distance: 10.0
click at [117, 49] on td "YERUSALEM" at bounding box center [130, 47] width 35 height 15
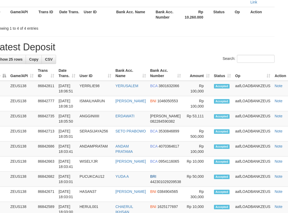
drag, startPoint x: 108, startPoint y: 44, endPoint x: 1, endPoint y: 43, distance: 107.1
click at [103, 43] on h1 "Latest Deposit" at bounding box center [134, 47] width 280 height 11
drag, startPoint x: 115, startPoint y: 66, endPoint x: 197, endPoint y: 50, distance: 83.7
click at [130, 66] on tr "ID Game/API Trans ID Date Trans. User ID Bank Acc. Name Bank Acc. Number Amount…" at bounding box center [144, 73] width 300 height 15
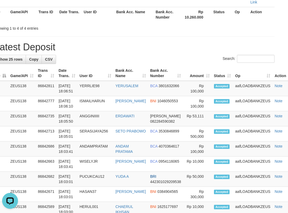
drag, startPoint x: 116, startPoint y: 64, endPoint x: 117, endPoint y: 74, distance: 9.9
click at [117, 73] on th "Bank Acc. Name" at bounding box center [130, 73] width 35 height 15
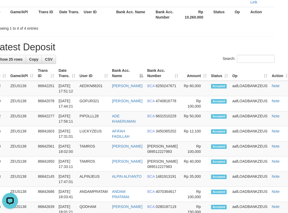
drag, startPoint x: 133, startPoint y: 43, endPoint x: 130, endPoint y: 41, distance: 3.0
click at [131, 41] on div "**********" at bounding box center [134, 180] width 288 height 625
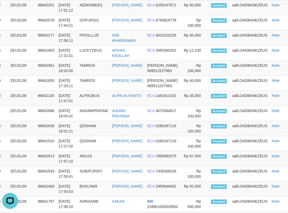
scroll to position [278, 10]
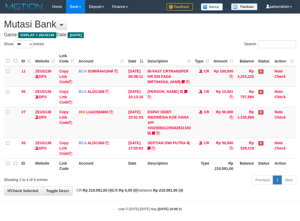
select select "***"
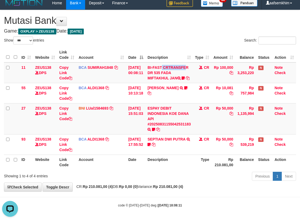
drag, startPoint x: 158, startPoint y: 71, endPoint x: 163, endPoint y: 51, distance: 20.9
click at [172, 62] on td "BI-FAST CRTRANSFER DR 535 FADA MIFTAKHUL JAN Adlian11" at bounding box center [169, 72] width 48 height 21
drag, startPoint x: 144, startPoint y: 38, endPoint x: 157, endPoint y: 37, distance: 12.7
click at [143, 38] on div "Show ** ** ** *** entries" at bounding box center [75, 41] width 142 height 9
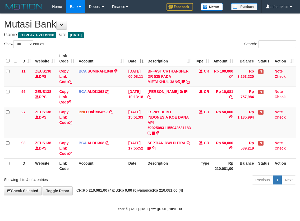
select select "***"
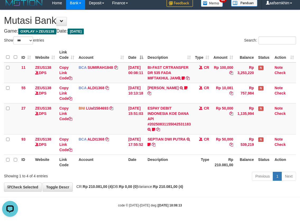
click at [156, 54] on th "Description" at bounding box center [169, 54] width 48 height 15
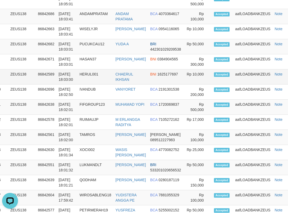
click at [104, 80] on td "HERUL001" at bounding box center [96, 76] width 36 height 15
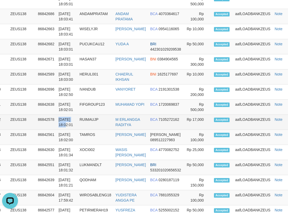
drag, startPoint x: 63, startPoint y: 135, endPoint x: 35, endPoint y: 124, distance: 30.0
click at [51, 130] on tr "12 ZEUS138 86842578 [DATE] 18:02:01 RUIMAUJP M ERLANGGA RADITYA BCA 7105272162 …" at bounding box center [144, 122] width 300 height 15
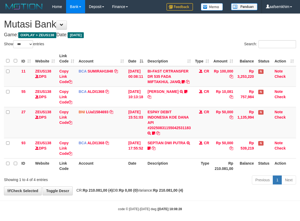
select select "***"
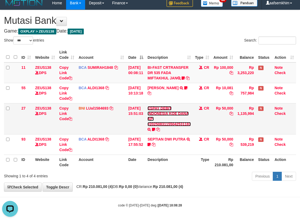
click at [156, 123] on link "ESPAY DEBIT INDONESIA KOE DANA API #20250831155042531183" at bounding box center [169, 116] width 43 height 20
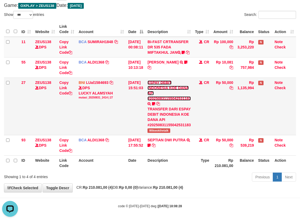
scroll to position [41, 0]
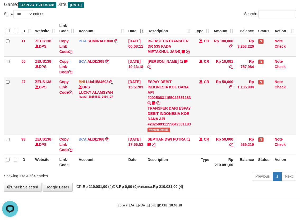
drag, startPoint x: 136, startPoint y: 120, endPoint x: 227, endPoint y: 114, distance: 91.2
click at [145, 115] on td "[DATE] 15:51:03" at bounding box center [135, 105] width 19 height 57
